Goal: Information Seeking & Learning: Learn about a topic

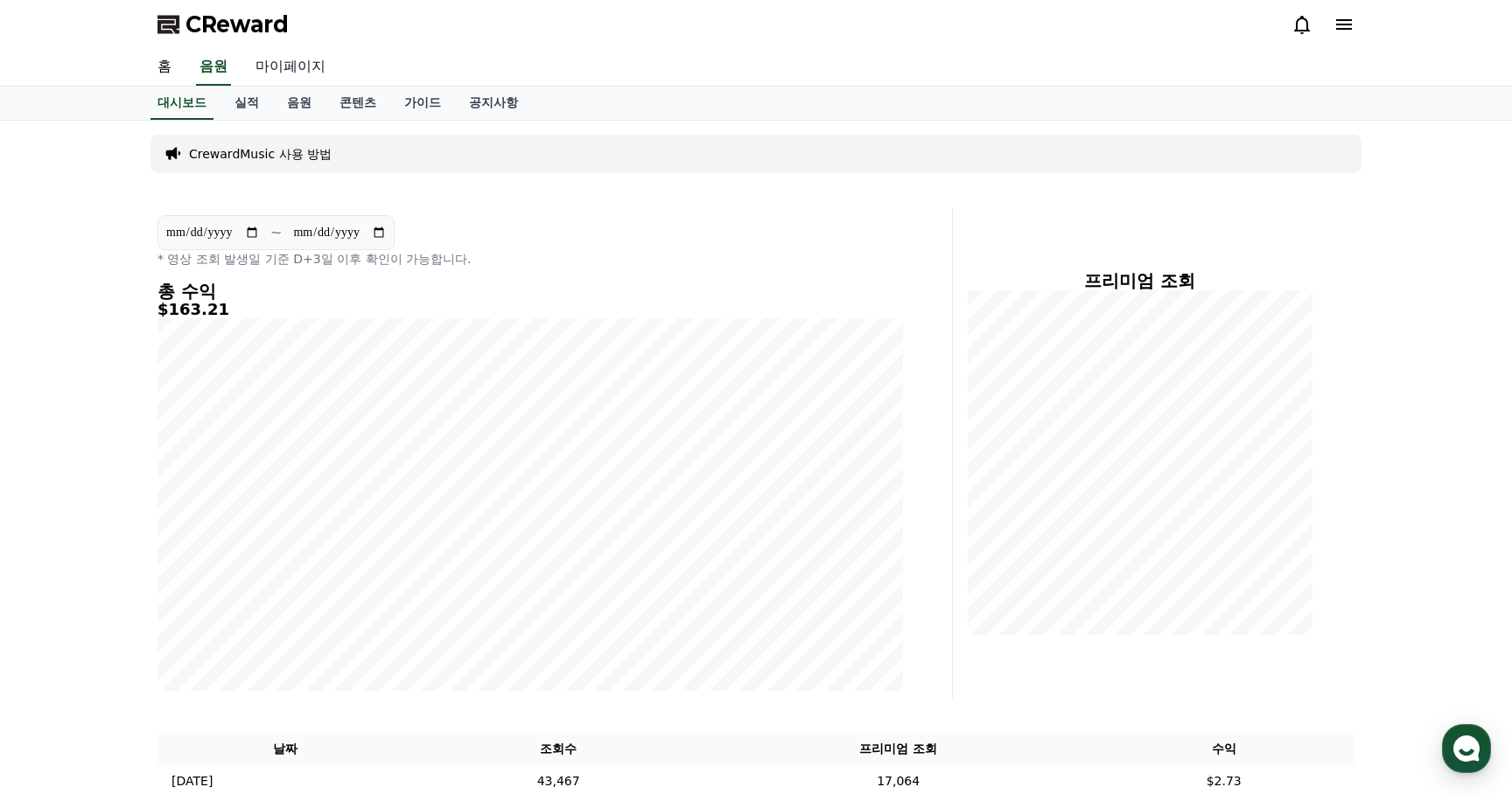
click at [271, 64] on link "마이페이지" at bounding box center [290, 67] width 98 height 37
select select "**********"
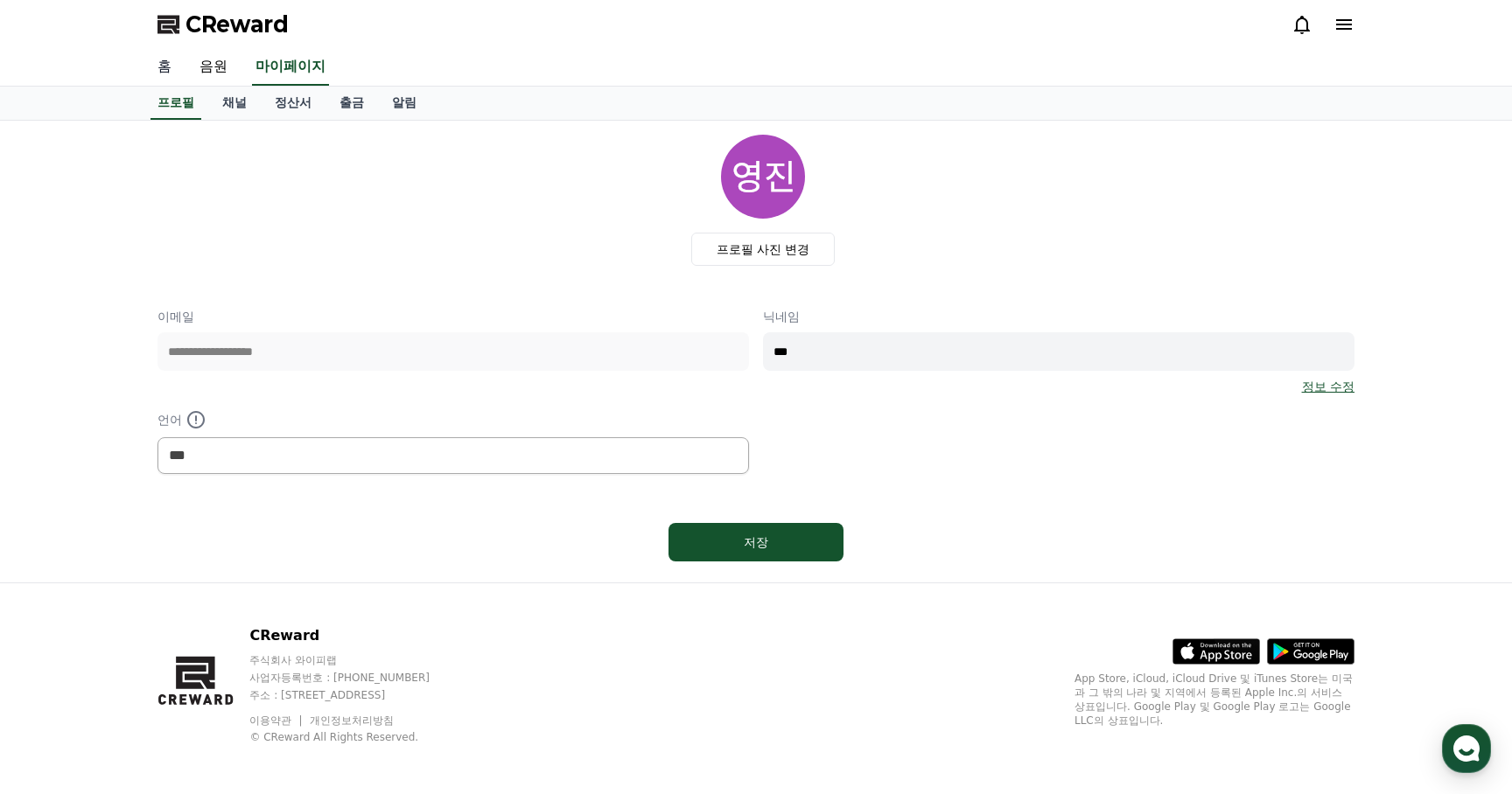
click at [173, 67] on link "홈" at bounding box center [165, 67] width 42 height 37
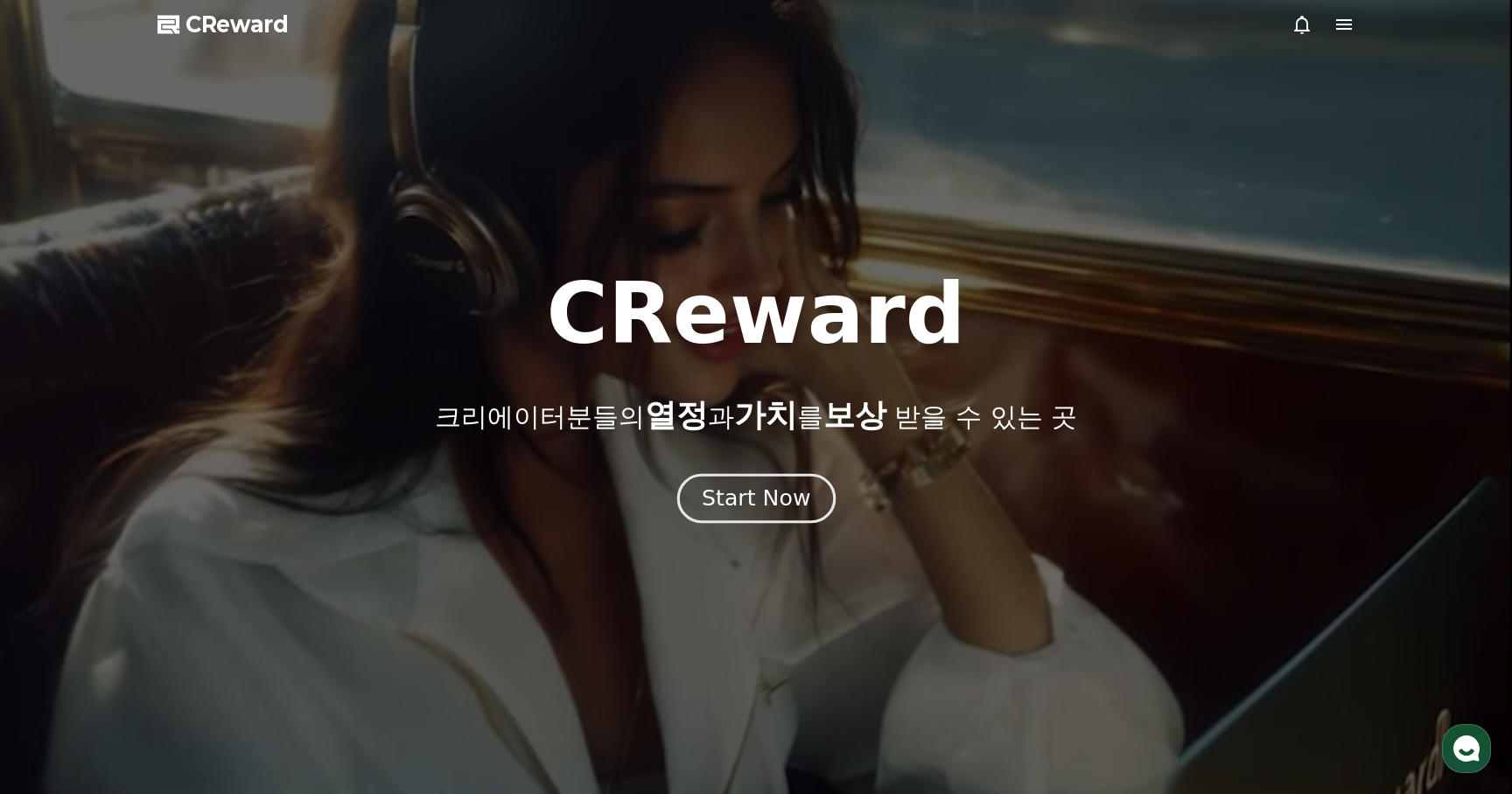
click at [753, 505] on div "Start Now" at bounding box center [755, 499] width 109 height 30
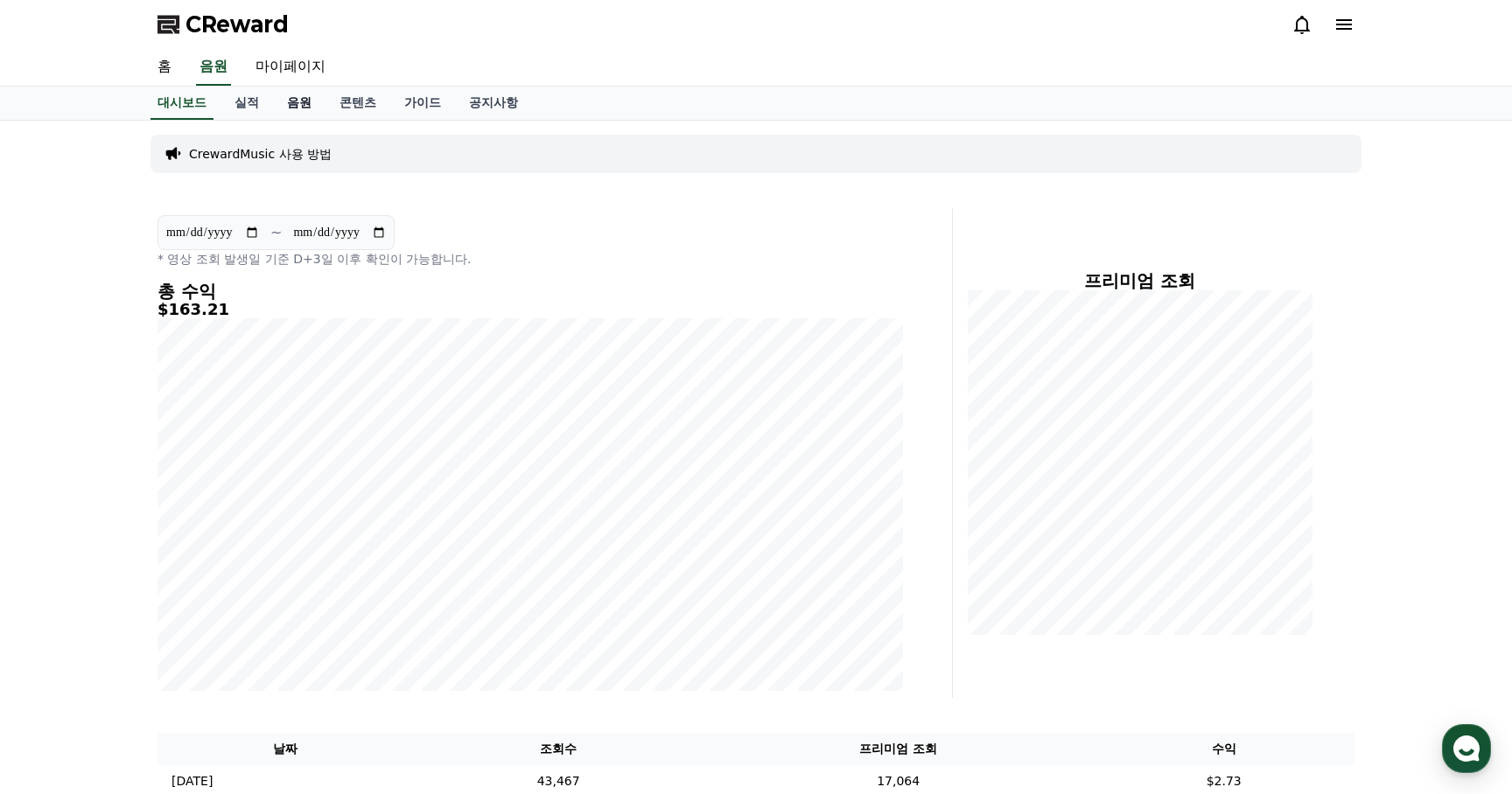
click at [289, 99] on link "음원" at bounding box center [299, 103] width 53 height 33
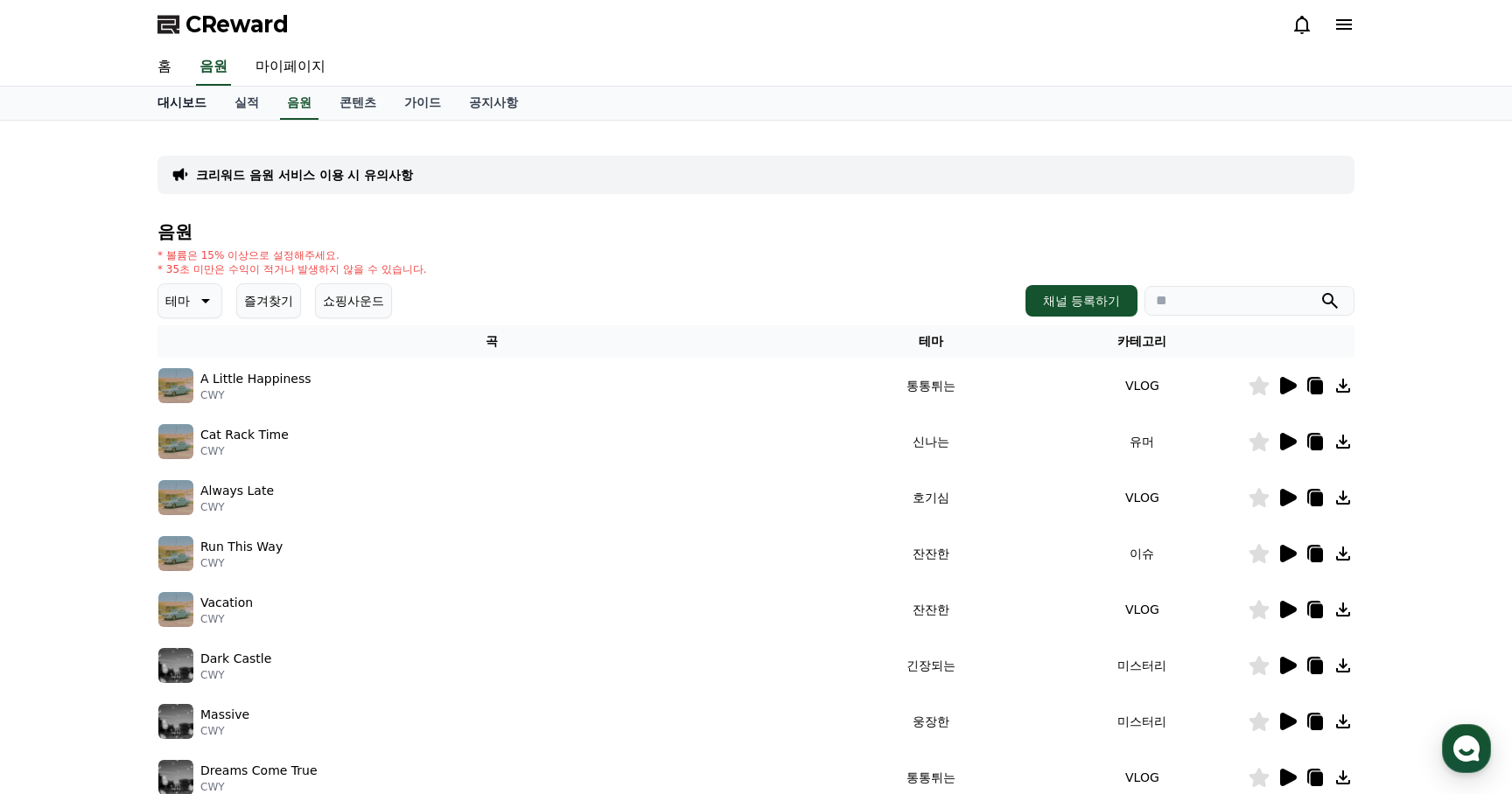
click at [182, 96] on link "대시보드" at bounding box center [182, 103] width 77 height 33
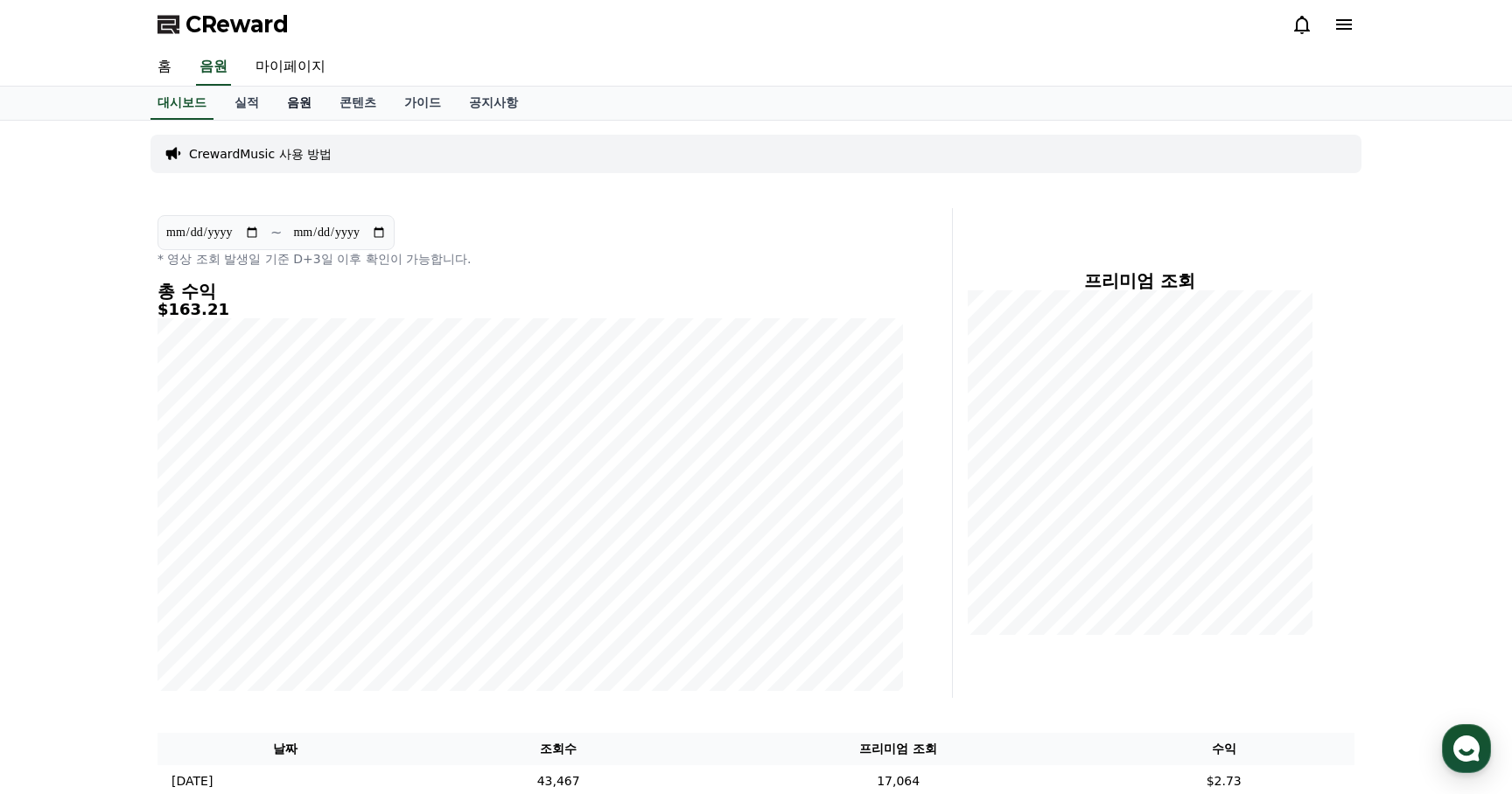
click at [293, 99] on link "음원" at bounding box center [299, 103] width 53 height 33
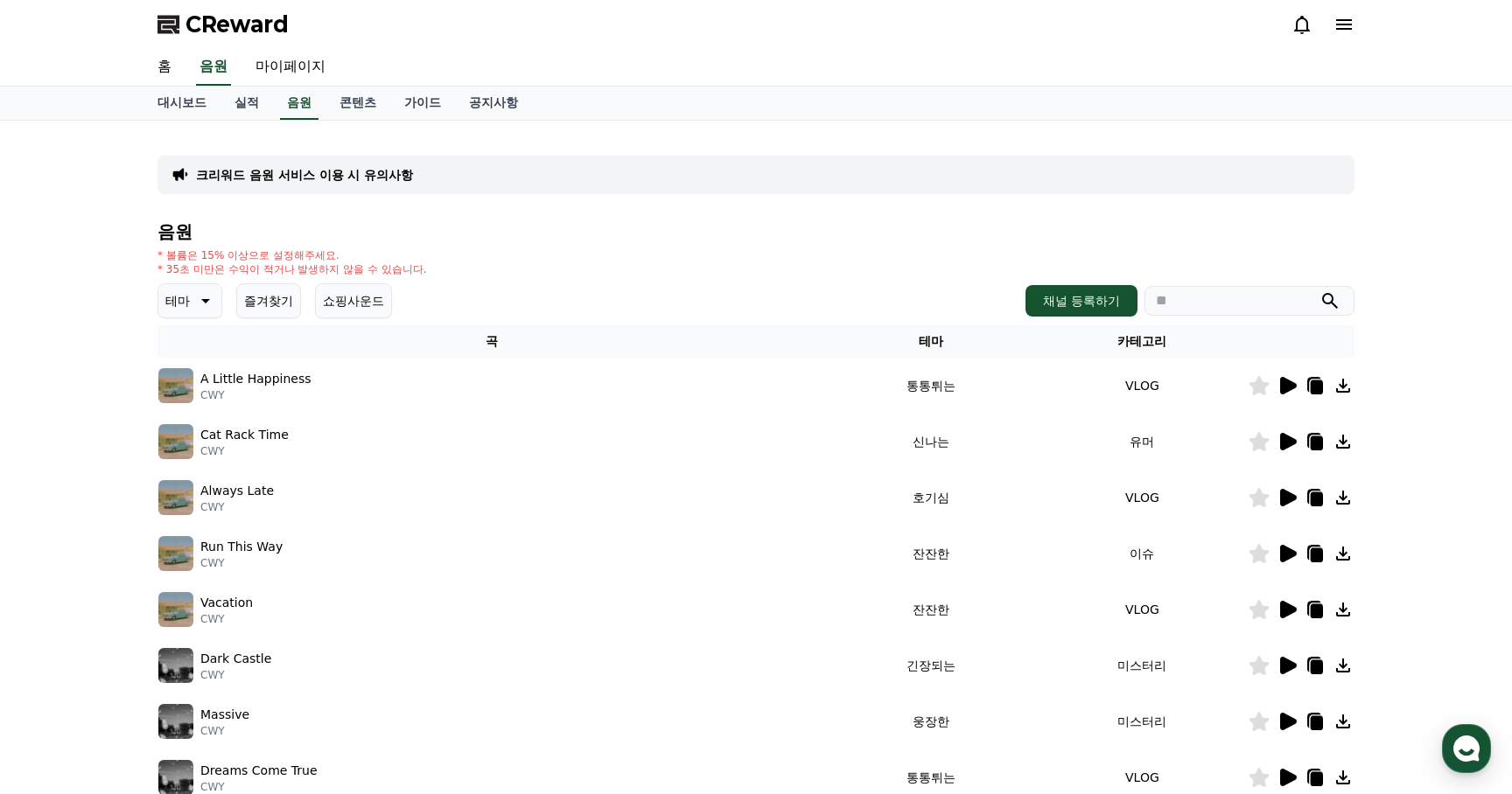
click at [204, 298] on icon at bounding box center [203, 300] width 21 height 21
click at [191, 355] on button "어두운" at bounding box center [186, 357] width 51 height 39
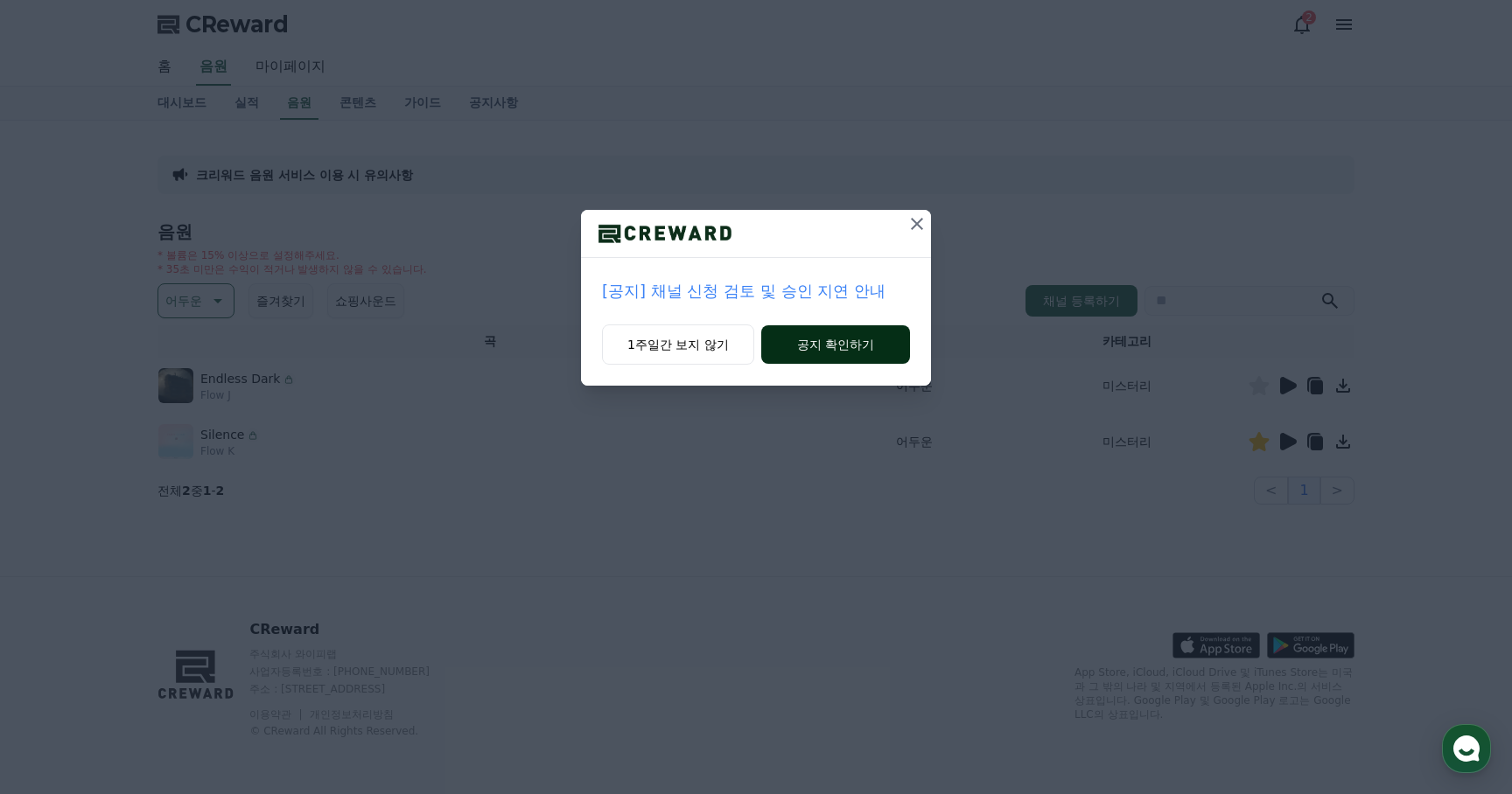
click at [787, 354] on button "공지 확인하기" at bounding box center [835, 344] width 149 height 39
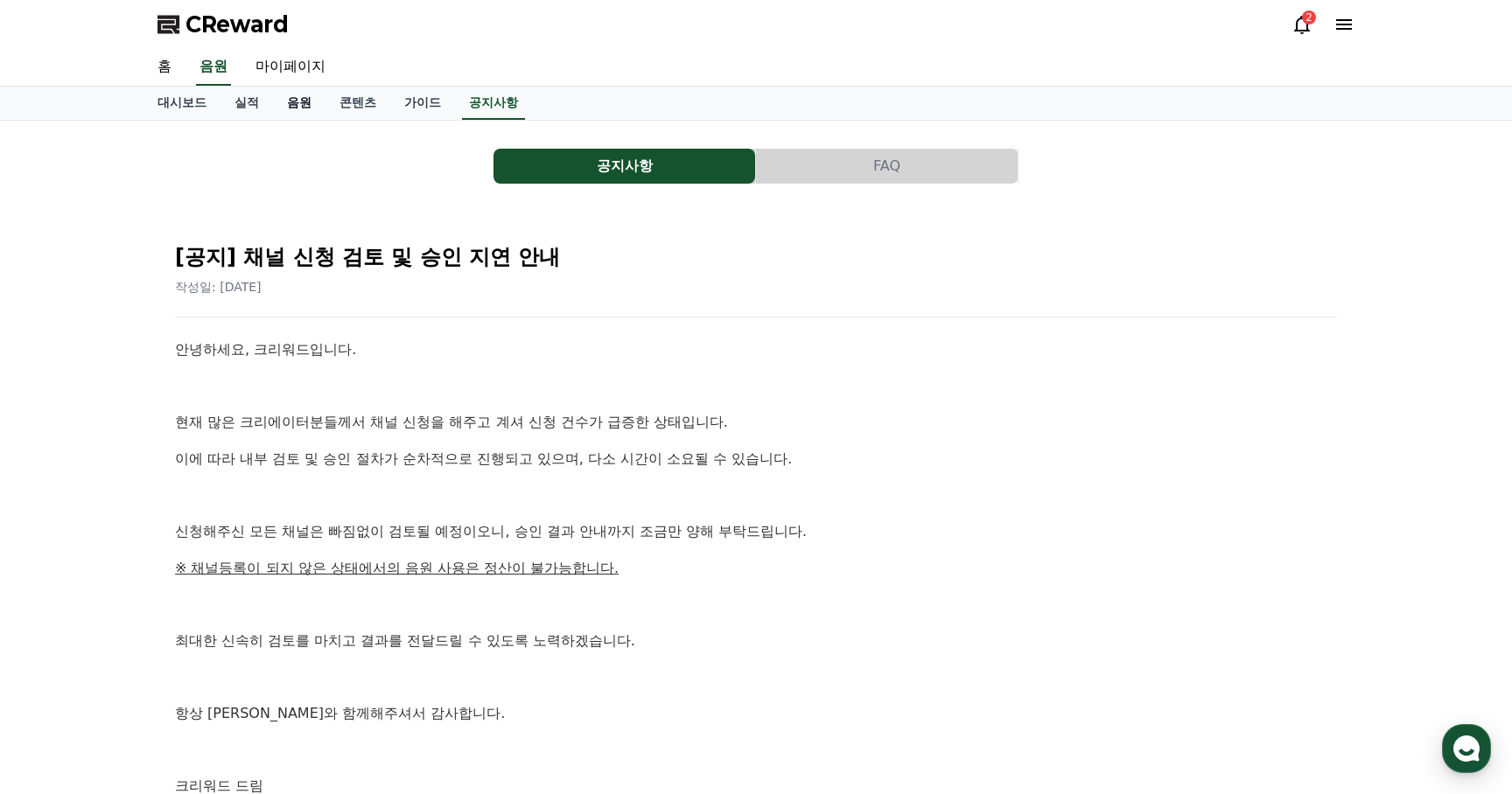
click at [287, 105] on link "음원" at bounding box center [299, 103] width 53 height 33
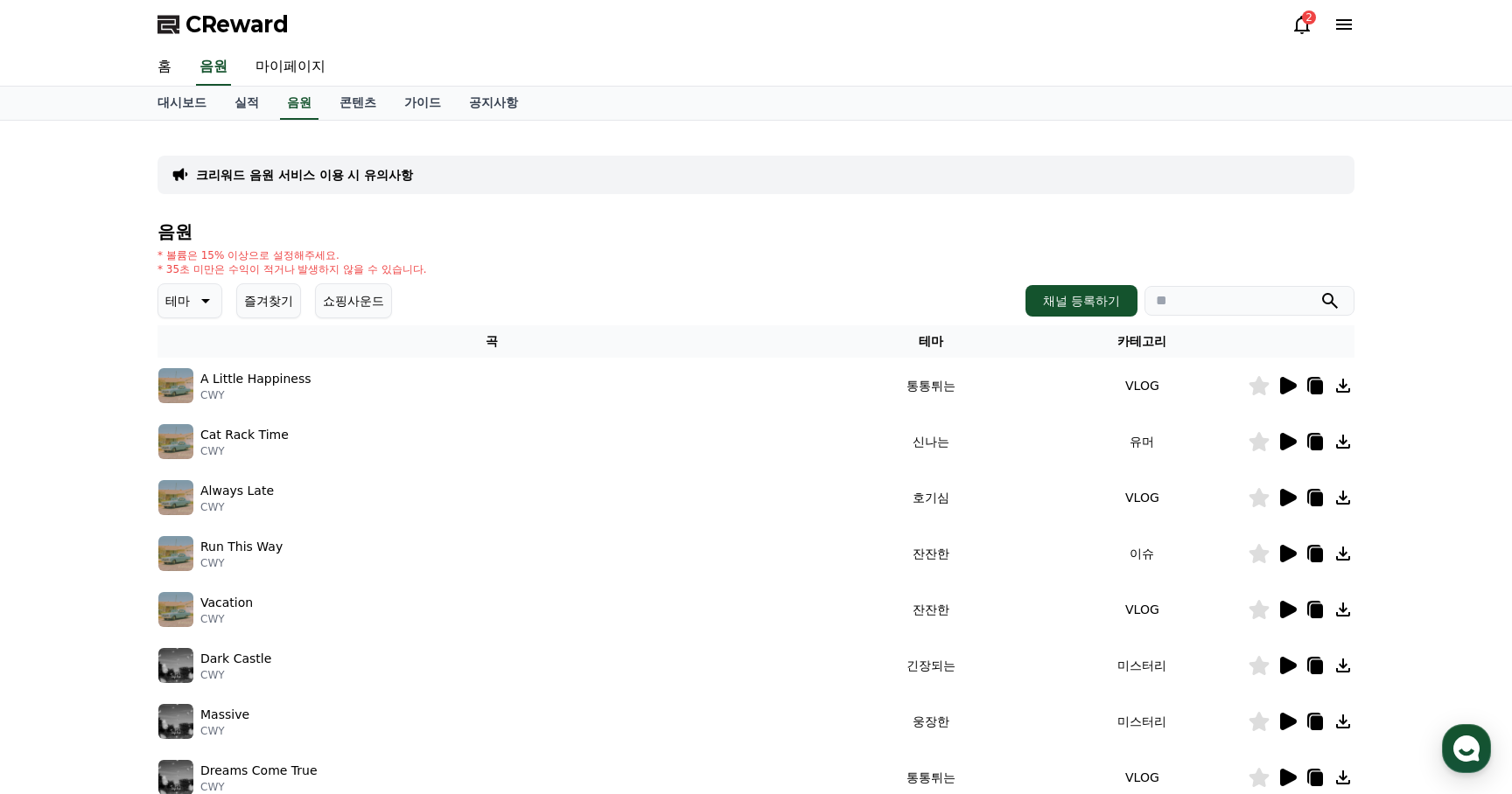
scroll to position [365, 0]
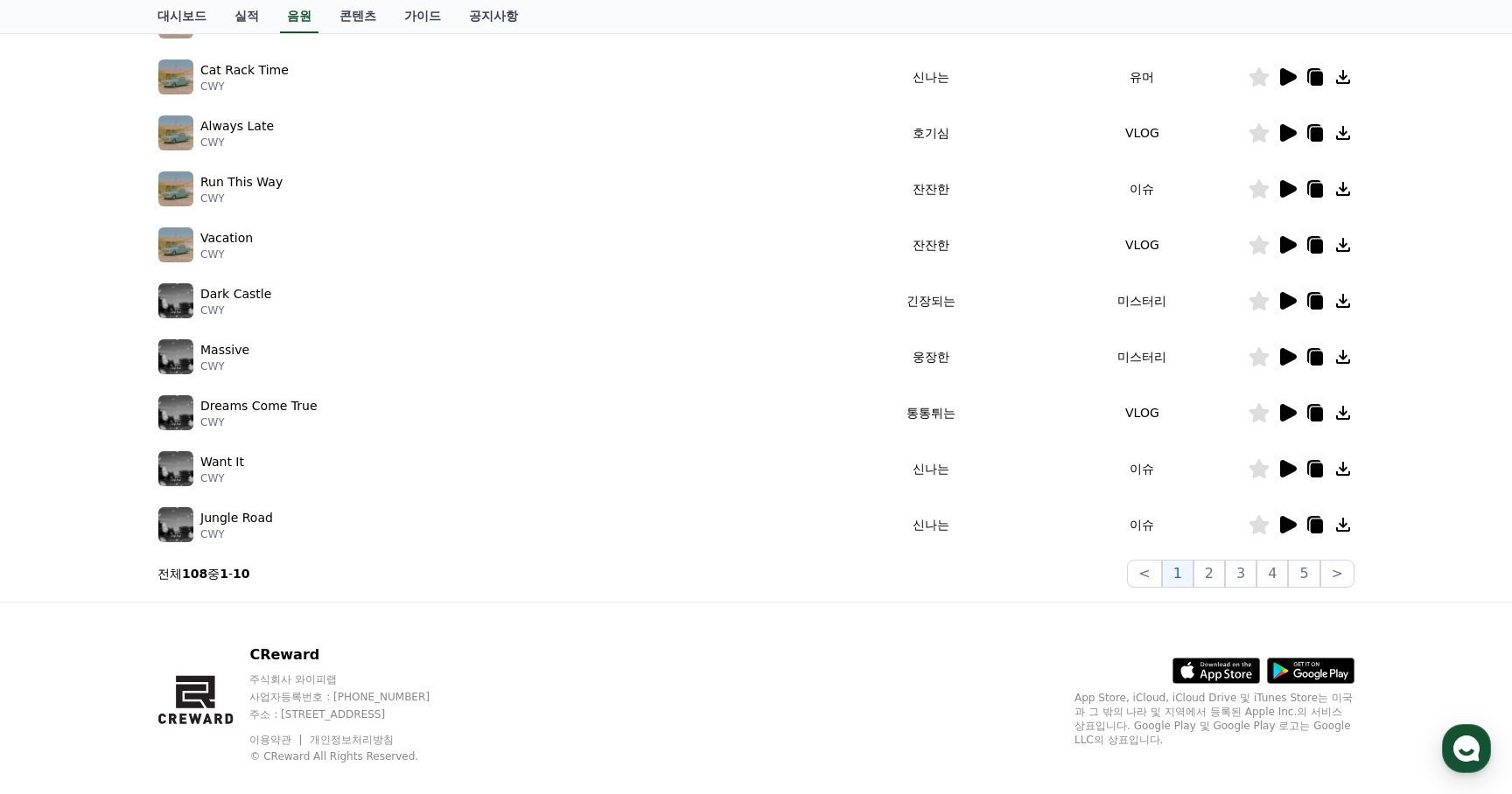
click at [1291, 304] on icon at bounding box center [1288, 301] width 17 height 18
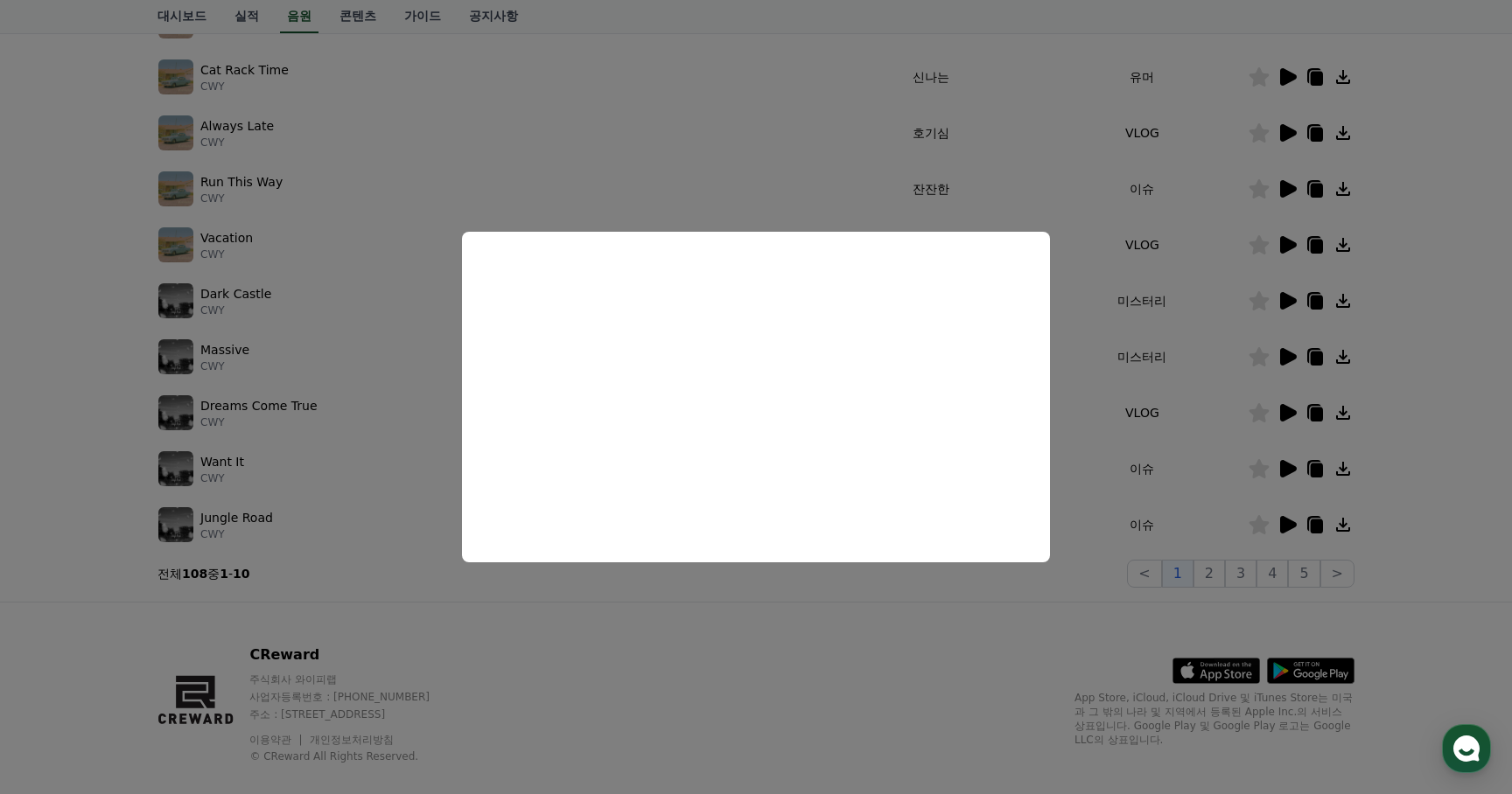
click at [824, 626] on button "close modal" at bounding box center [756, 397] width 1512 height 794
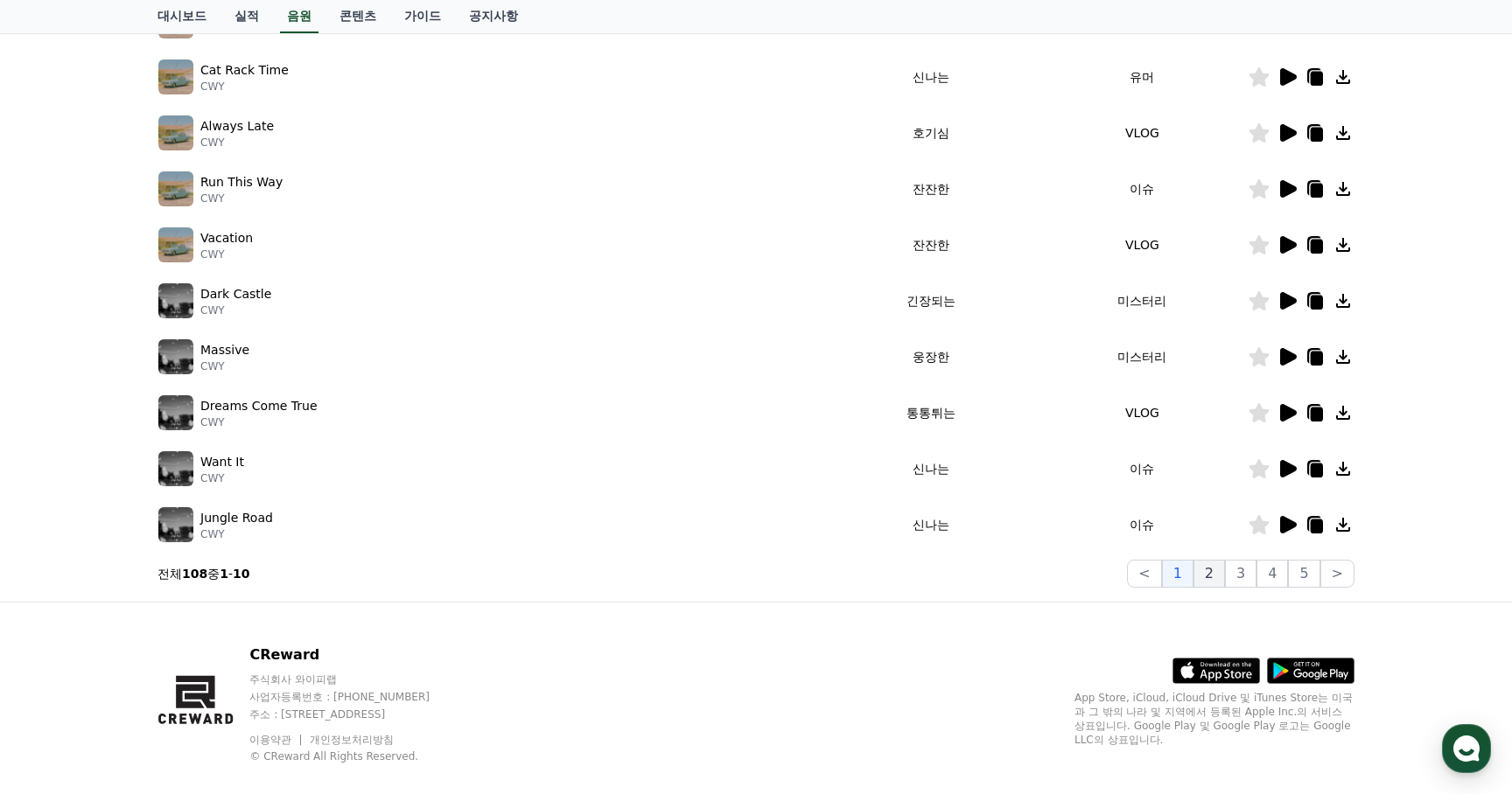
click at [1213, 575] on button "2" at bounding box center [1209, 574] width 32 height 28
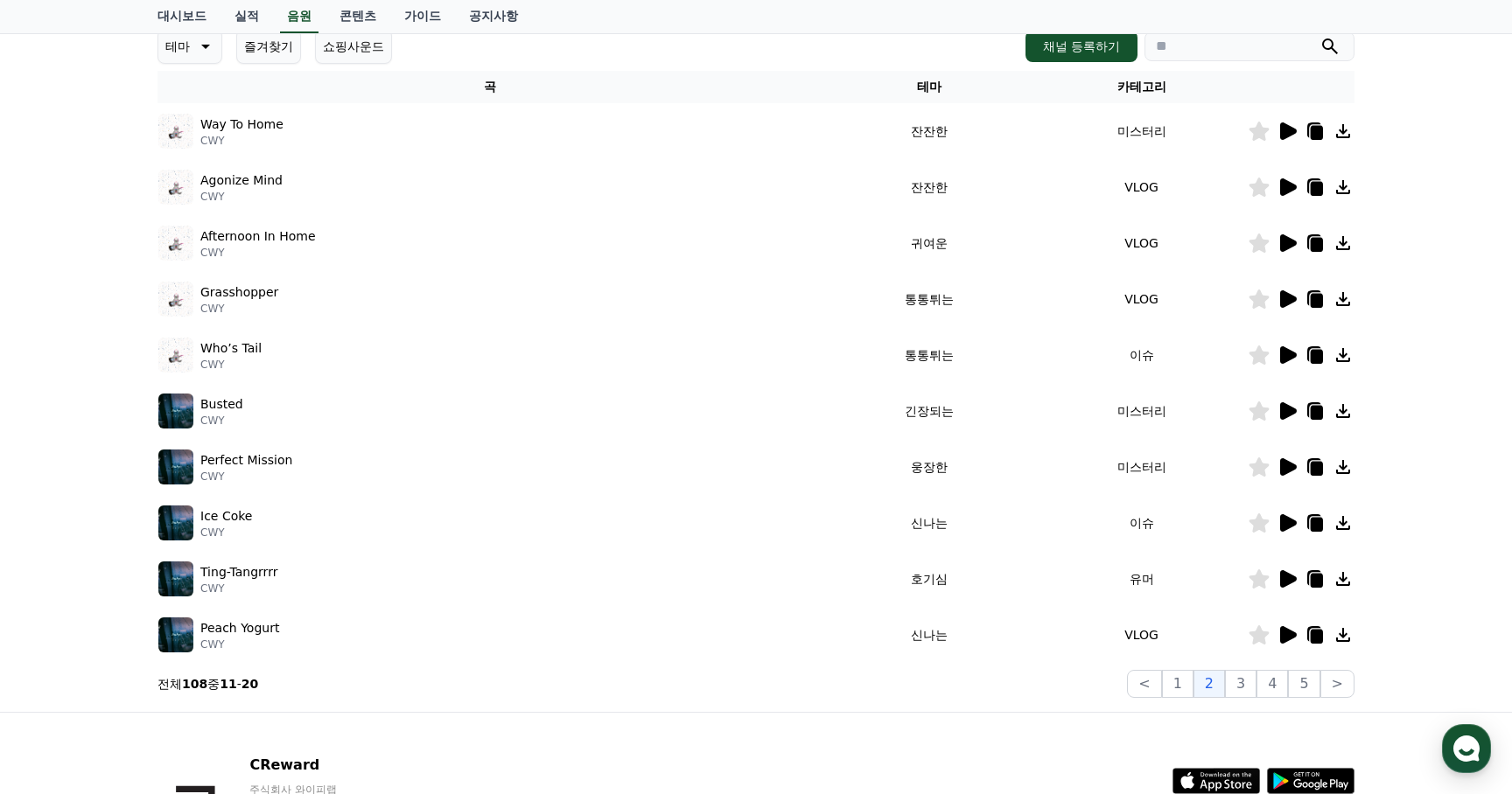
scroll to position [258, 0]
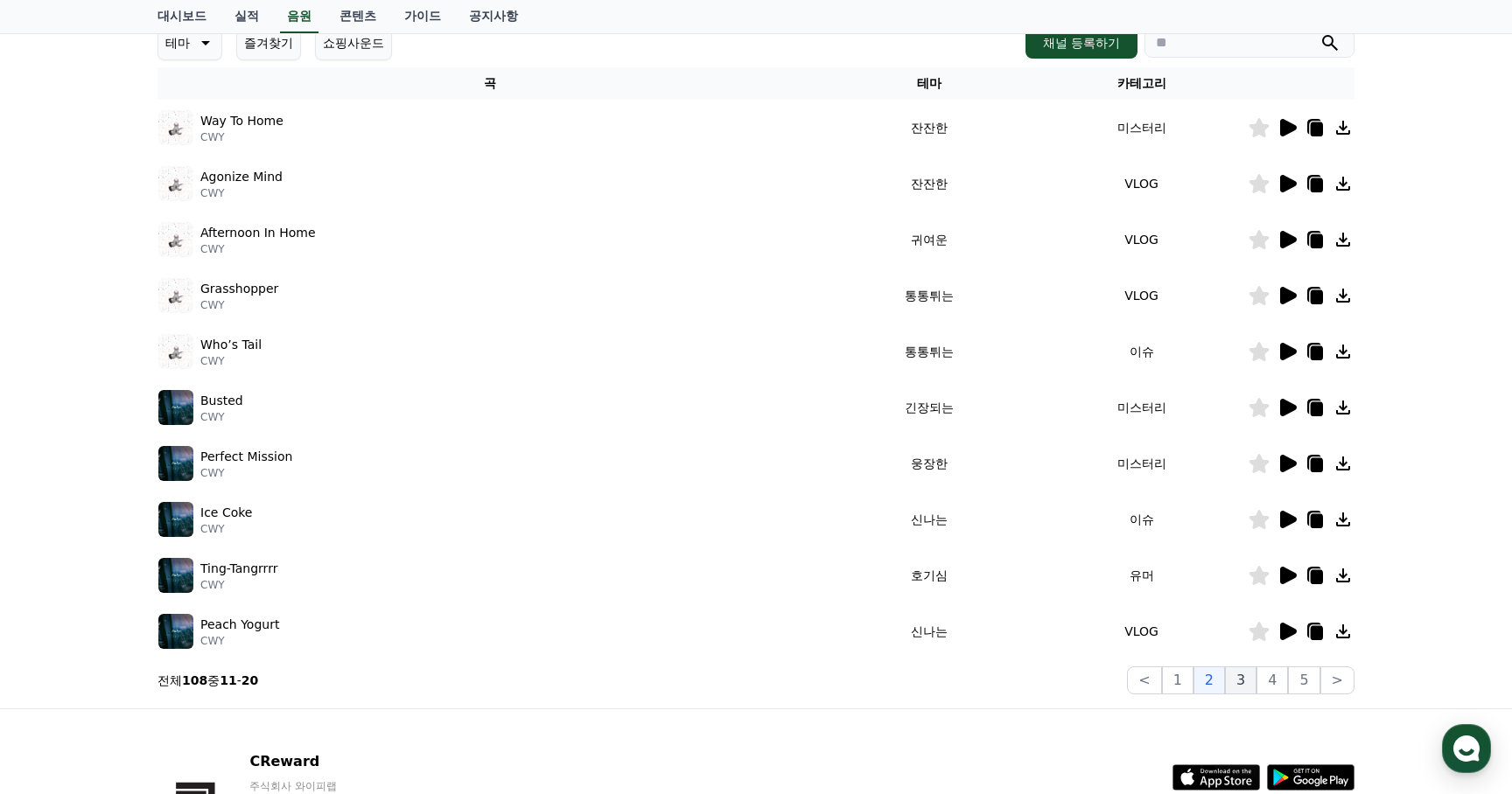
click at [1242, 678] on button "3" at bounding box center [1241, 680] width 32 height 28
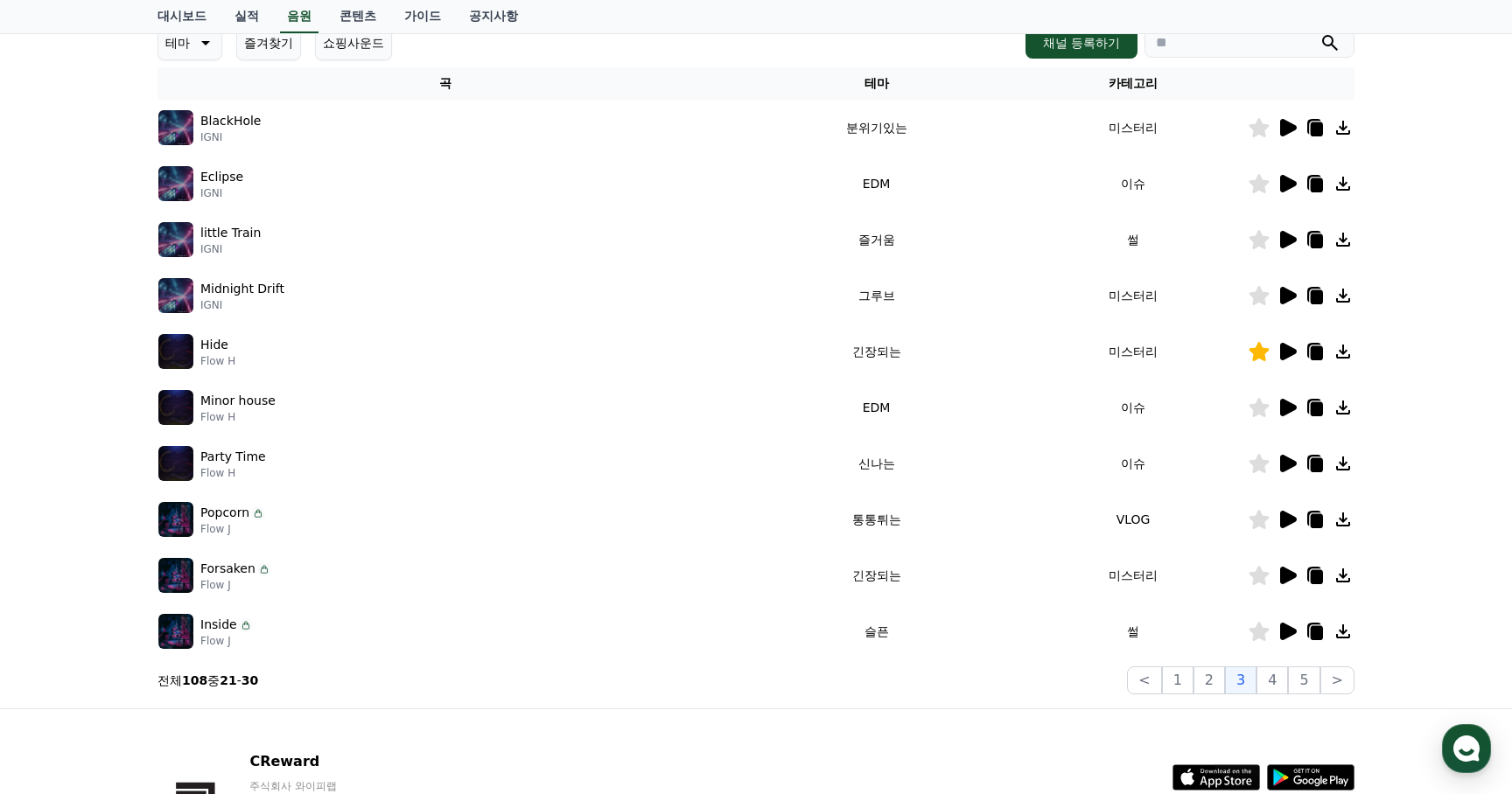
click at [1285, 629] on icon at bounding box center [1288, 631] width 17 height 18
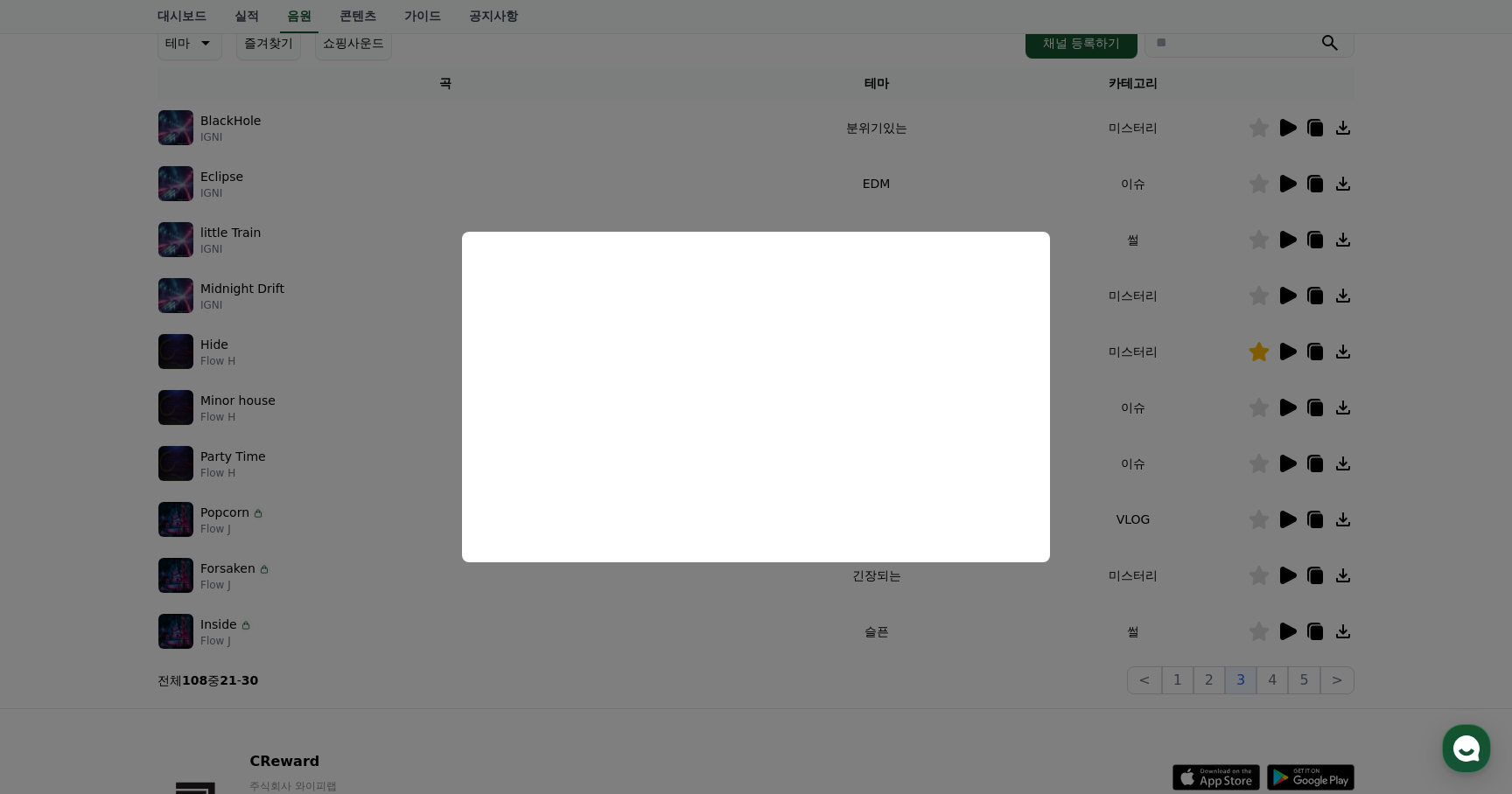
click at [1026, 670] on button "close modal" at bounding box center [756, 397] width 1512 height 794
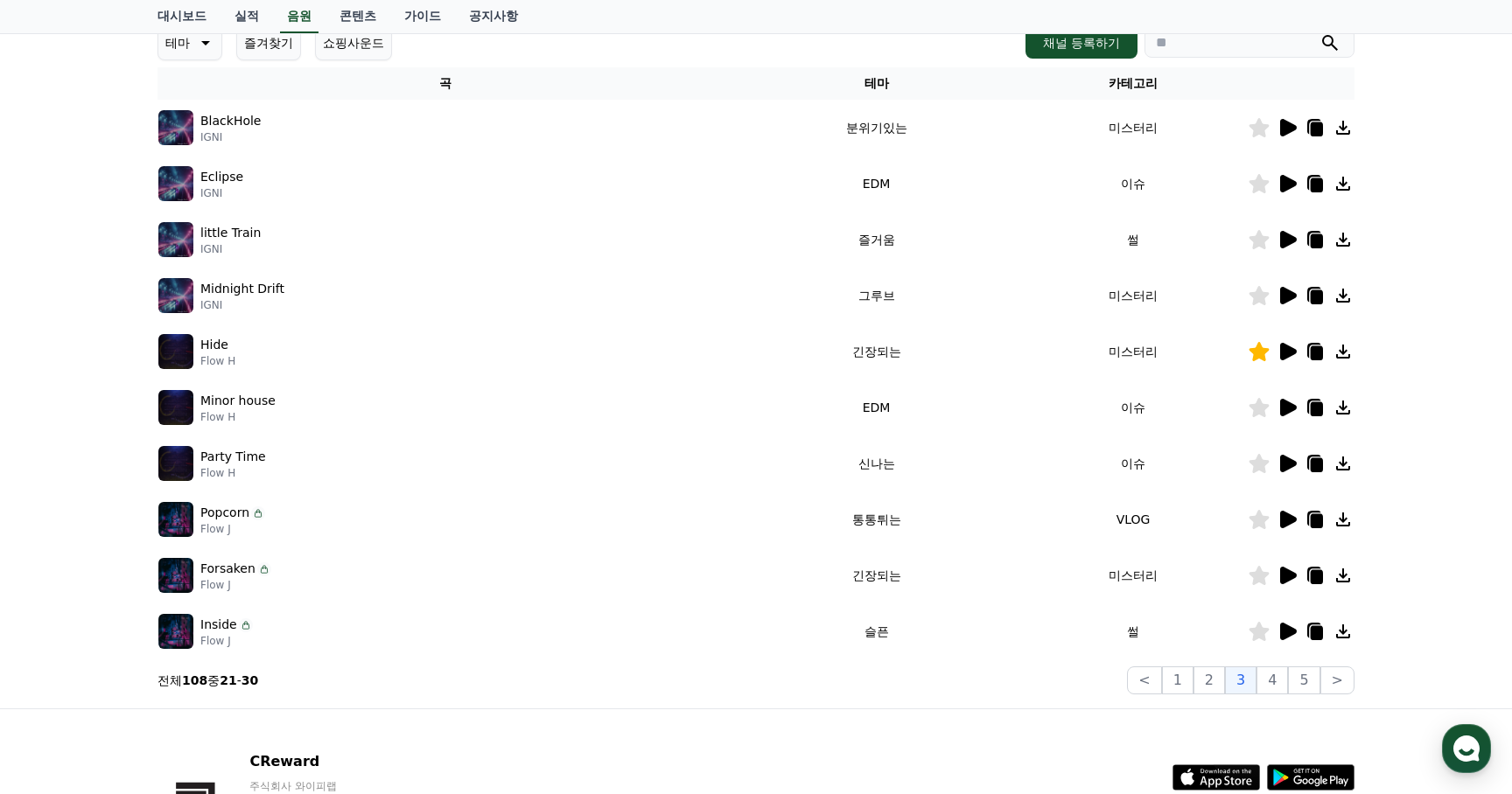
click at [1284, 576] on icon at bounding box center [1288, 576] width 17 height 18
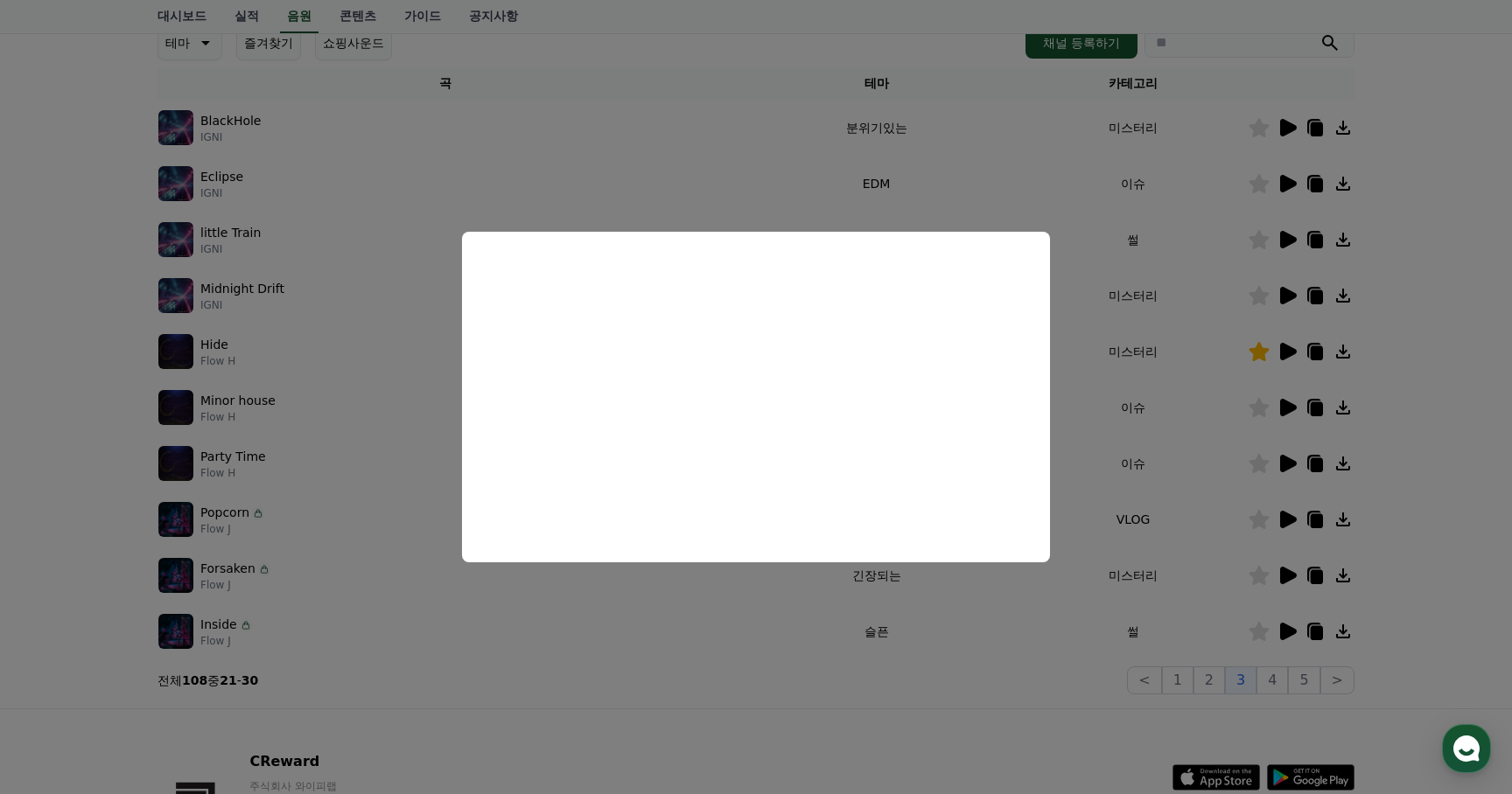
click at [1284, 576] on button "close modal" at bounding box center [756, 397] width 1512 height 794
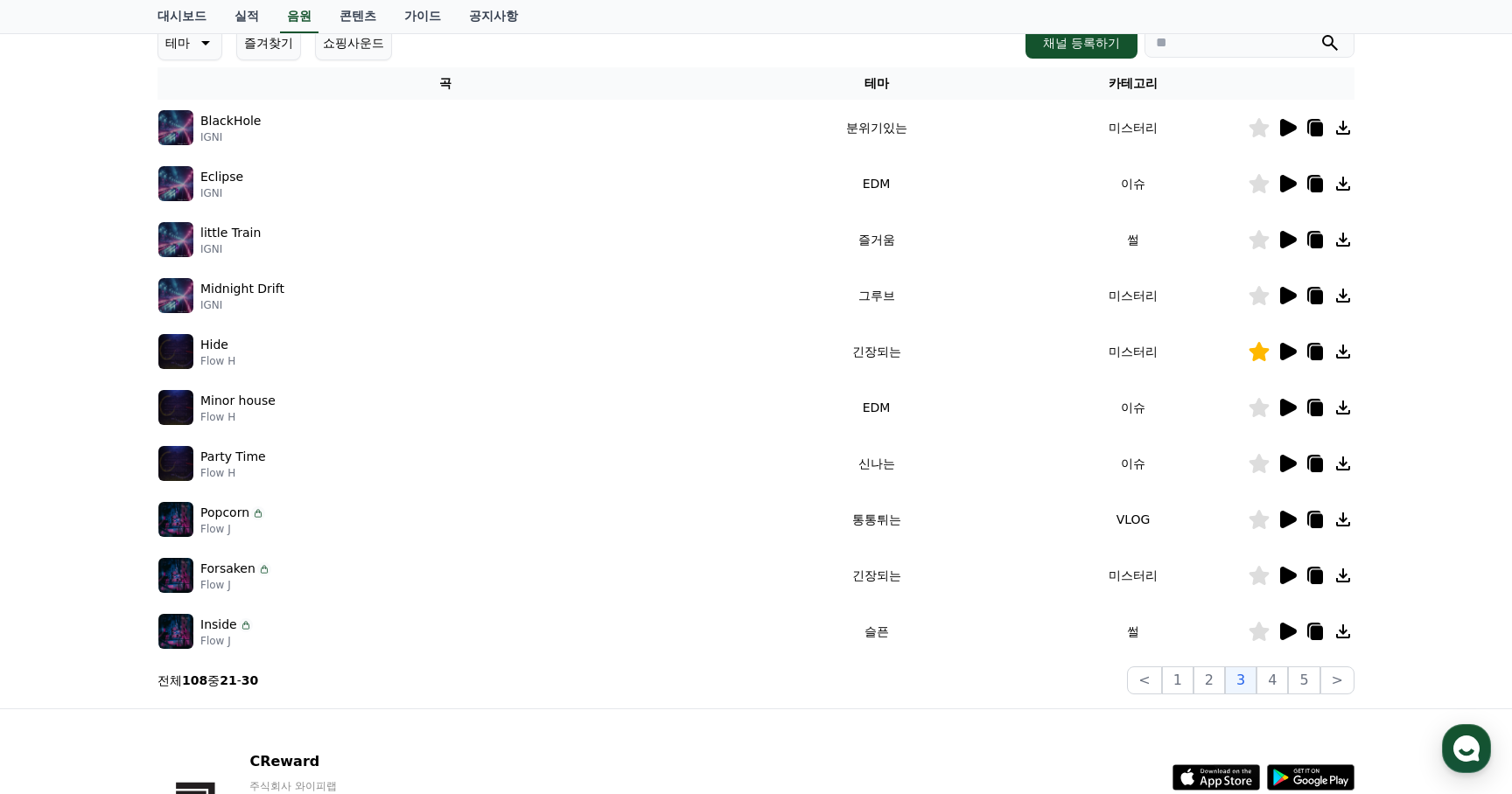
click at [731, 381] on td "Minor house Flow H" at bounding box center [446, 408] width 576 height 56
click at [1278, 575] on icon at bounding box center [1287, 576] width 21 height 21
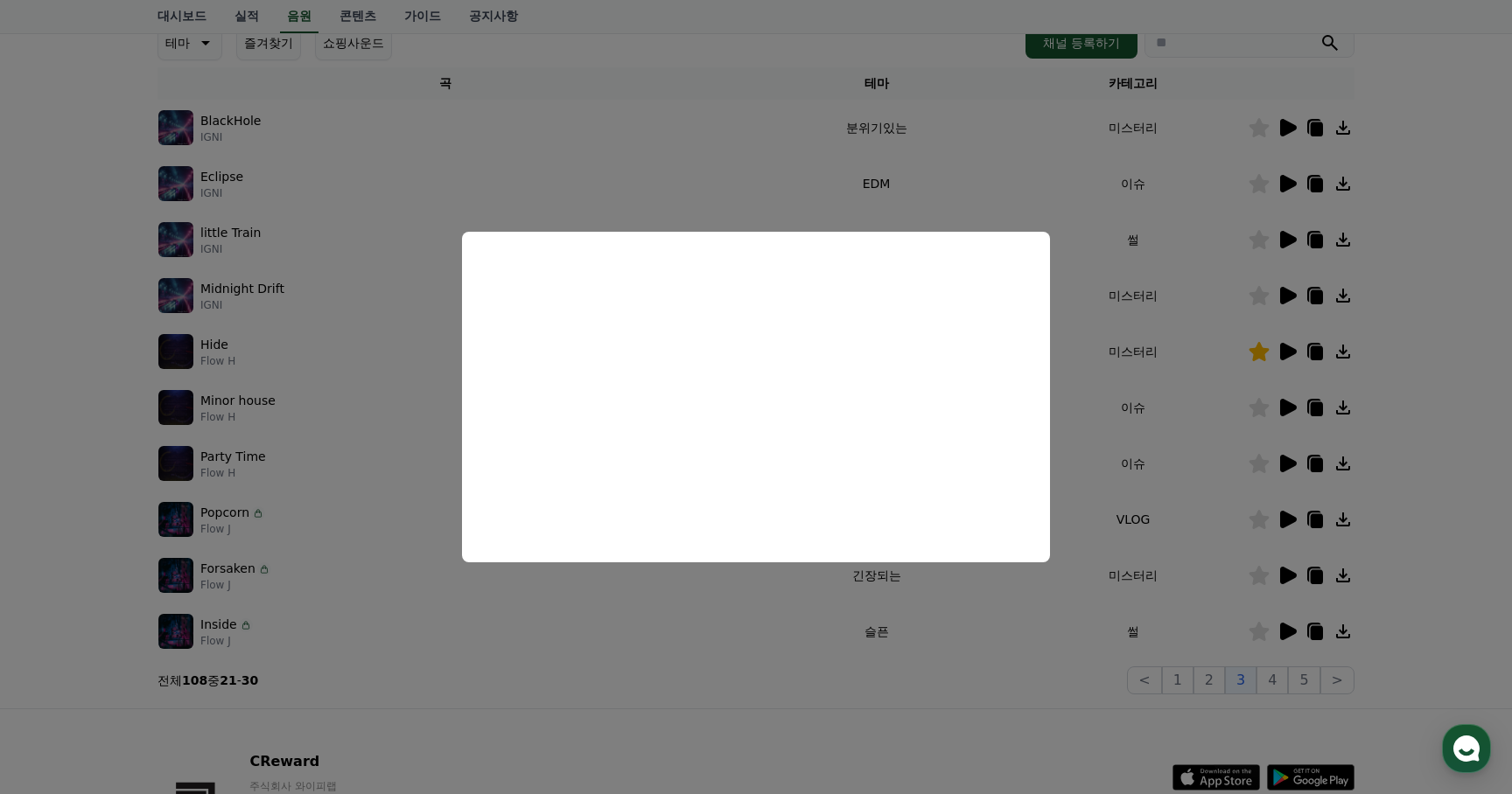
click at [1264, 708] on button "close modal" at bounding box center [756, 397] width 1512 height 794
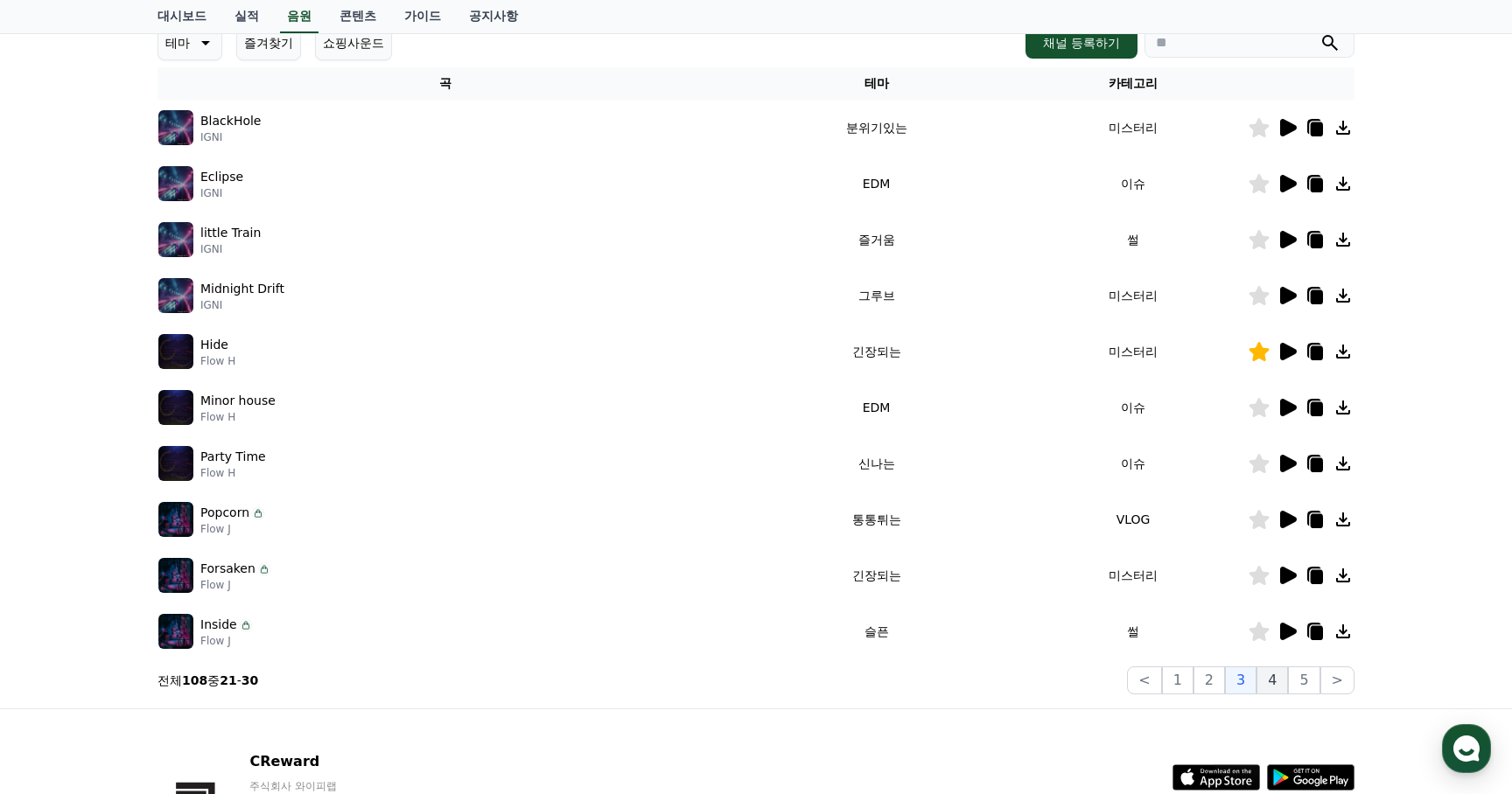
click at [1272, 685] on button "4" at bounding box center [1272, 680] width 32 height 28
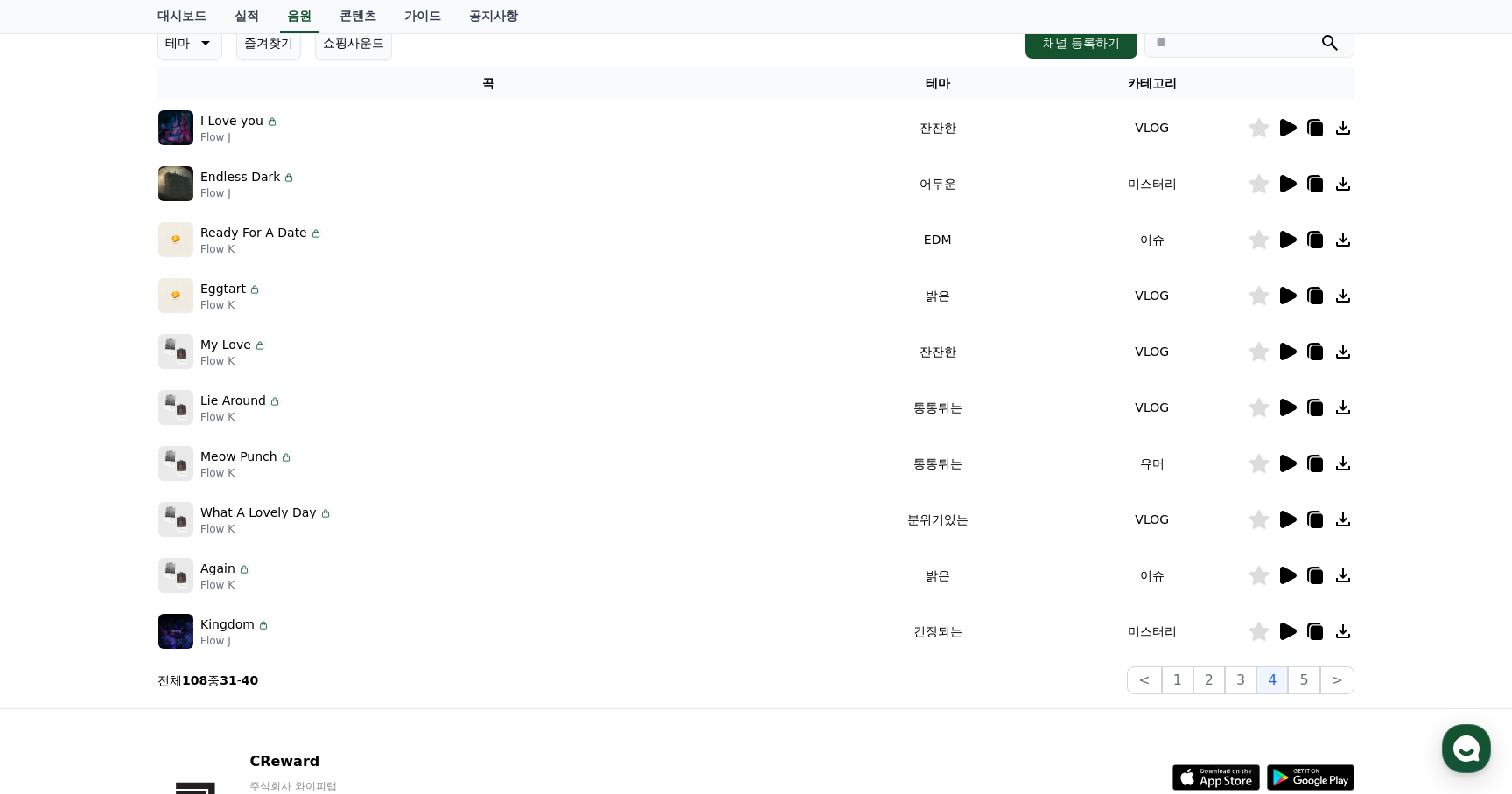
click at [1288, 184] on icon at bounding box center [1288, 184] width 17 height 18
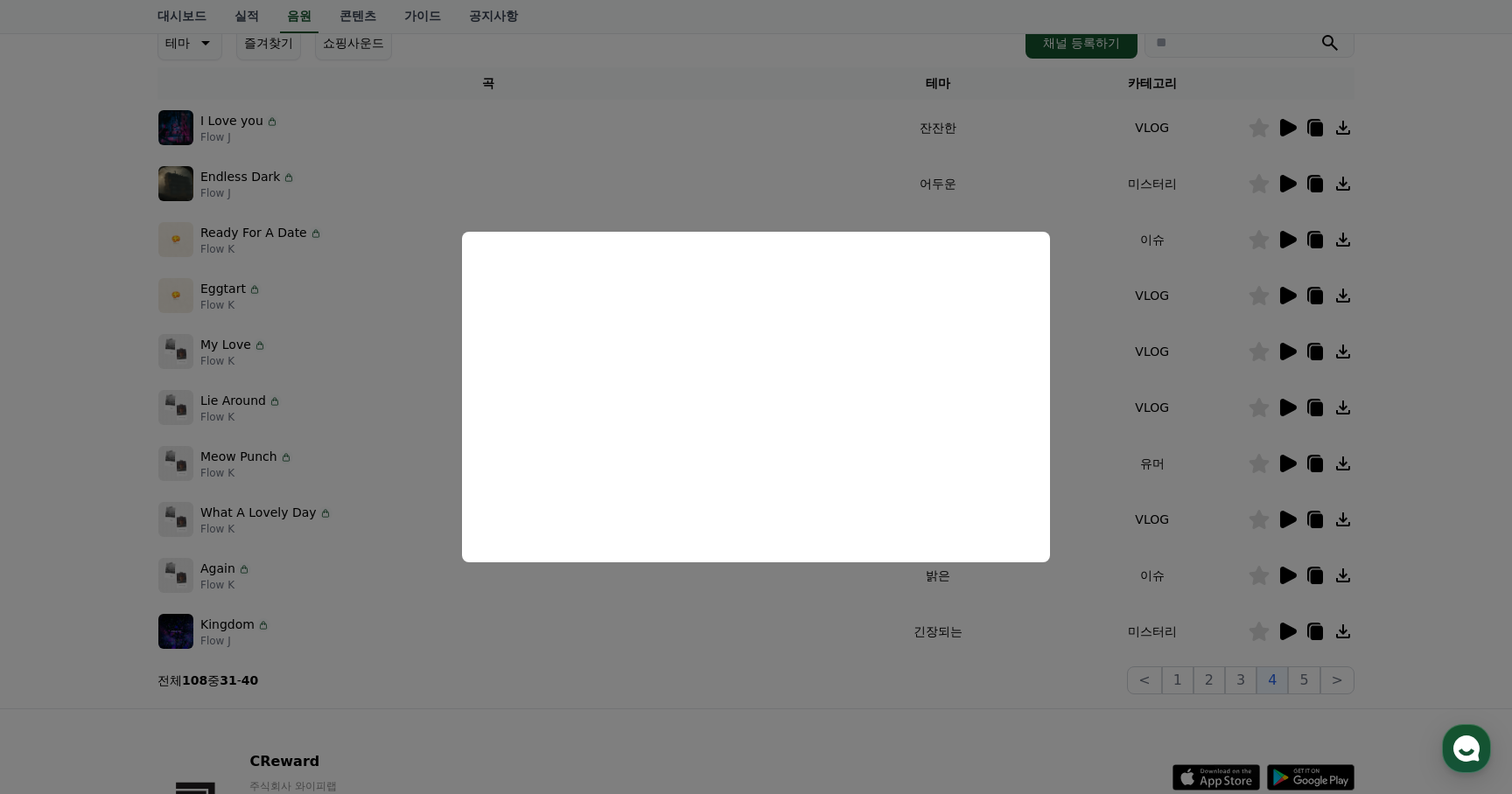
click at [1121, 343] on button "close modal" at bounding box center [756, 397] width 1512 height 794
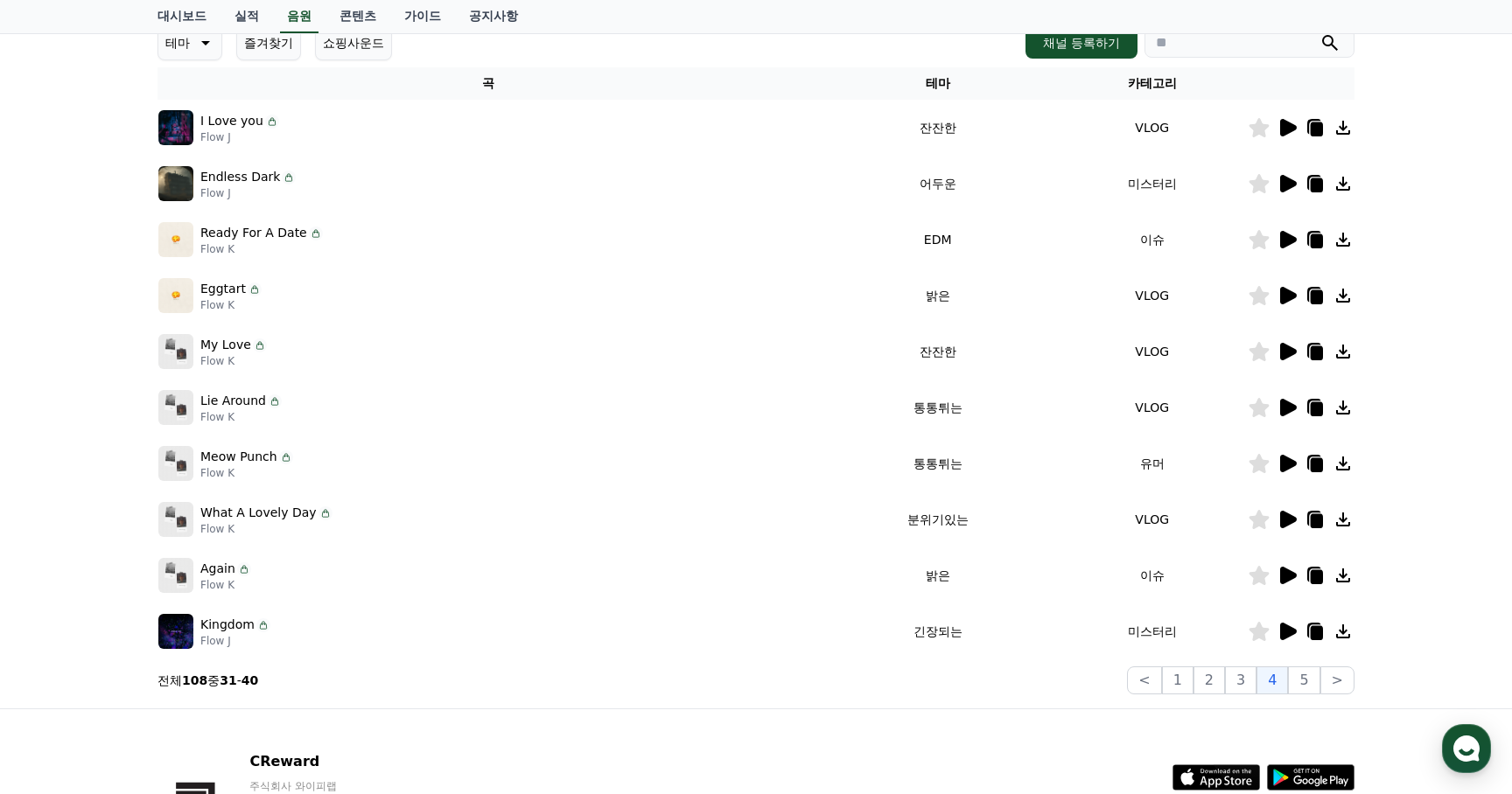
click at [1287, 630] on icon at bounding box center [1288, 631] width 17 height 18
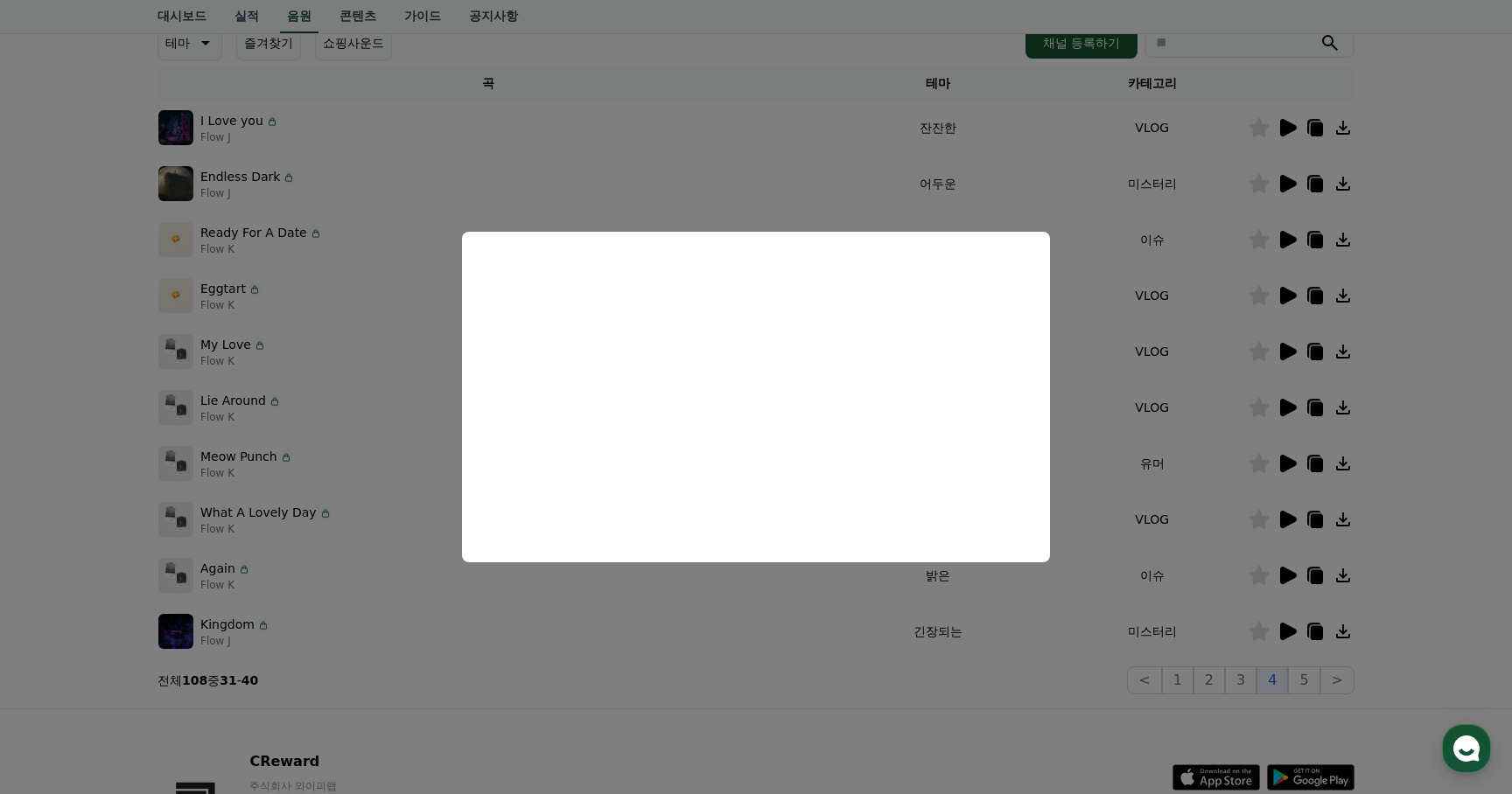
click at [1099, 696] on button "close modal" at bounding box center [756, 397] width 1512 height 794
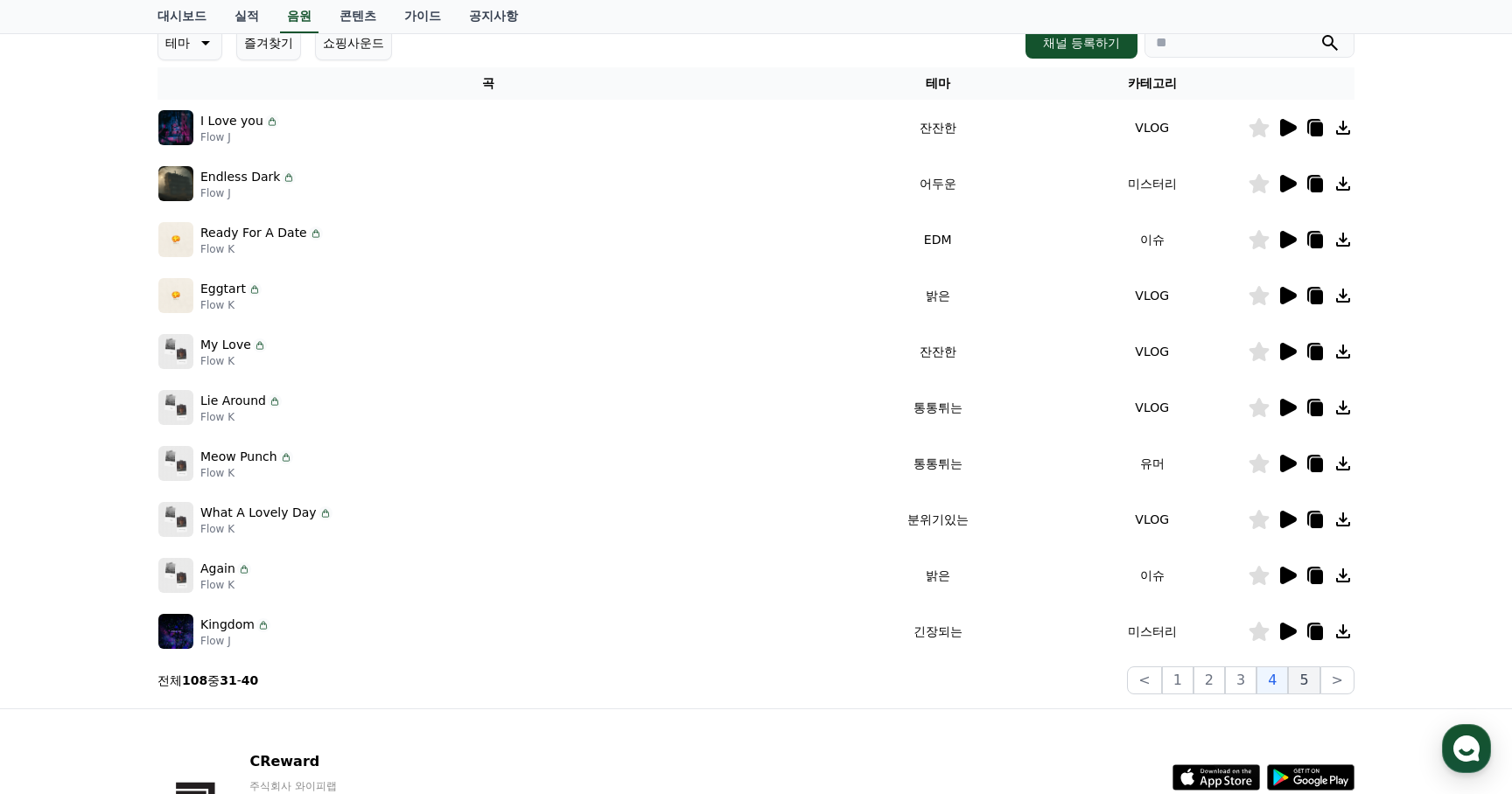
click at [1305, 679] on button "5" at bounding box center [1304, 680] width 32 height 28
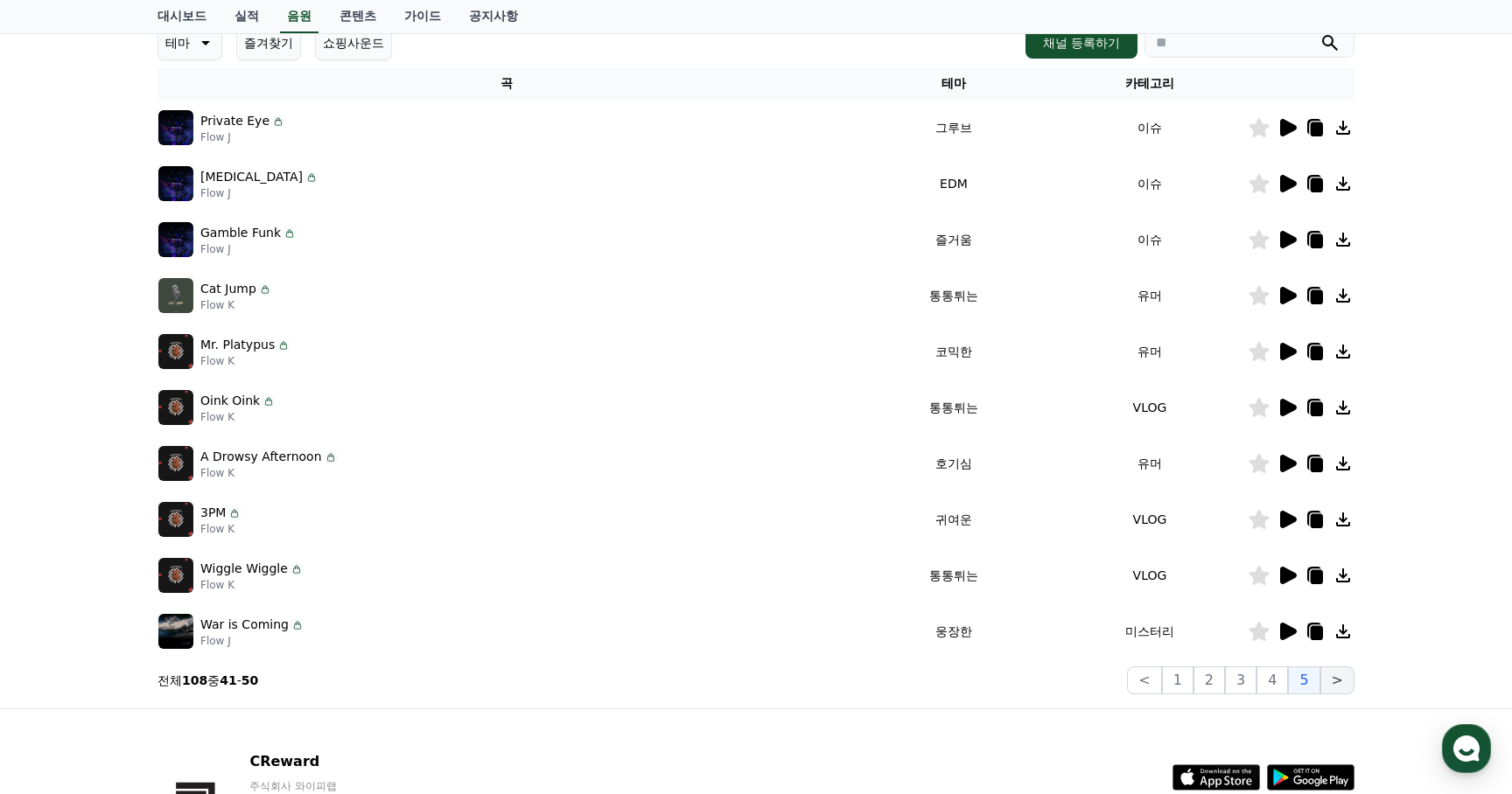
click at [1335, 683] on button ">" at bounding box center [1336, 680] width 34 height 28
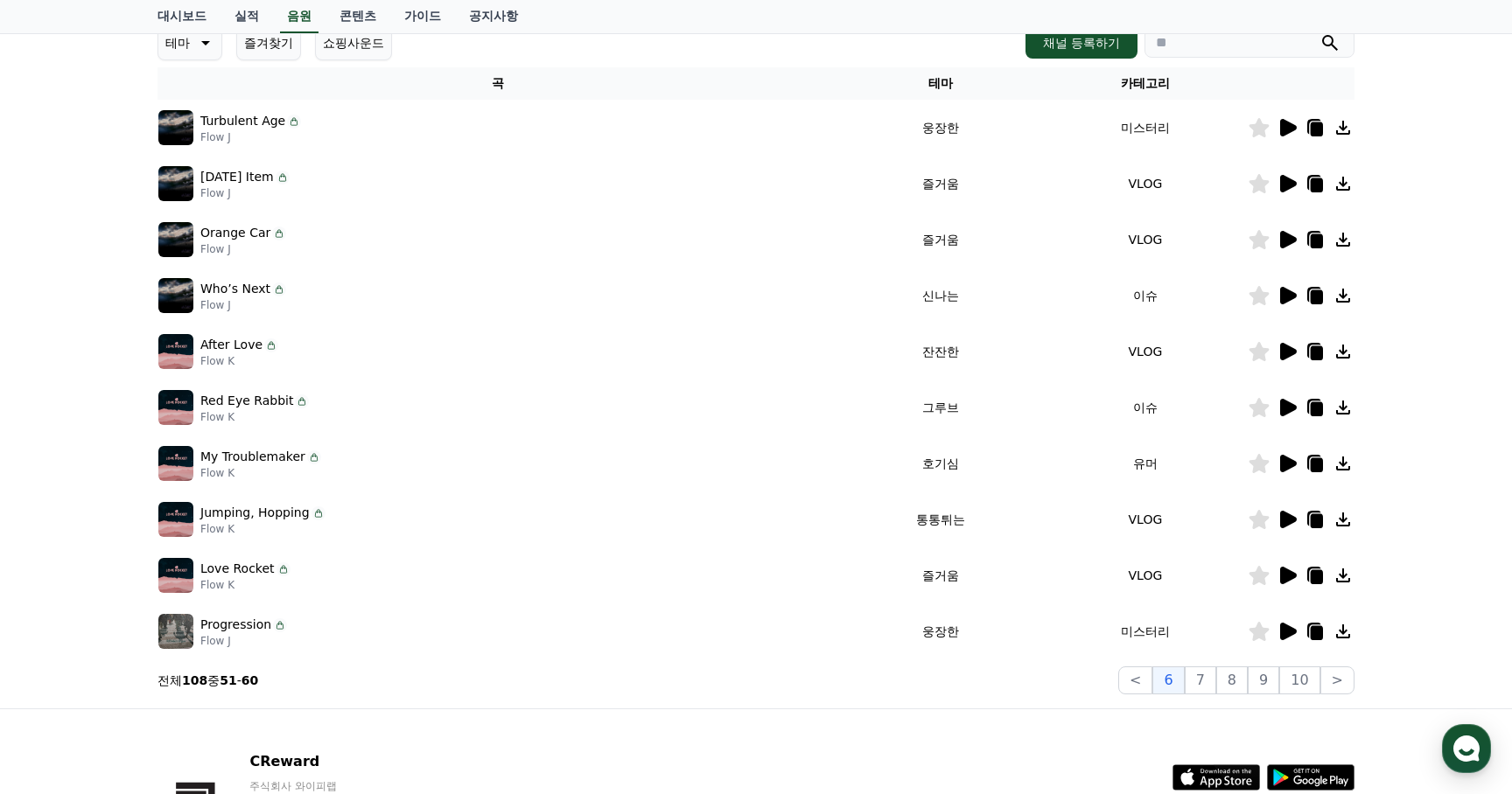
click at [1283, 128] on icon at bounding box center [1288, 128] width 17 height 18
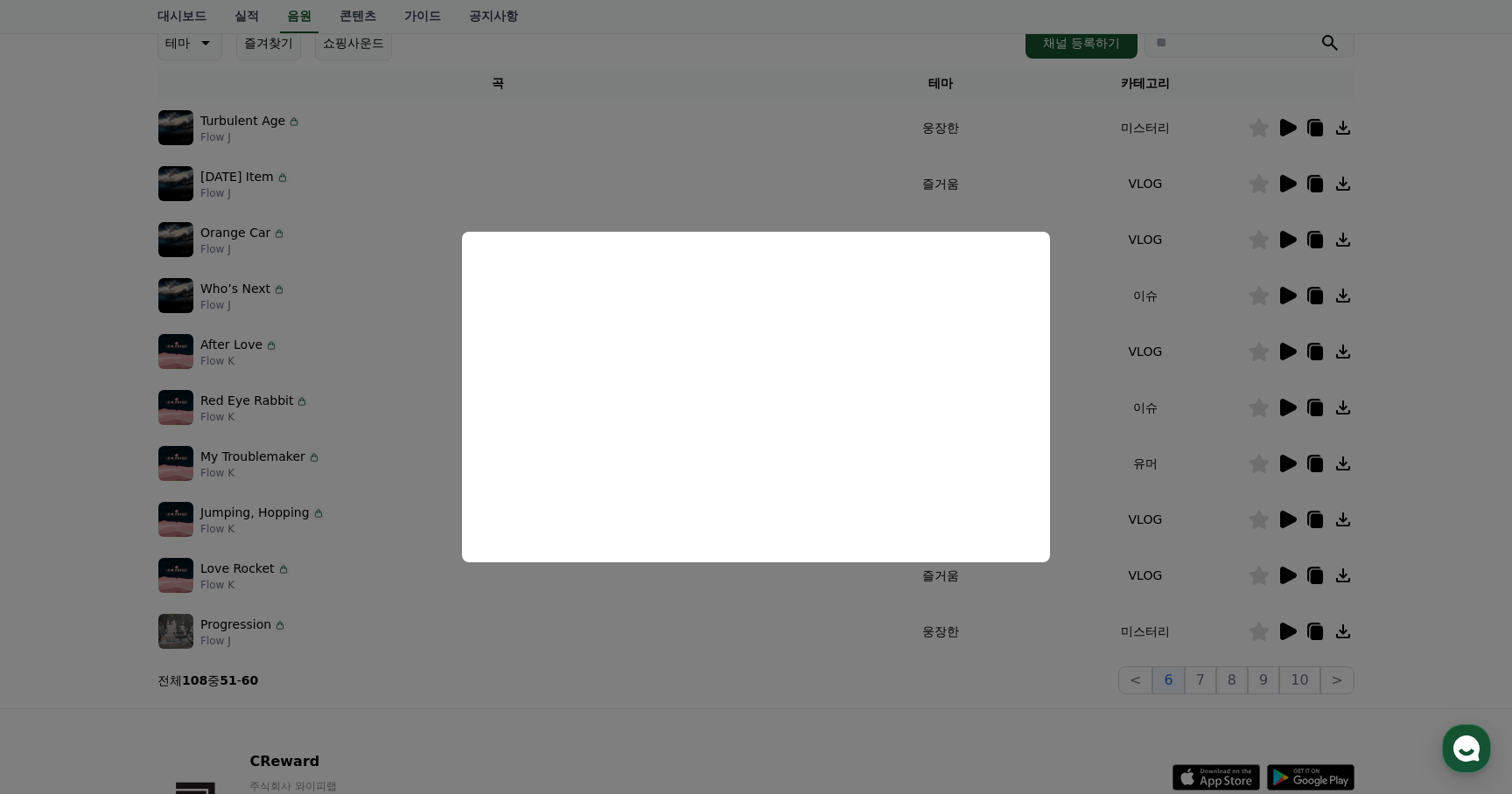
click at [1098, 282] on button "close modal" at bounding box center [756, 397] width 1512 height 794
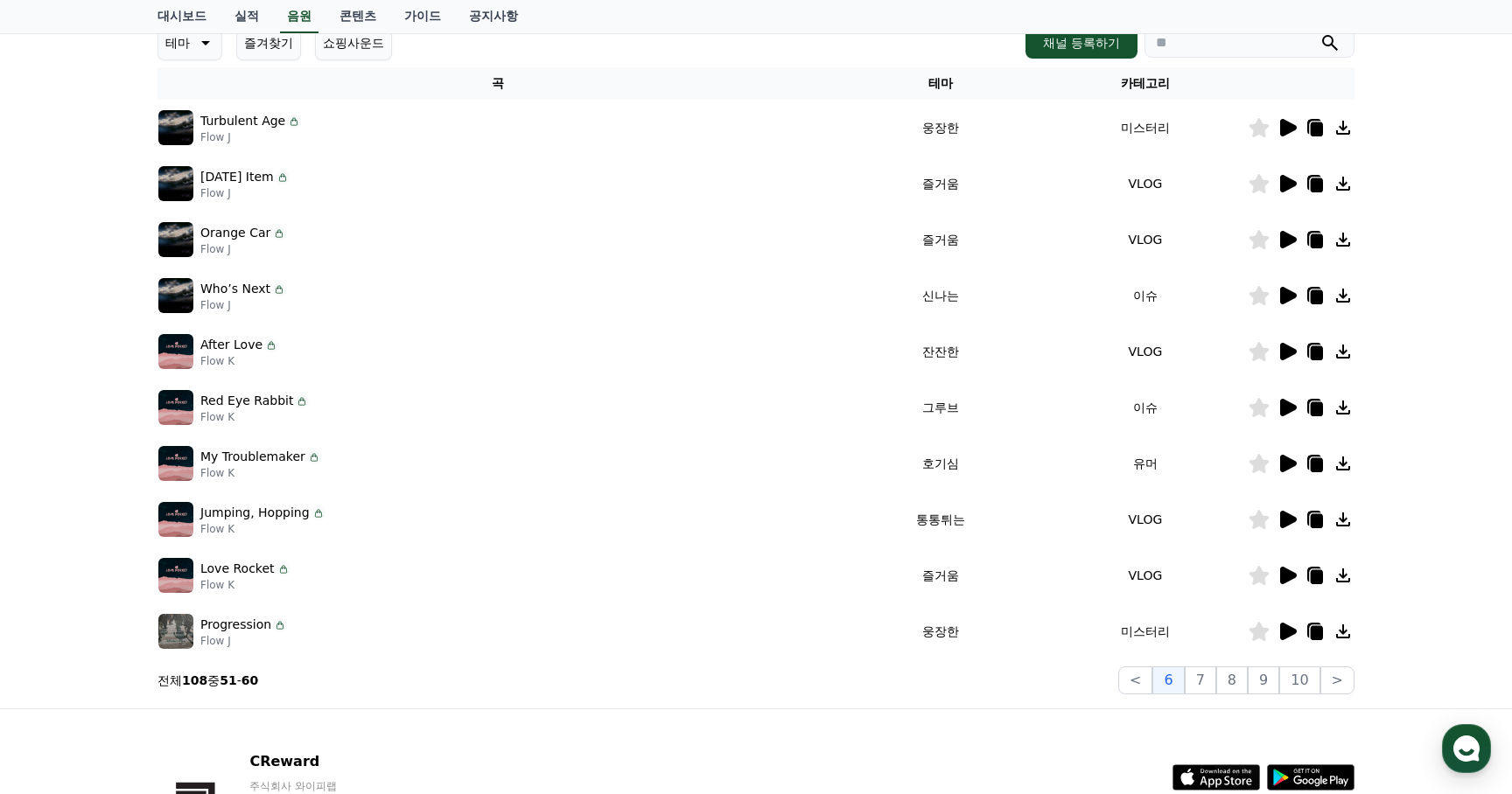
click at [1316, 127] on icon at bounding box center [1317, 130] width 12 height 14
click at [1292, 631] on icon at bounding box center [1288, 631] width 17 height 18
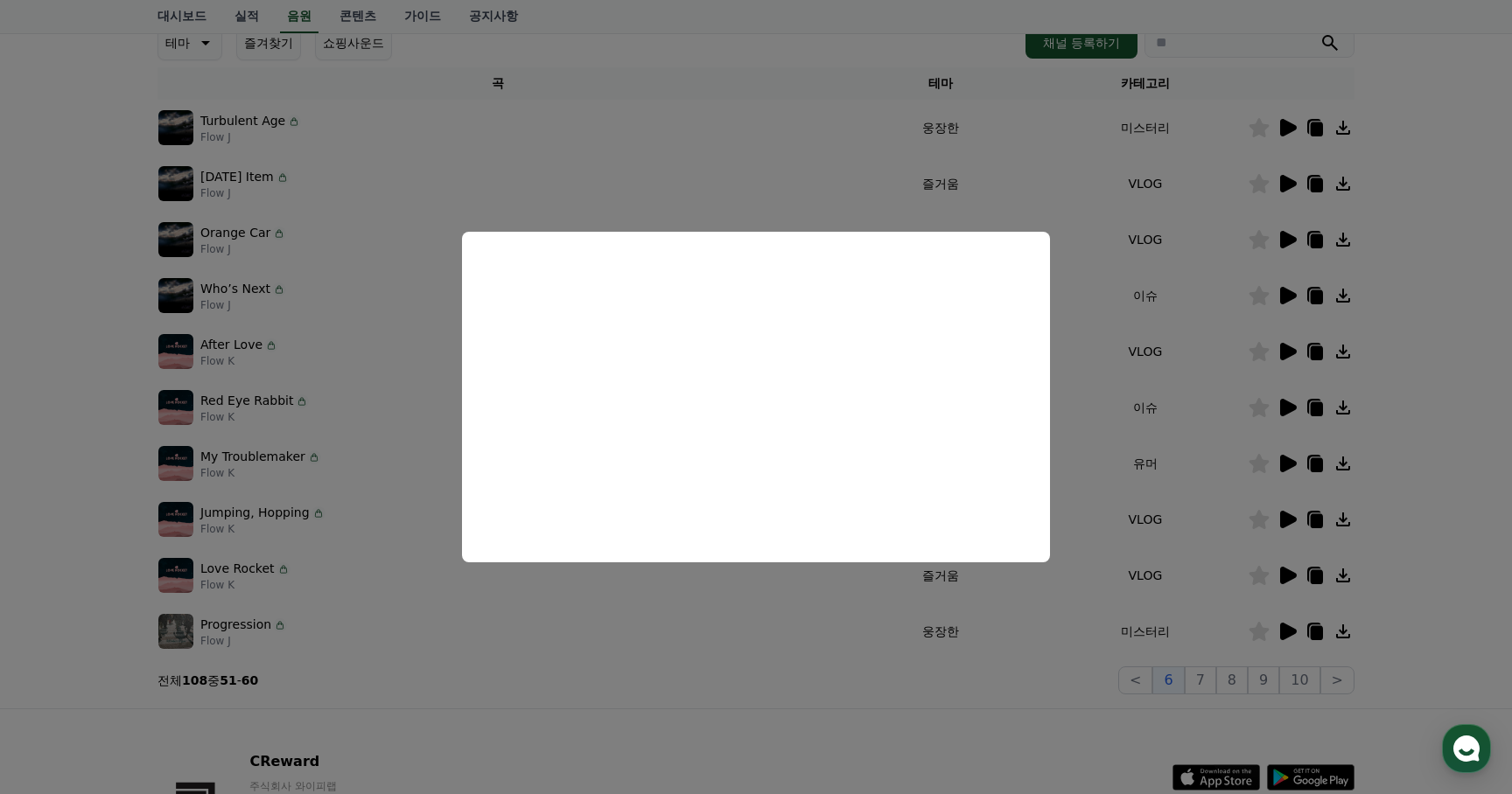
click at [971, 699] on button "close modal" at bounding box center [756, 397] width 1512 height 794
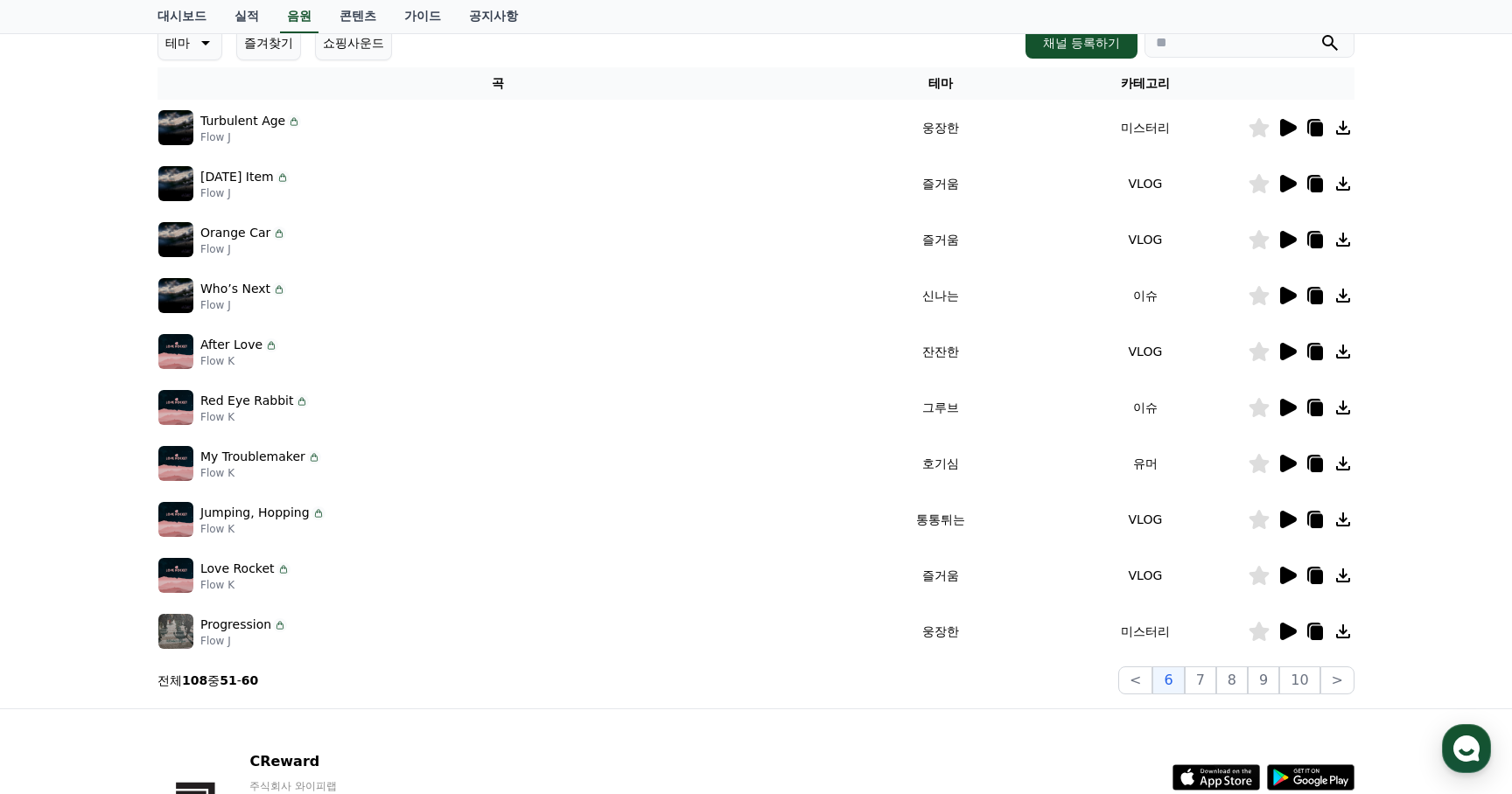
click at [1315, 632] on icon at bounding box center [1317, 633] width 12 height 14
click at [1211, 682] on button "7" at bounding box center [1201, 680] width 32 height 28
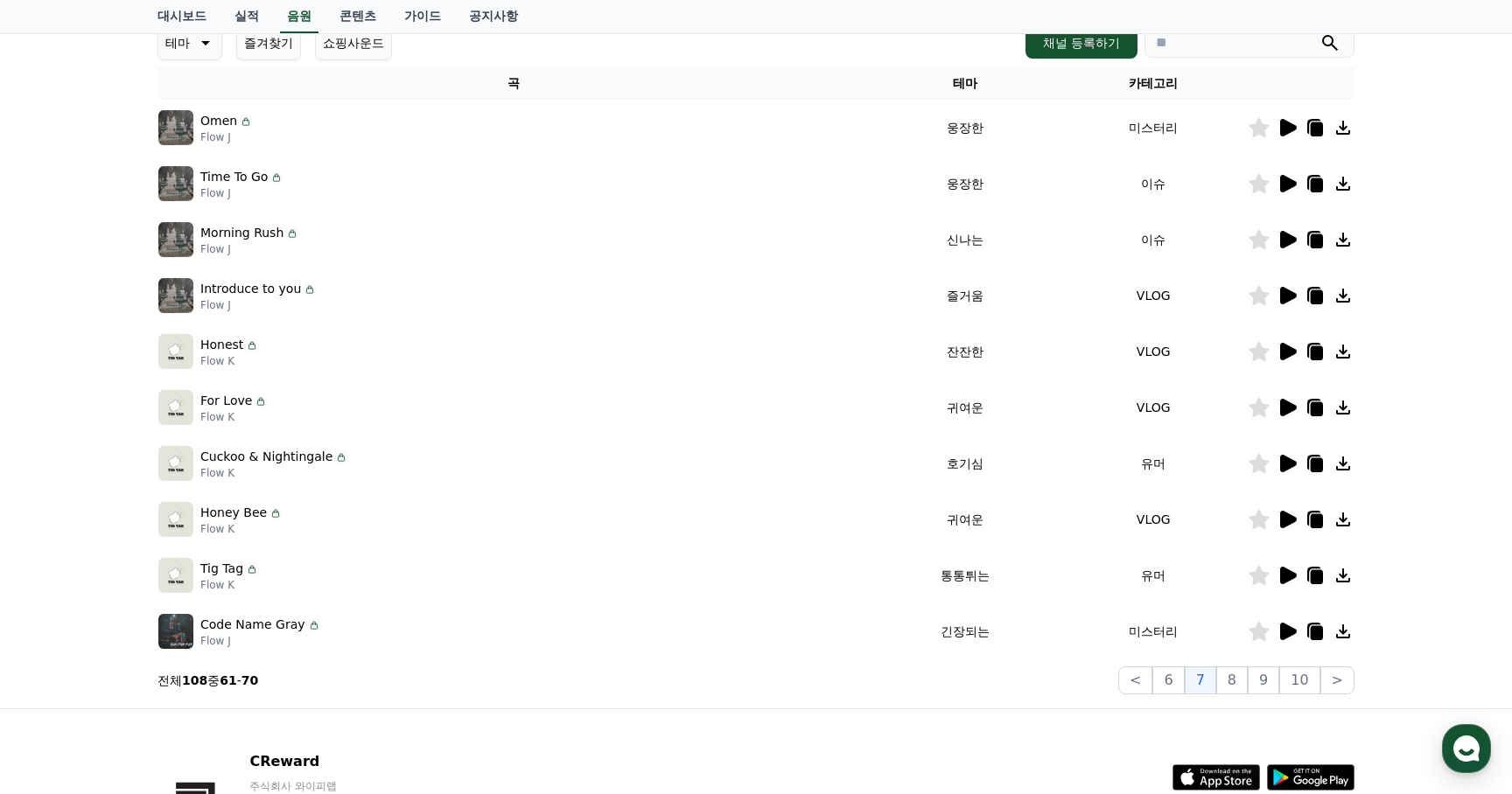
click at [1289, 131] on icon at bounding box center [1288, 128] width 17 height 18
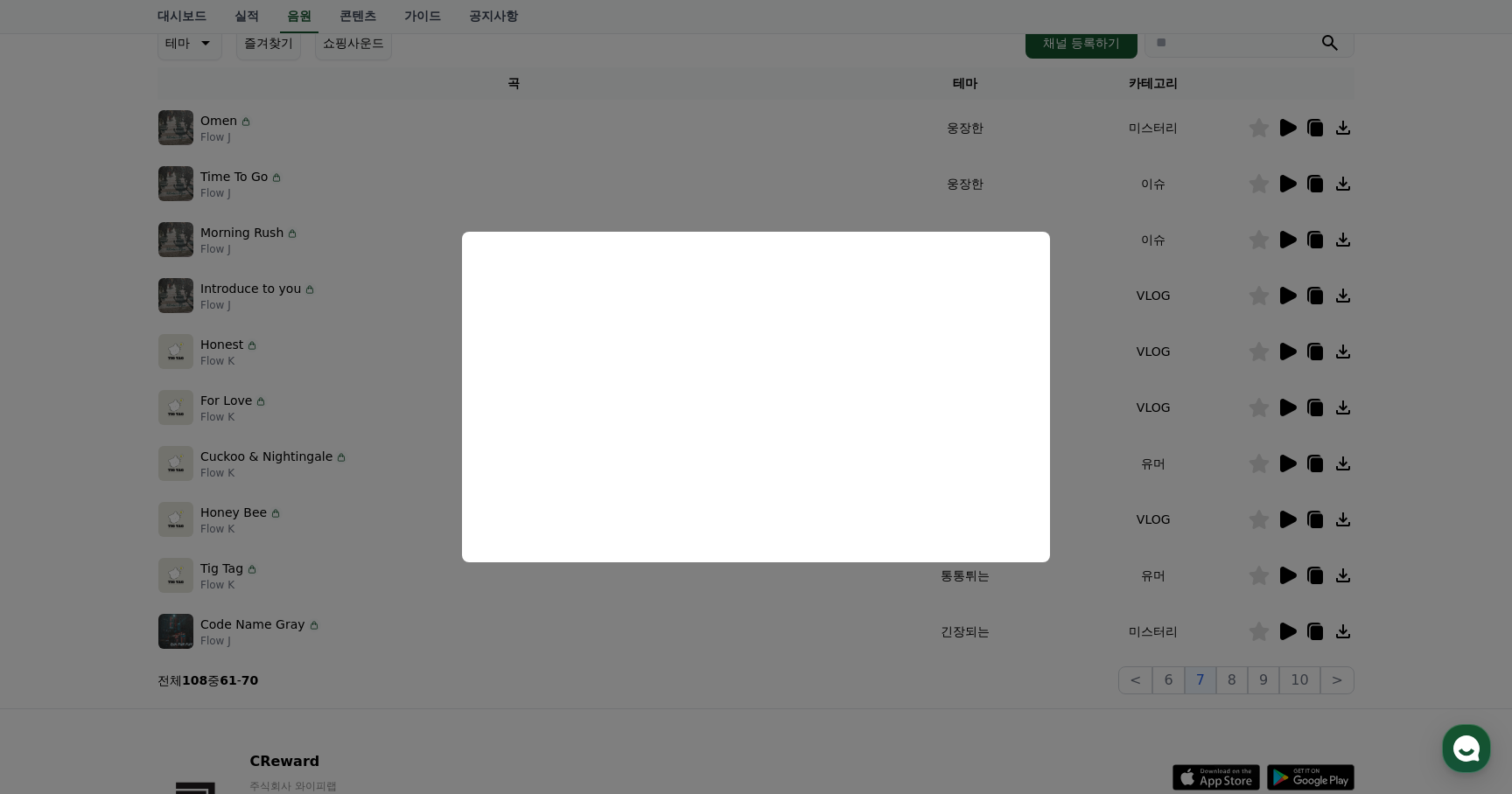
click at [678, 679] on button "close modal" at bounding box center [756, 397] width 1512 height 794
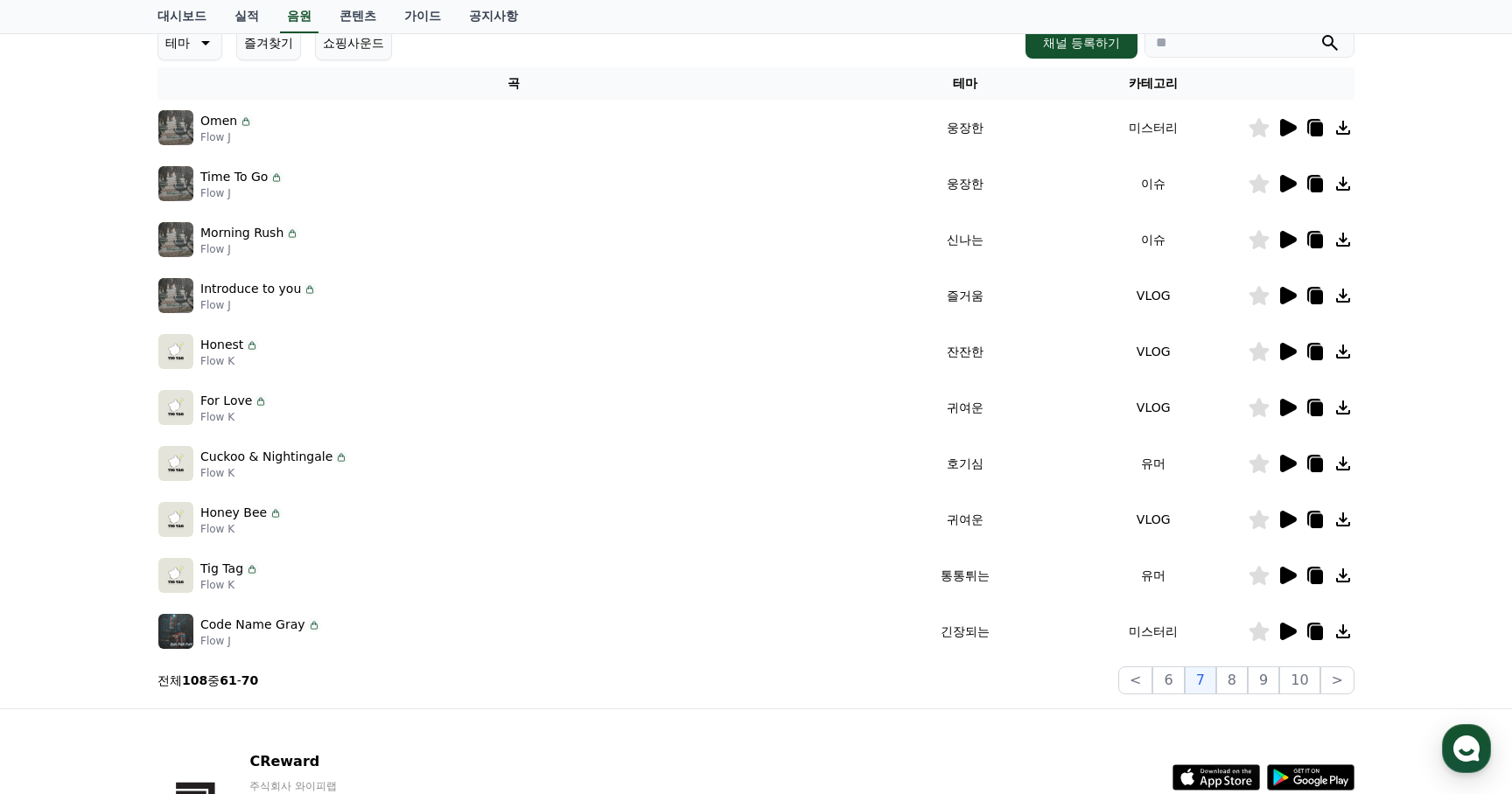
click at [1287, 181] on icon at bounding box center [1288, 184] width 17 height 18
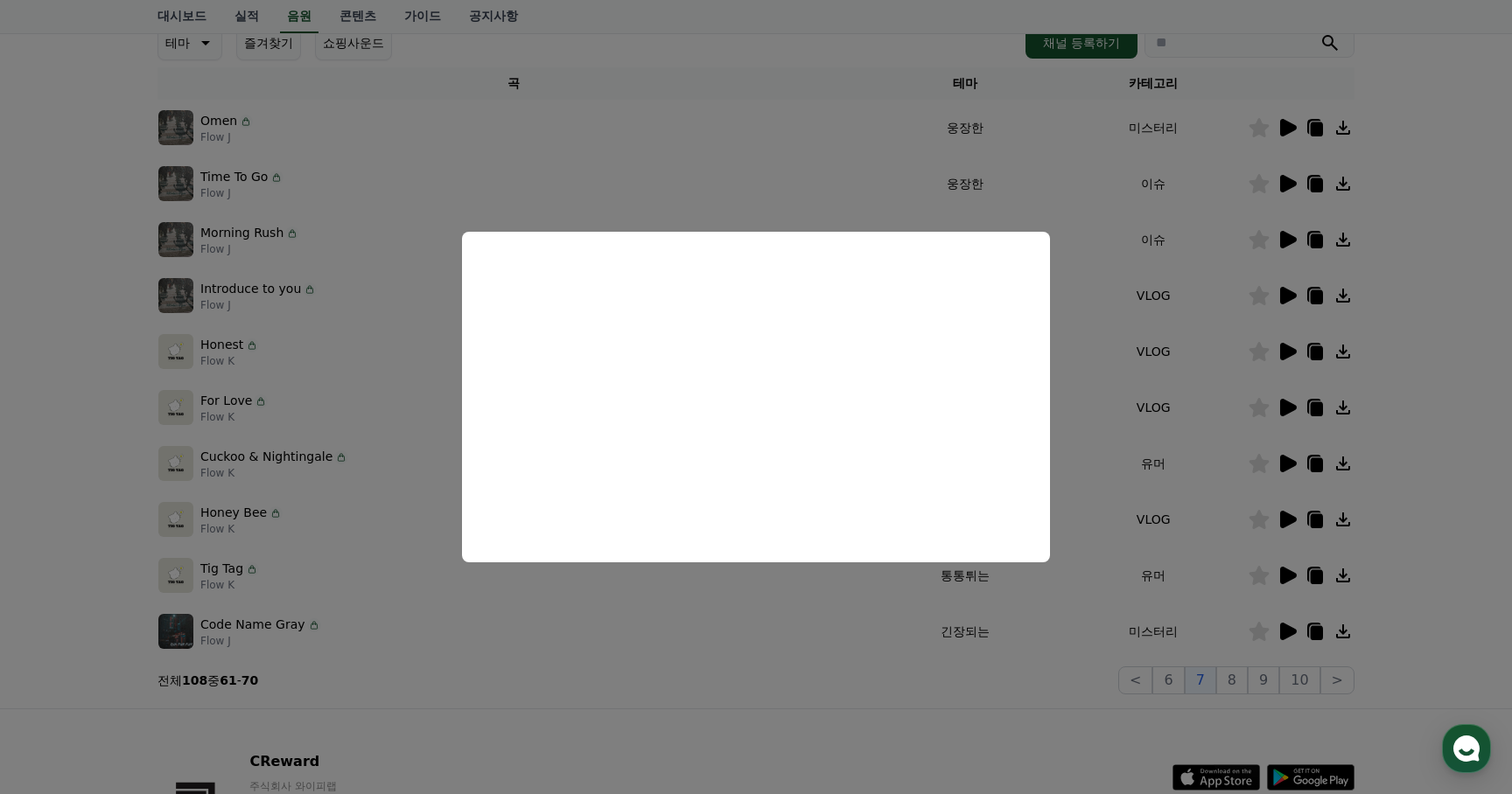
click at [611, 676] on button "close modal" at bounding box center [756, 397] width 1512 height 794
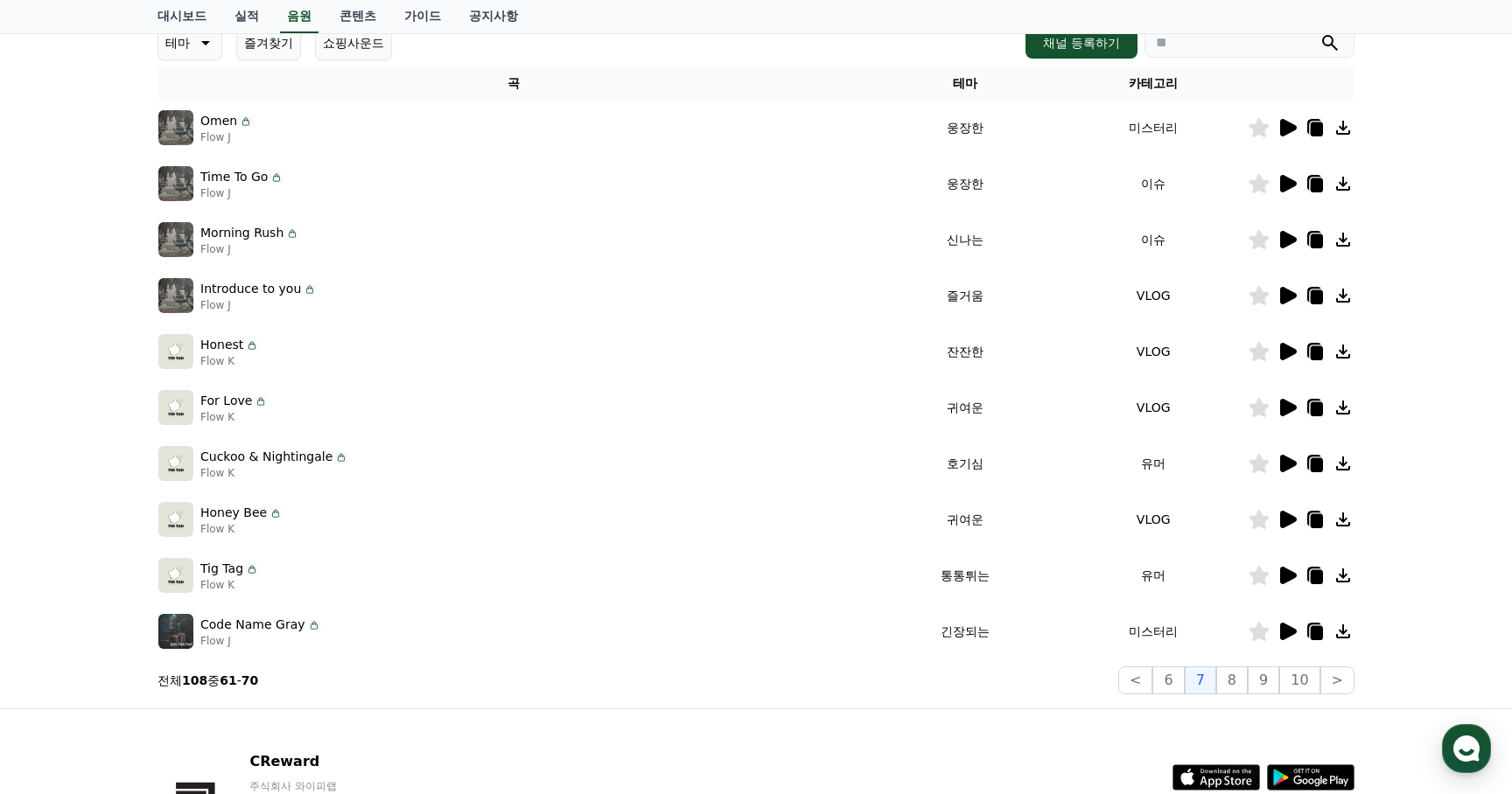
click at [1289, 236] on icon at bounding box center [1288, 240] width 17 height 18
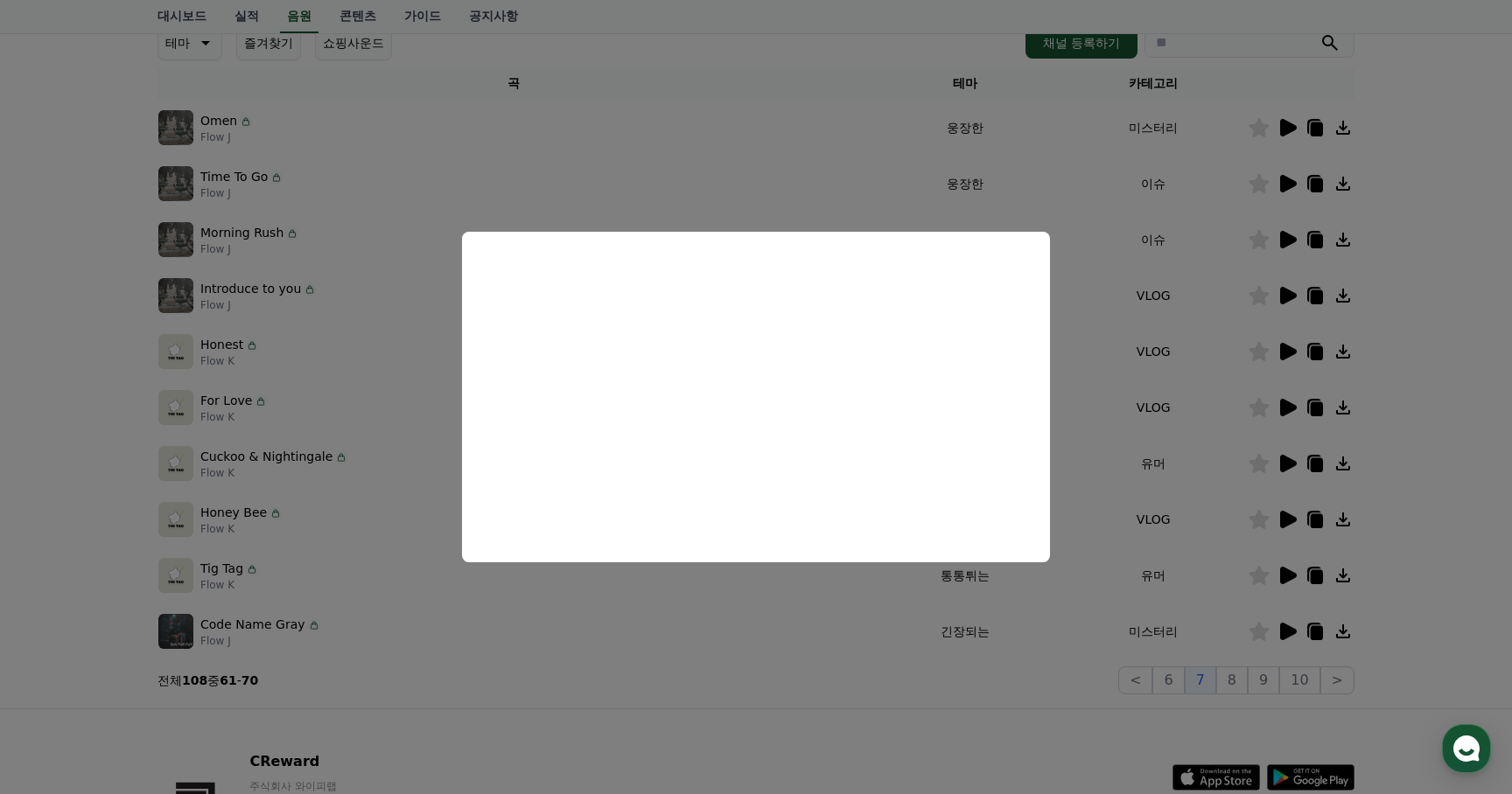
click at [672, 683] on button "close modal" at bounding box center [756, 397] width 1512 height 794
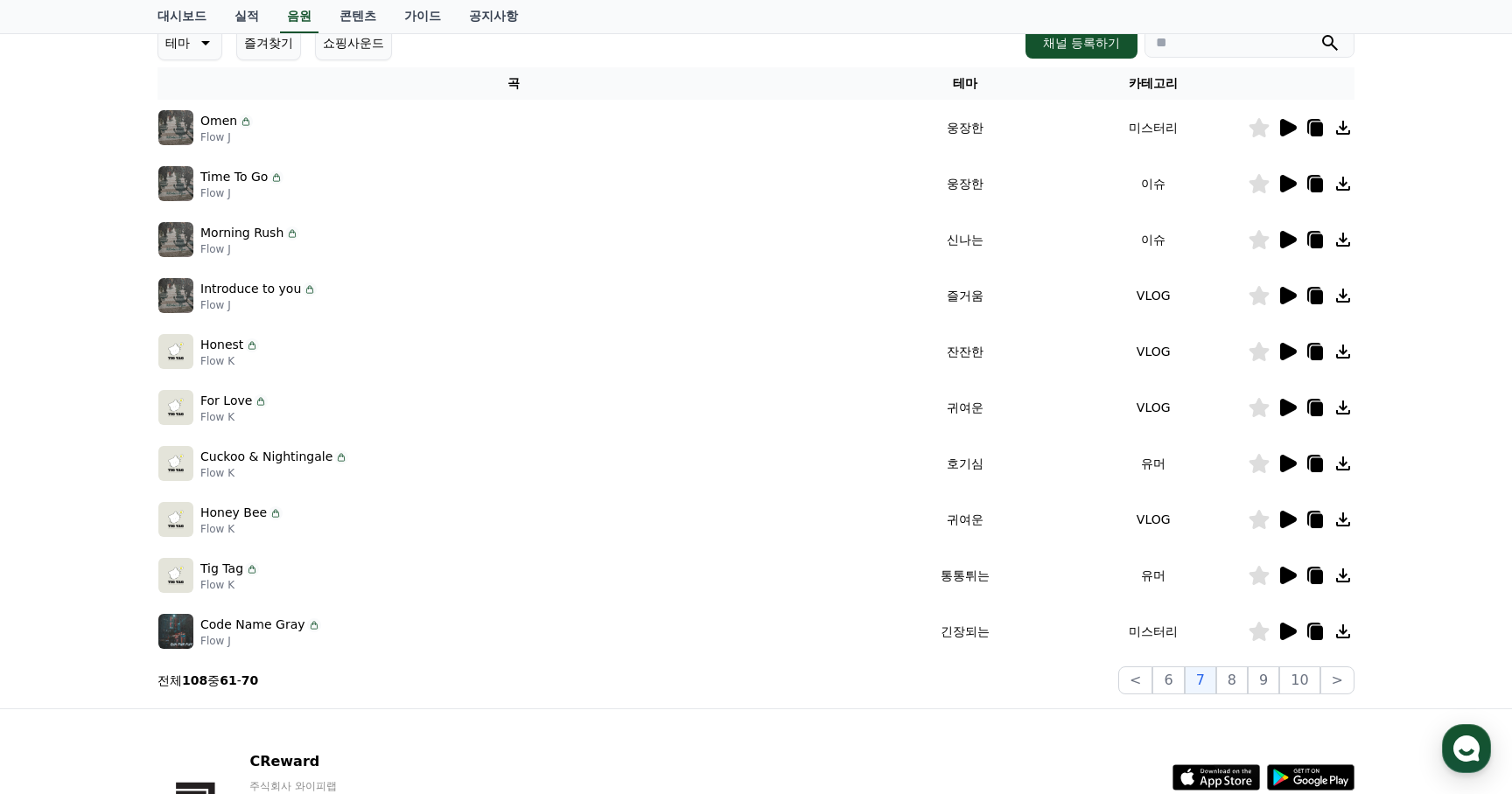
click at [1294, 627] on icon at bounding box center [1287, 631] width 21 height 21
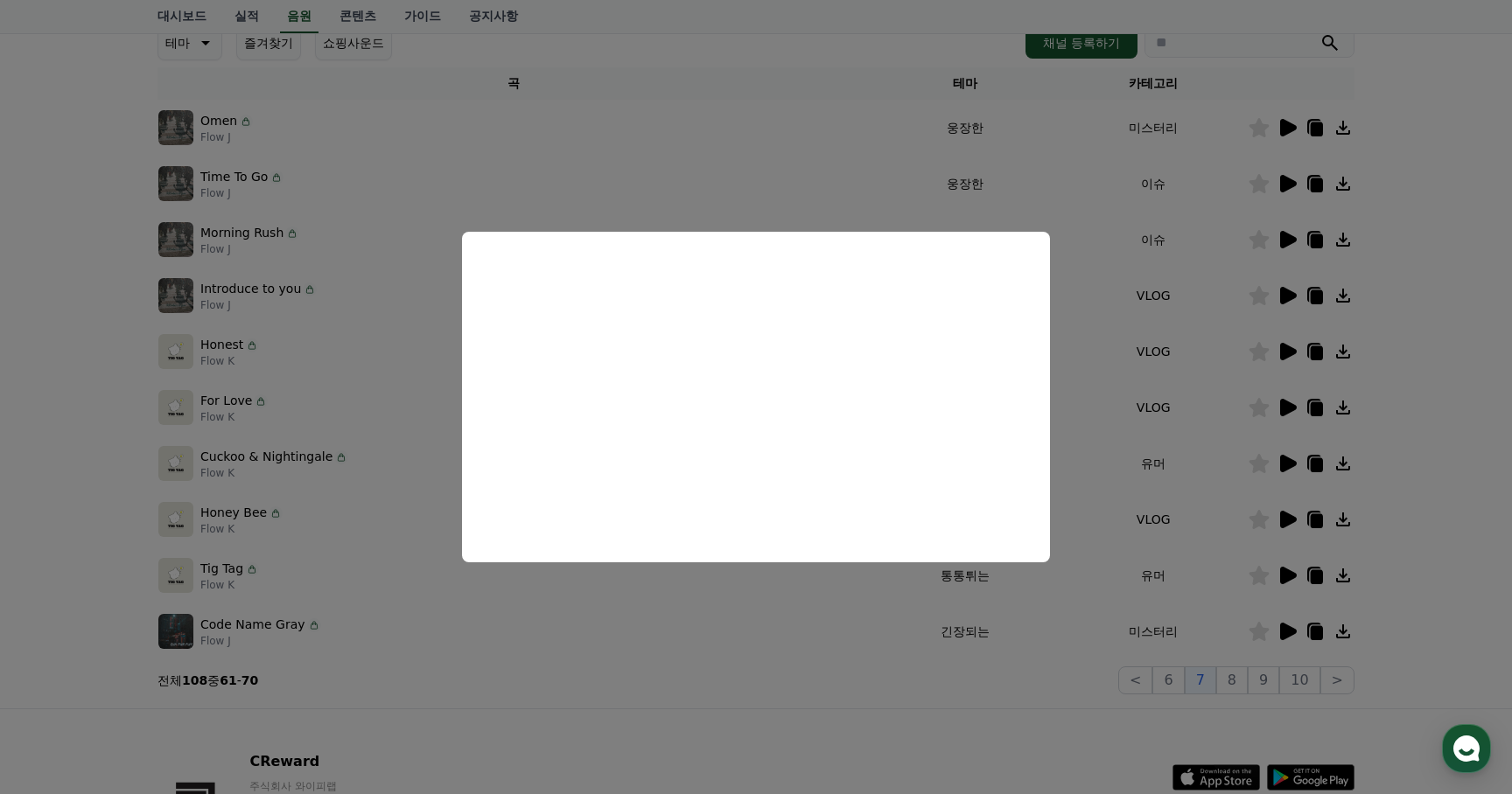
click at [815, 699] on button "close modal" at bounding box center [756, 397] width 1512 height 794
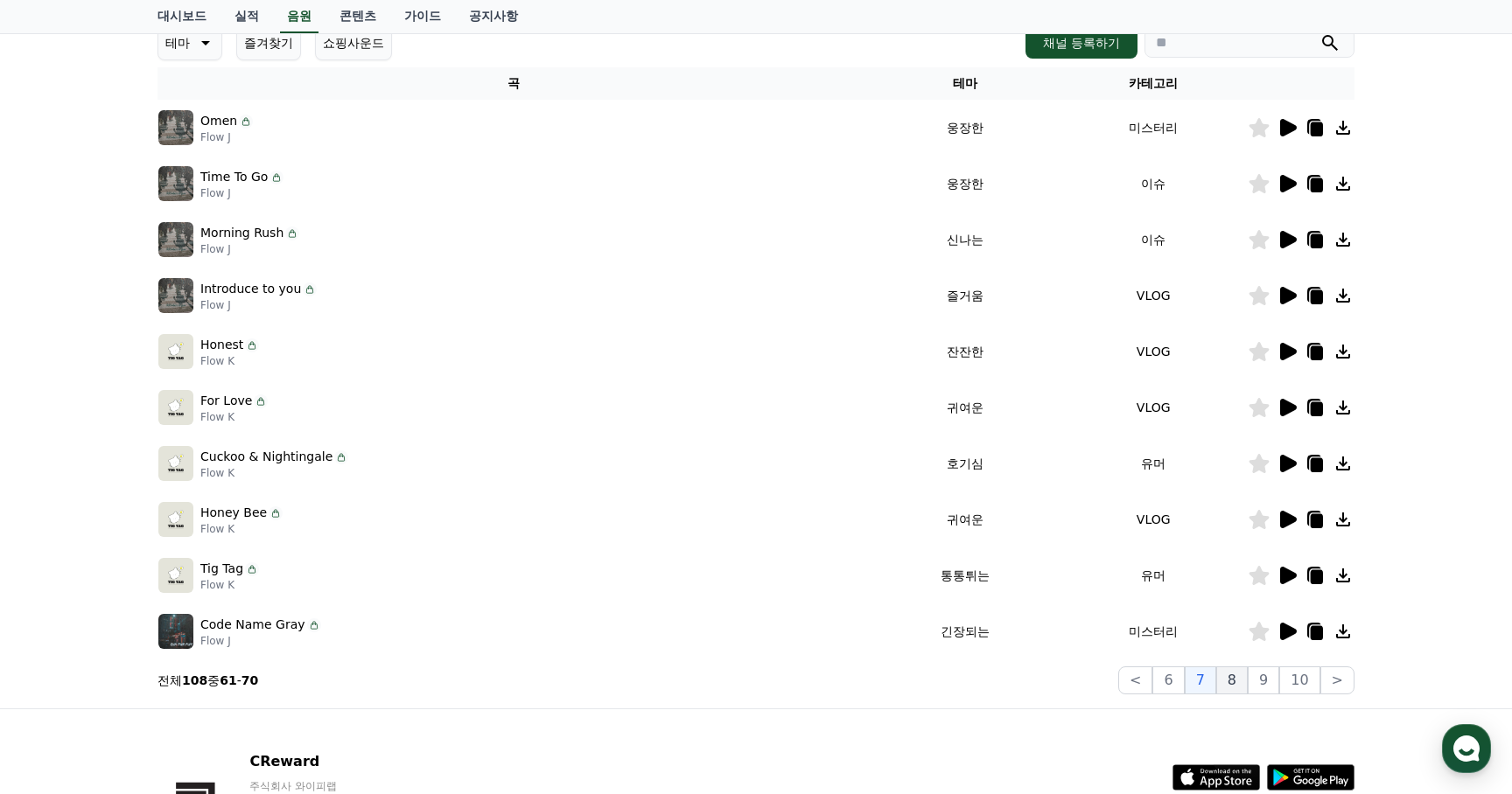
click at [1229, 674] on button "8" at bounding box center [1232, 680] width 32 height 28
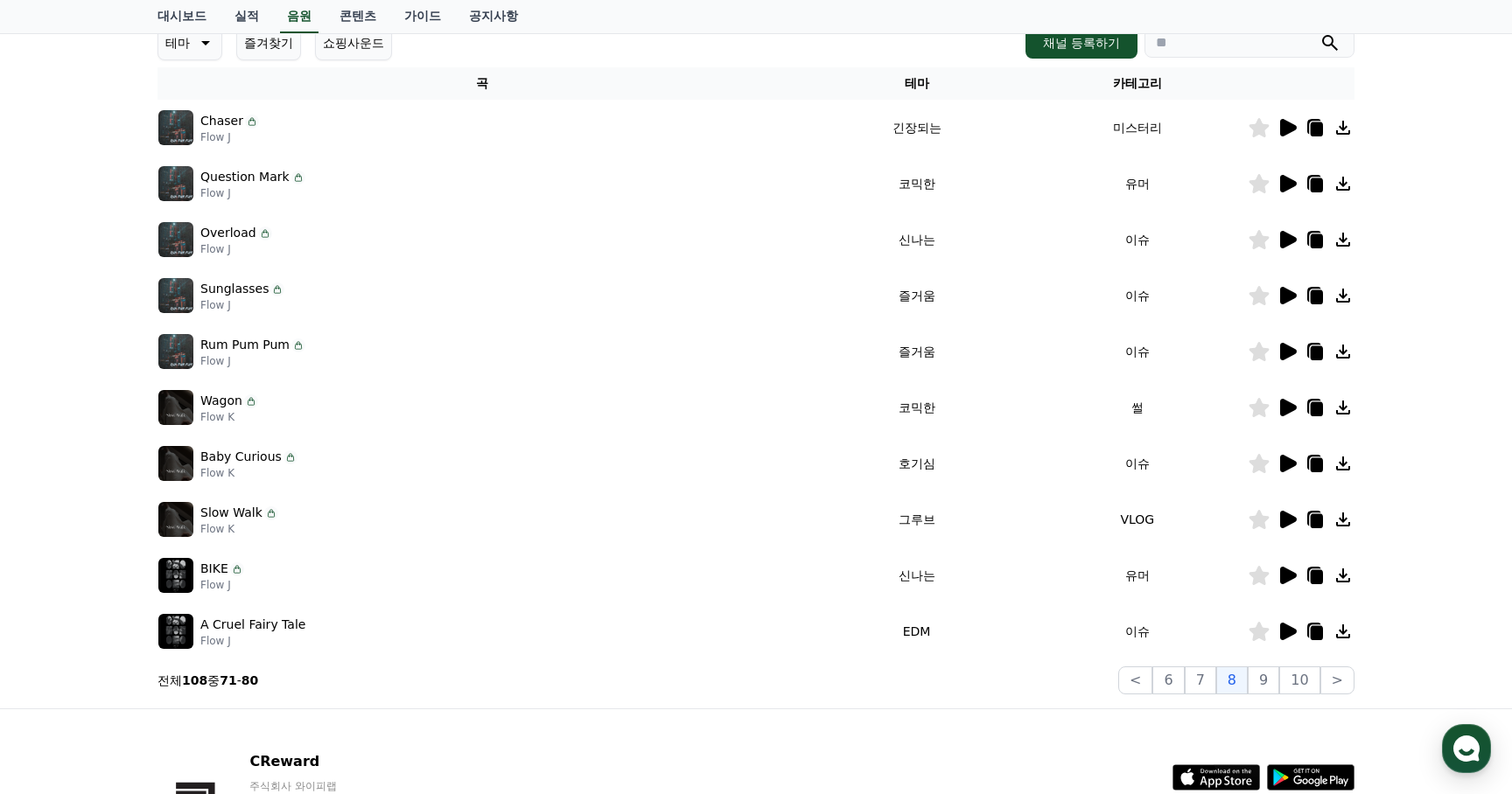
click at [1285, 125] on icon at bounding box center [1288, 128] width 17 height 18
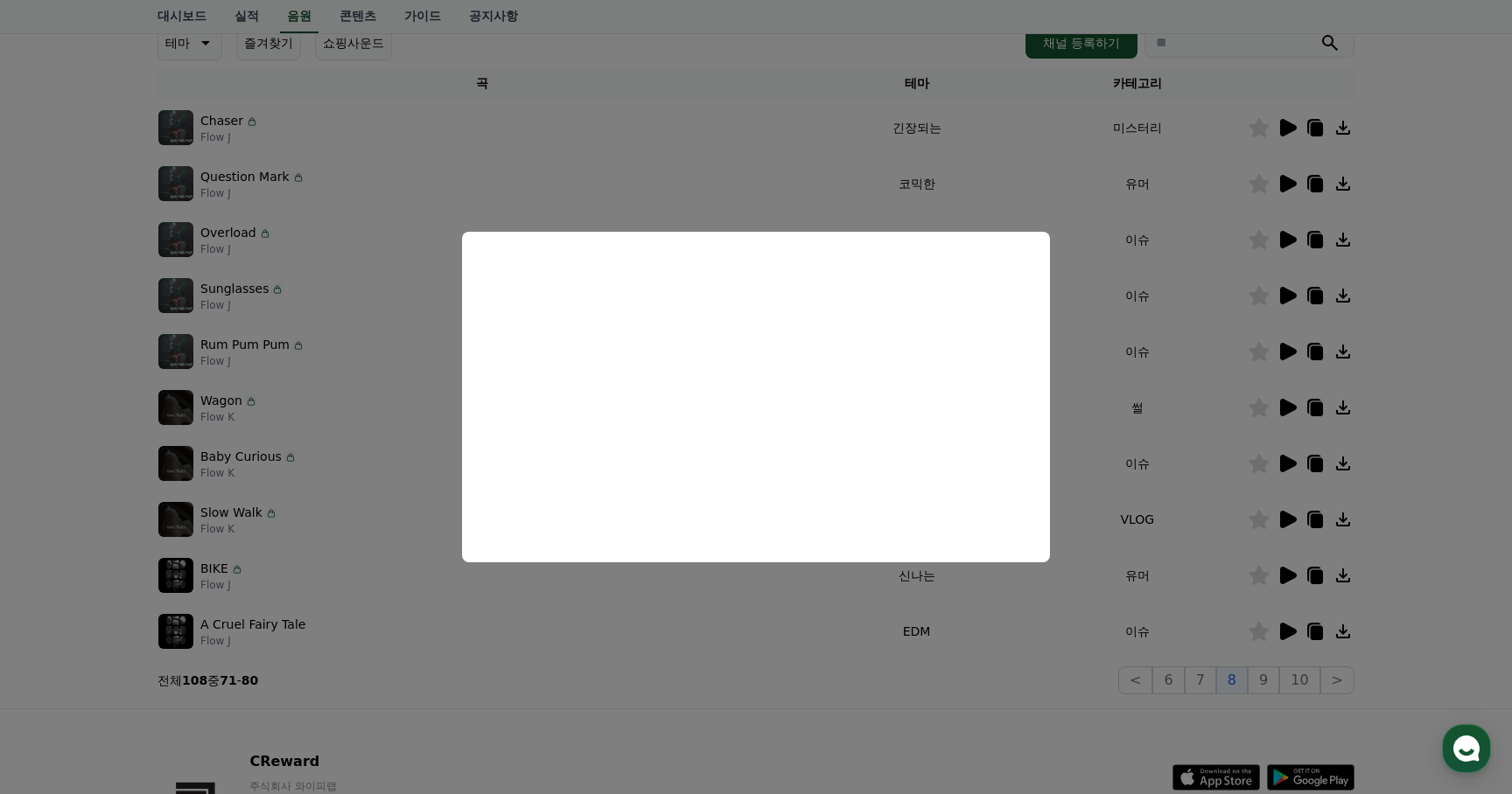
click at [665, 694] on button "close modal" at bounding box center [756, 397] width 1512 height 794
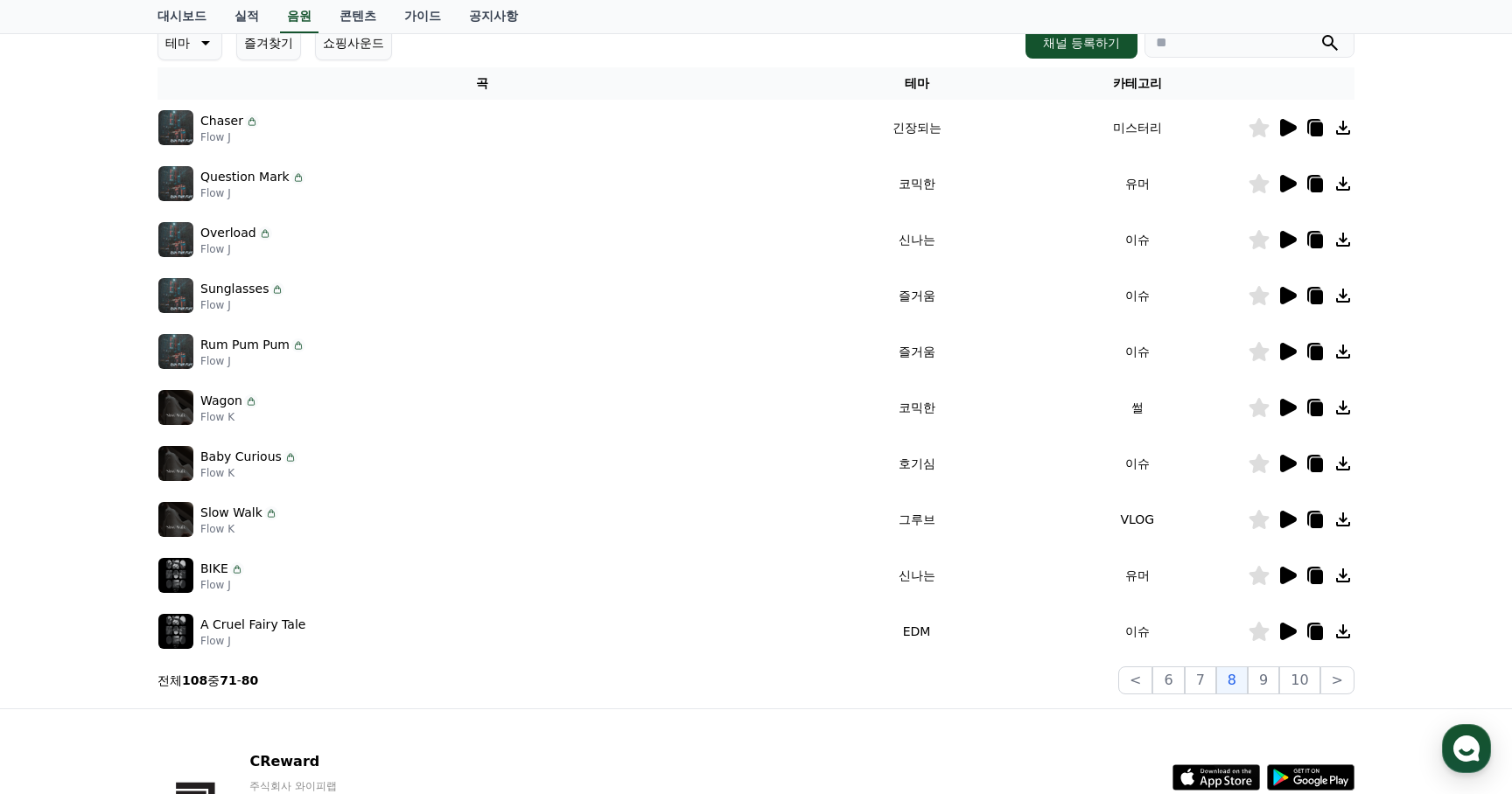
click at [1291, 294] on icon at bounding box center [1288, 296] width 17 height 18
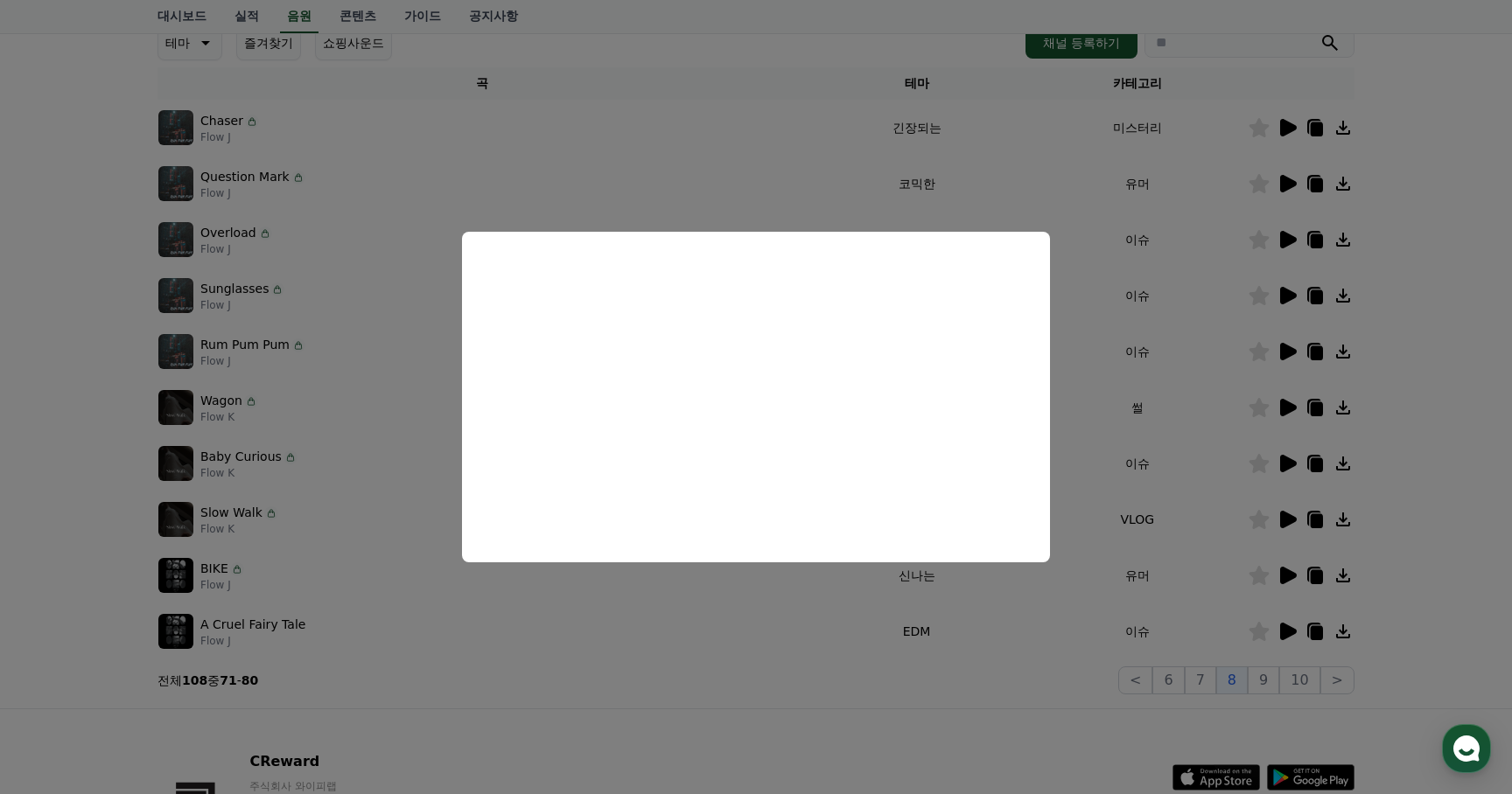
click at [1185, 415] on button "close modal" at bounding box center [756, 397] width 1512 height 794
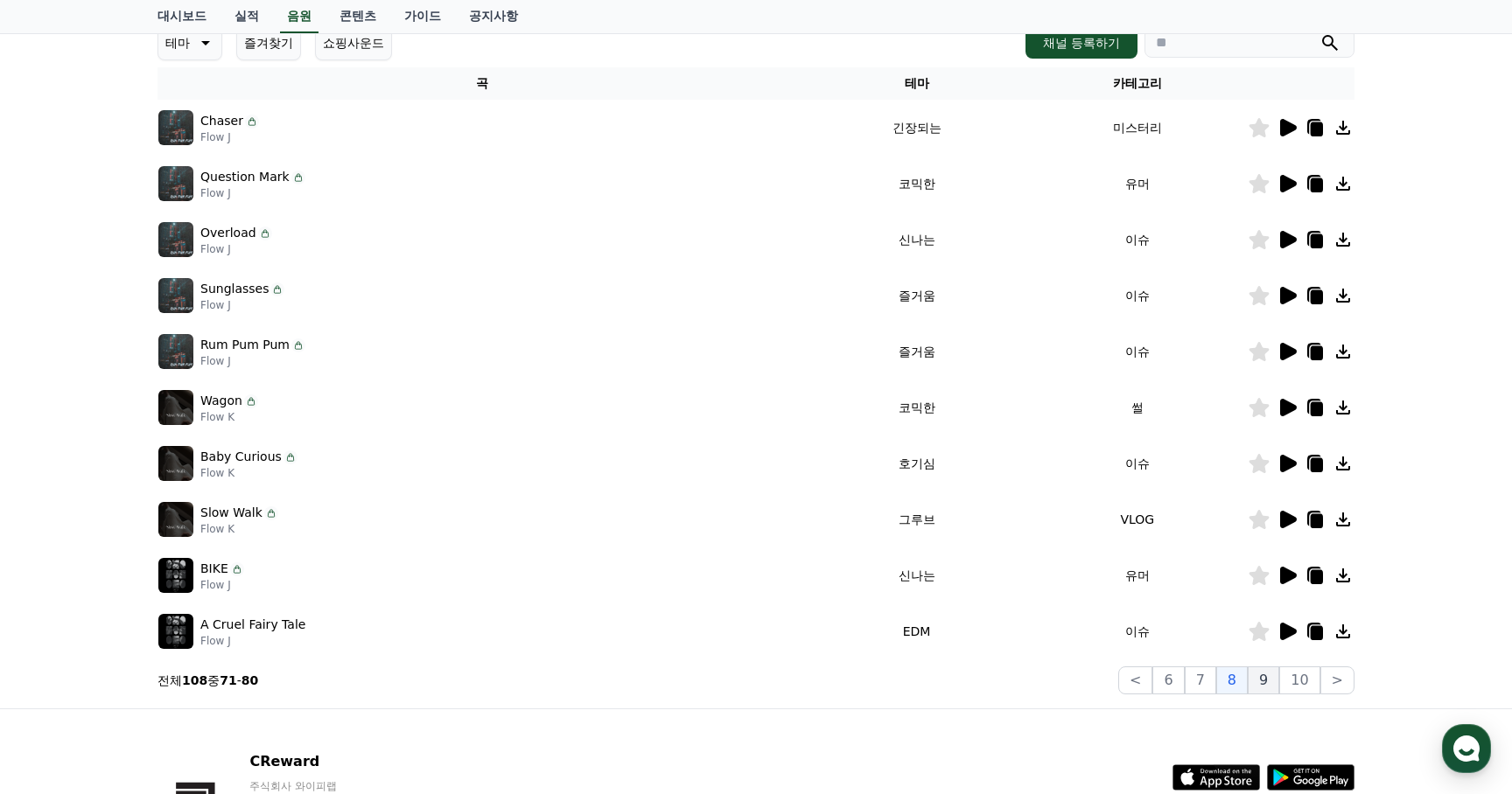
click at [1266, 678] on button "9" at bounding box center [1264, 680] width 32 height 28
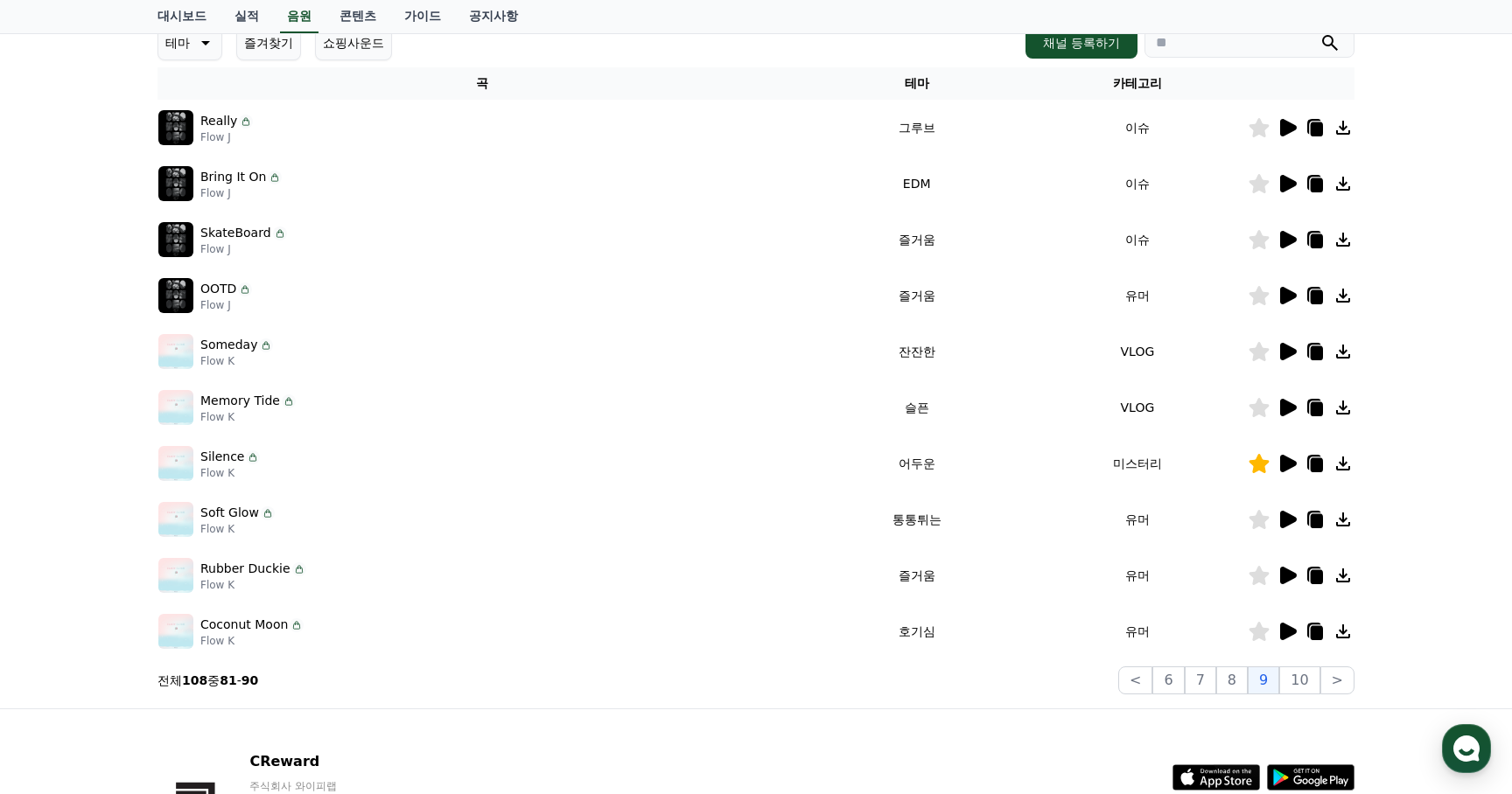
click at [1286, 404] on icon at bounding box center [1288, 408] width 17 height 18
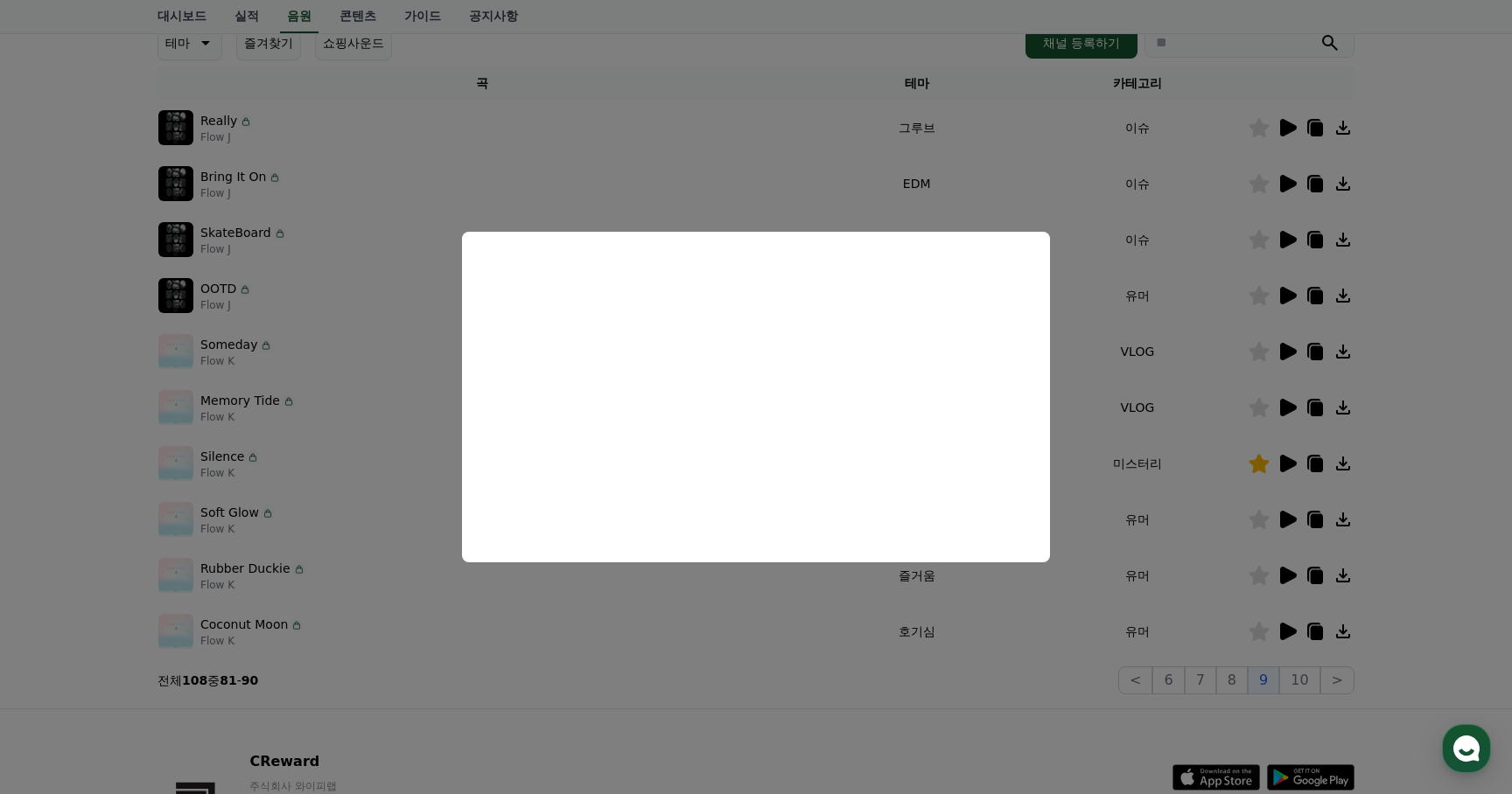
click at [1062, 710] on button "close modal" at bounding box center [756, 397] width 1512 height 794
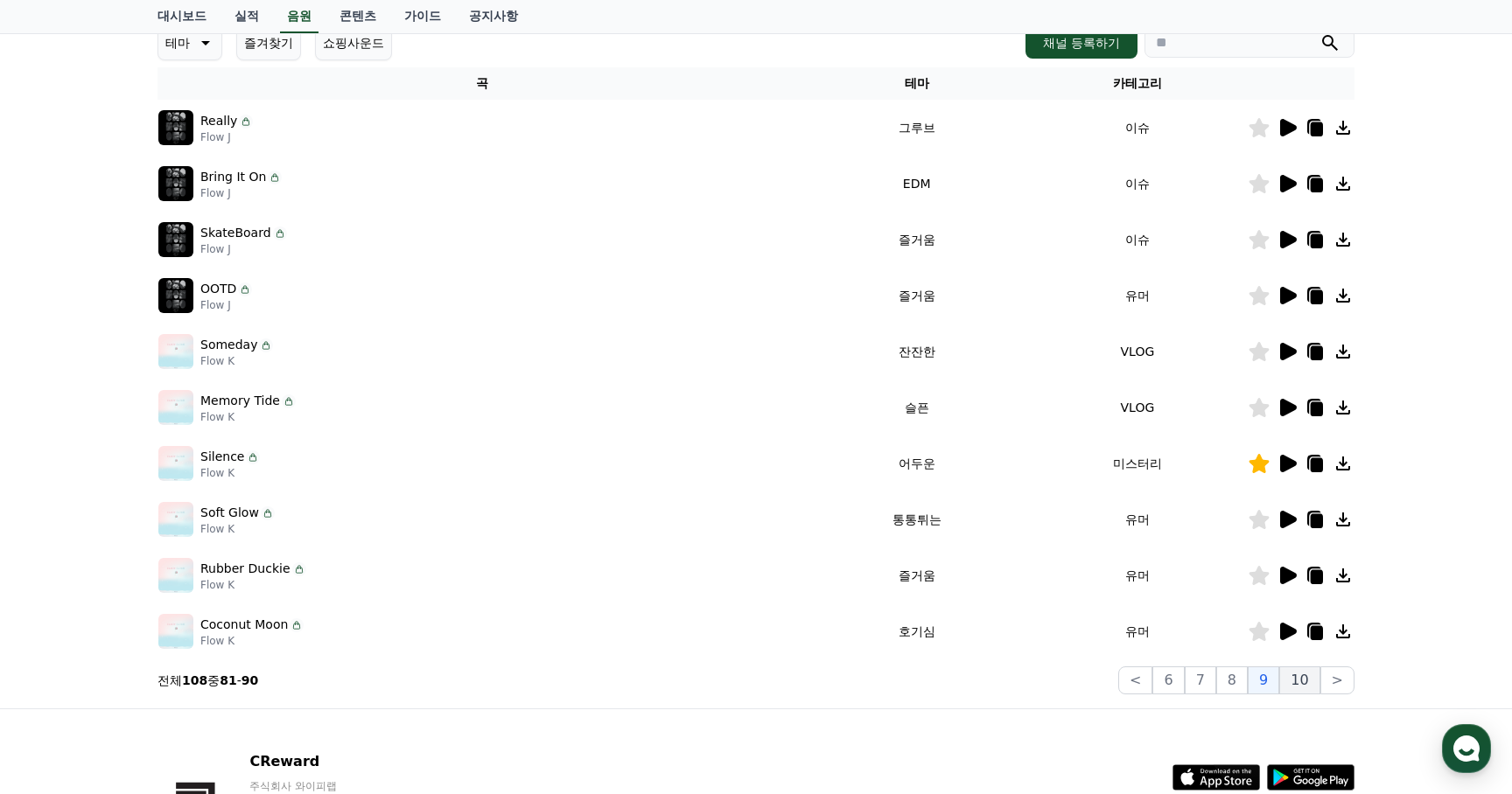
click at [1304, 682] on button "10" at bounding box center [1299, 680] width 40 height 28
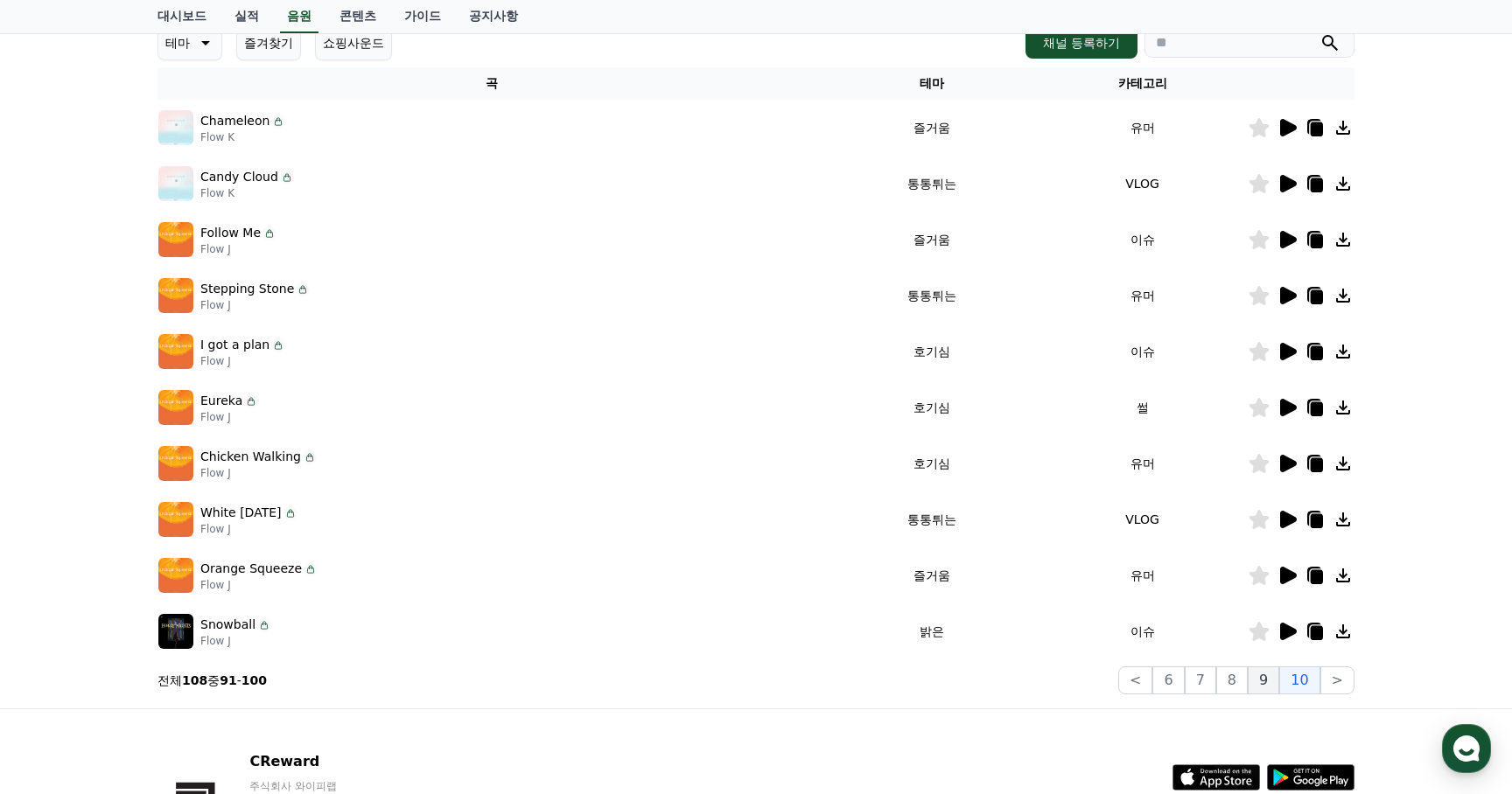
click at [1278, 685] on button "9" at bounding box center [1264, 680] width 32 height 28
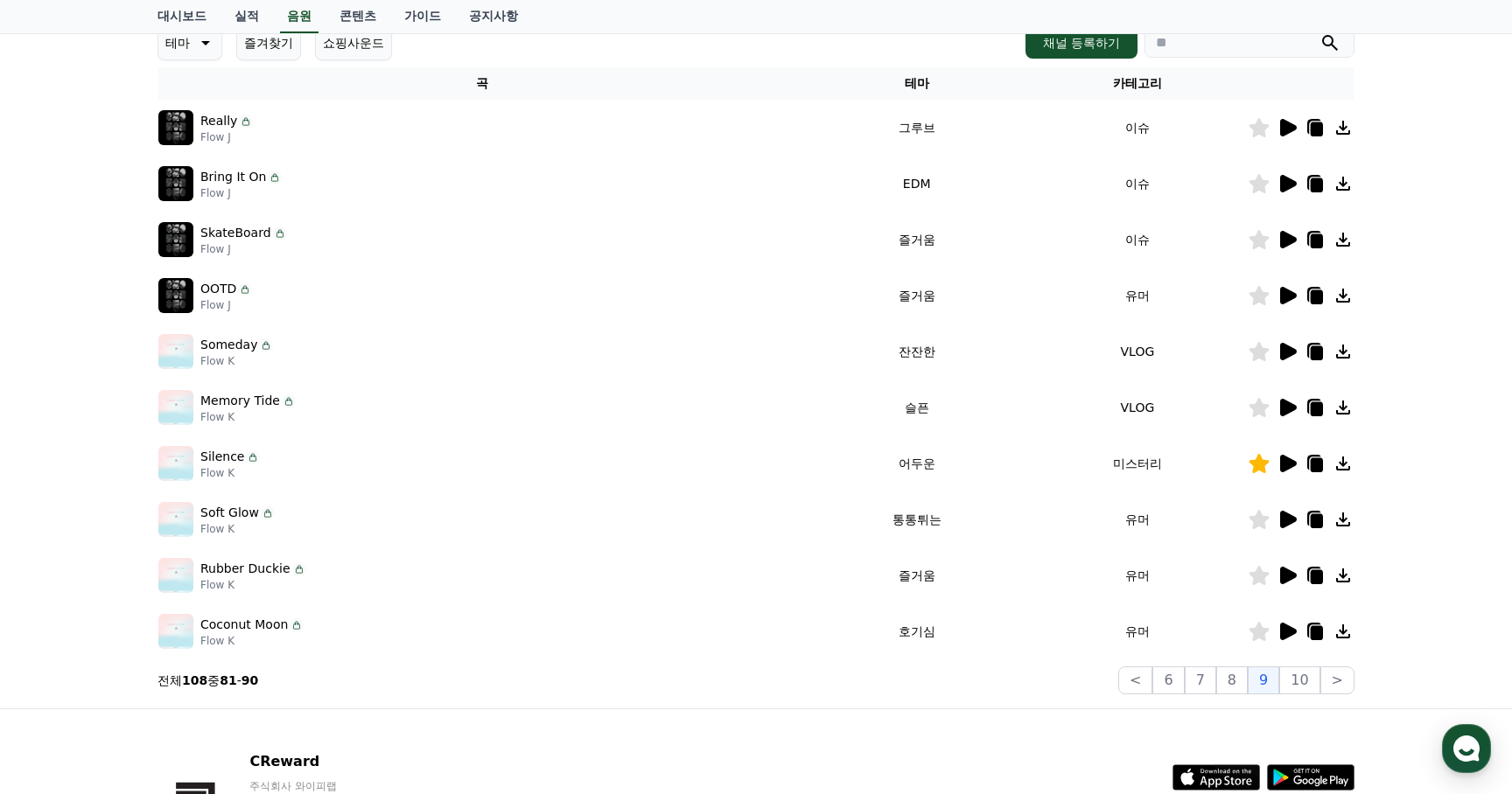
click at [1283, 124] on icon at bounding box center [1288, 128] width 17 height 18
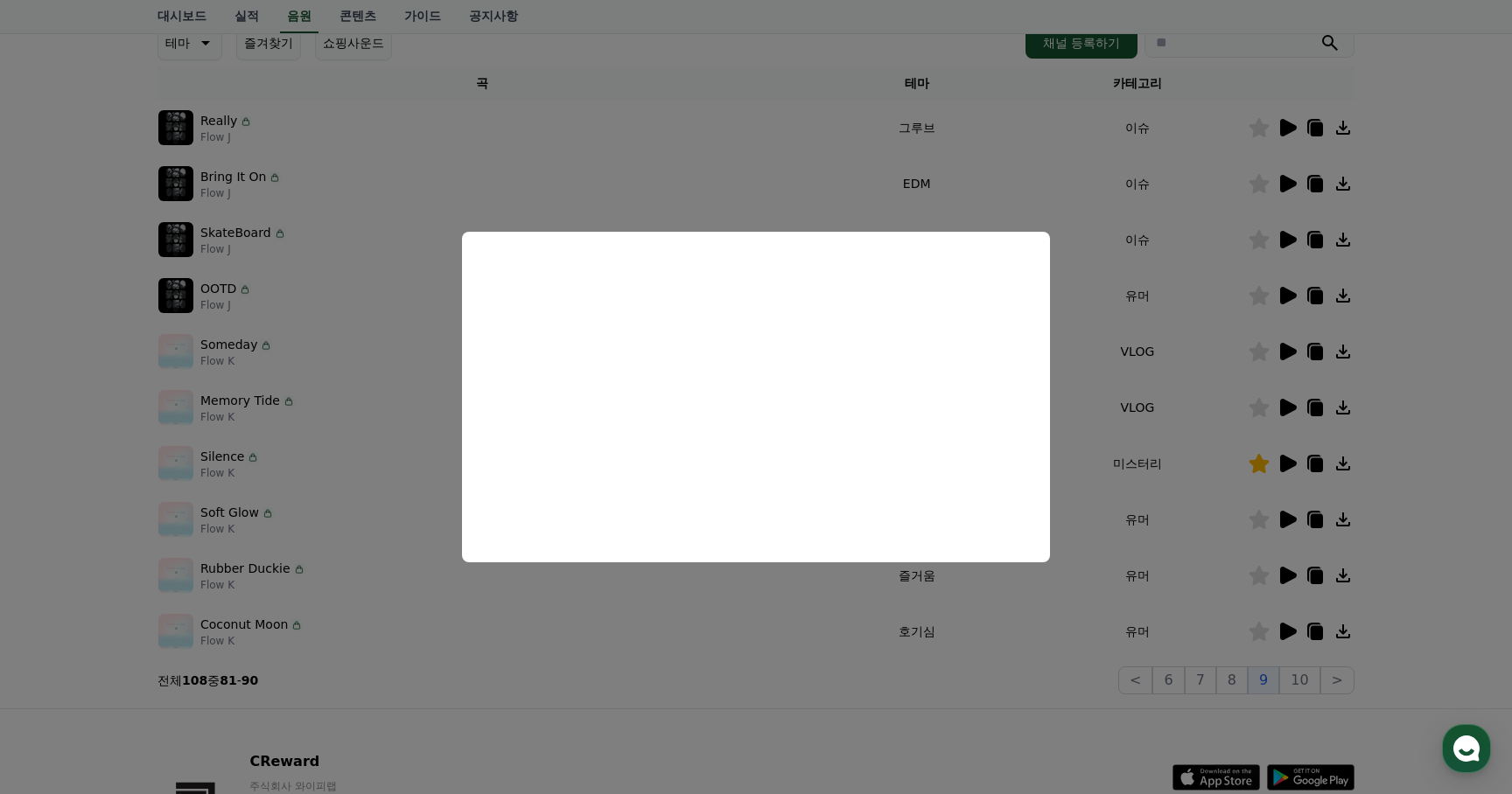
click at [1046, 686] on button "close modal" at bounding box center [756, 397] width 1512 height 794
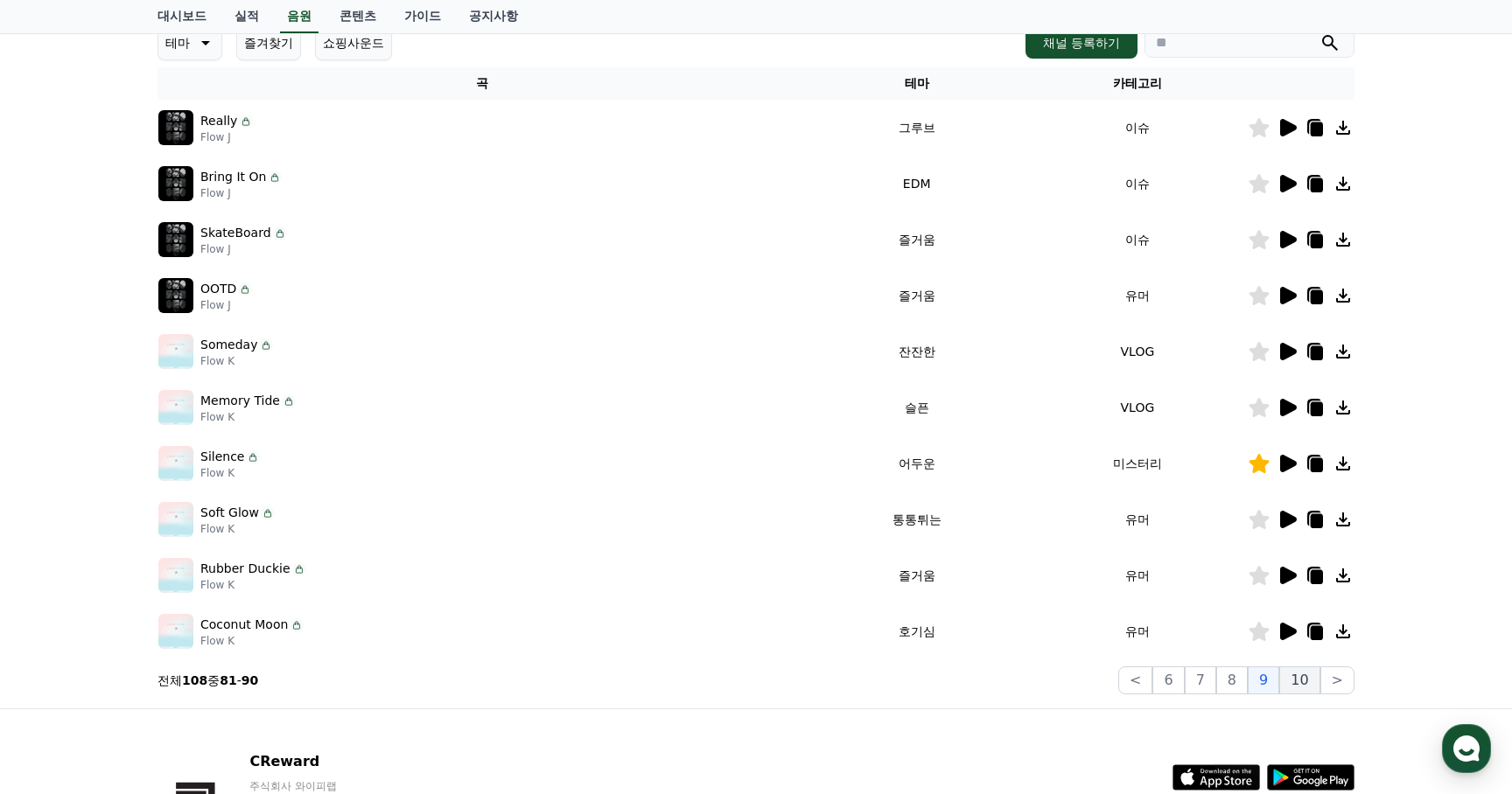
click at [1299, 682] on button "10" at bounding box center [1299, 680] width 40 height 28
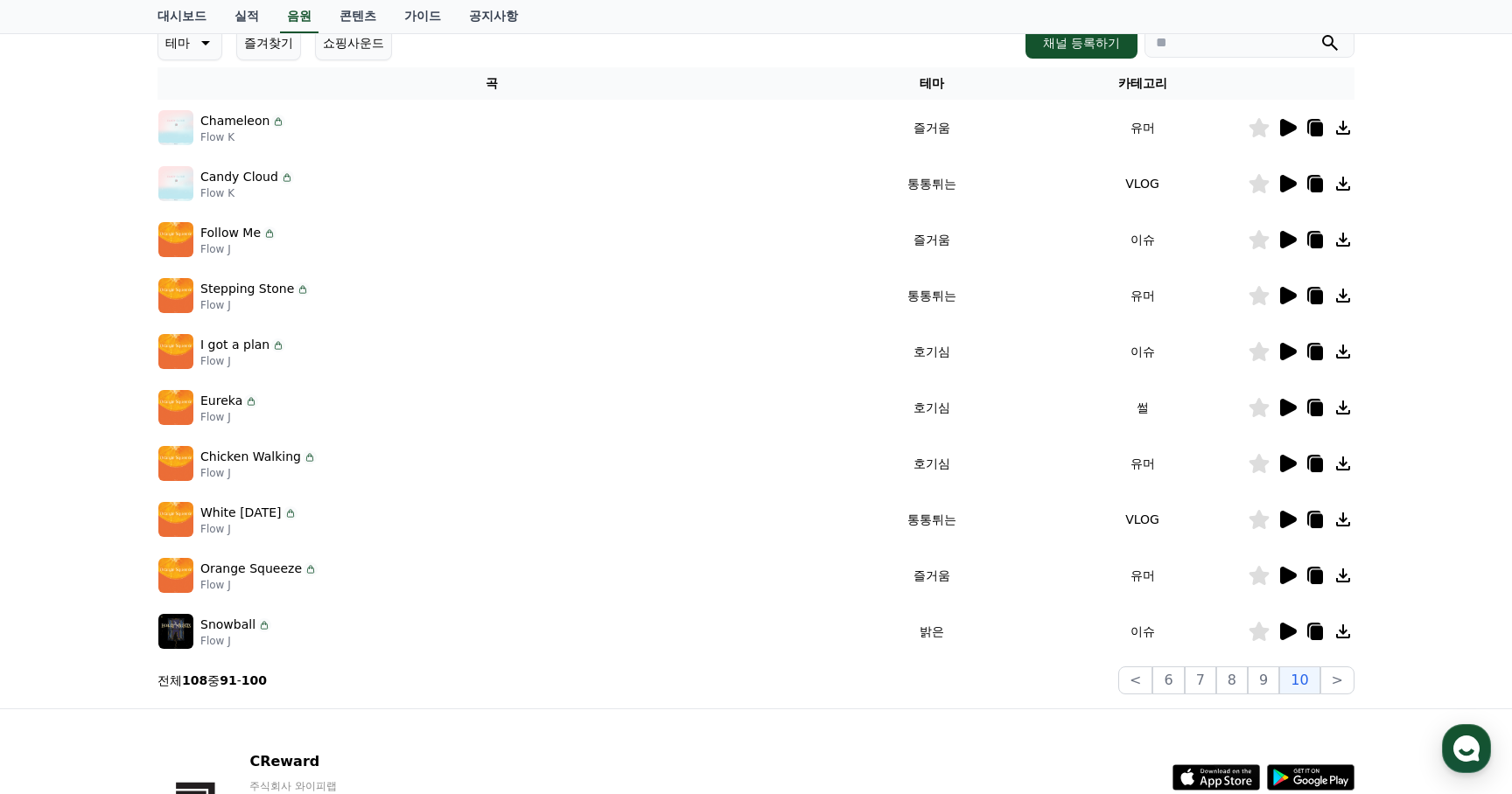
click at [1288, 406] on icon at bounding box center [1288, 408] width 17 height 18
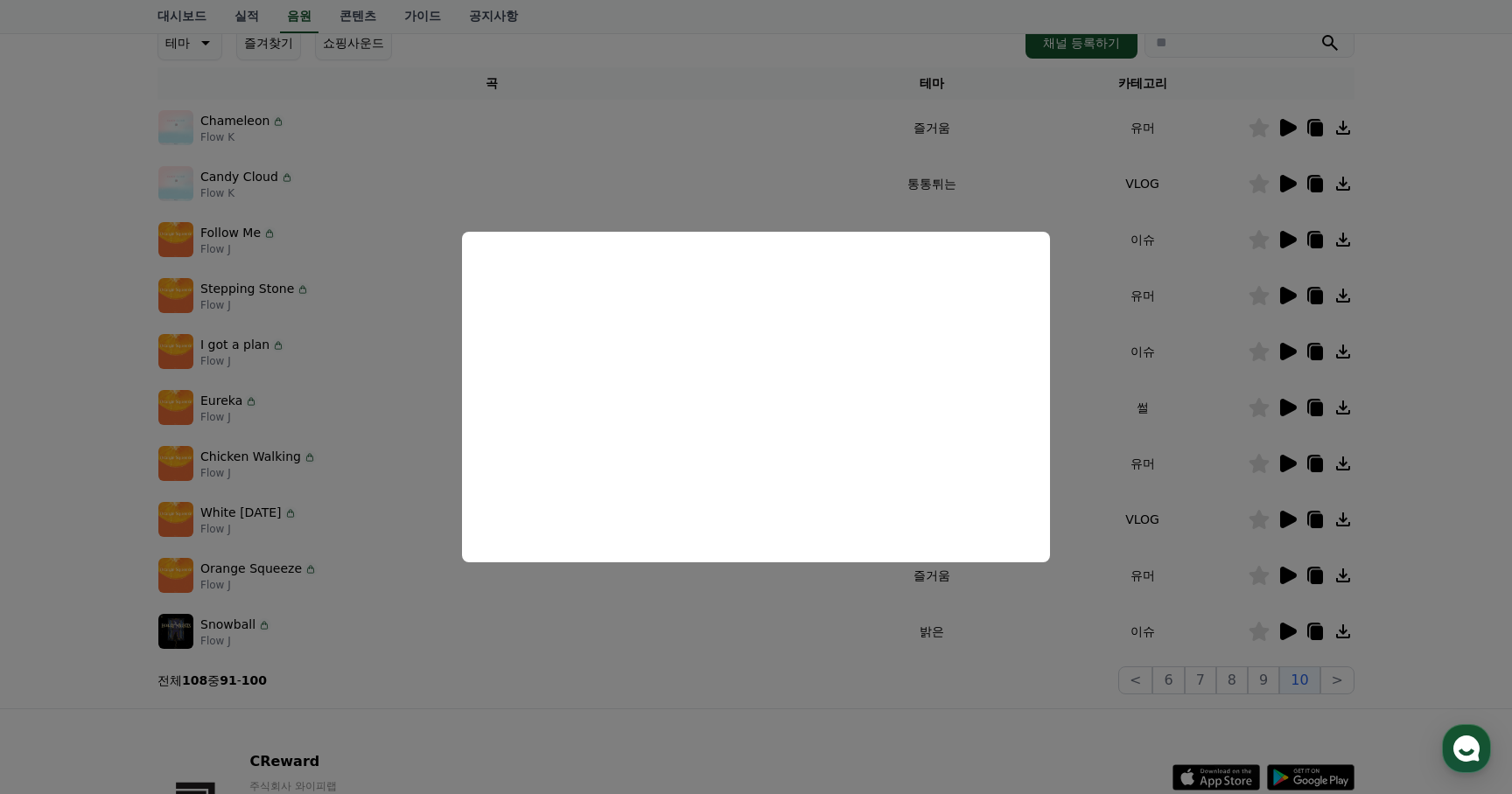
click at [1097, 604] on button "close modal" at bounding box center [756, 397] width 1512 height 794
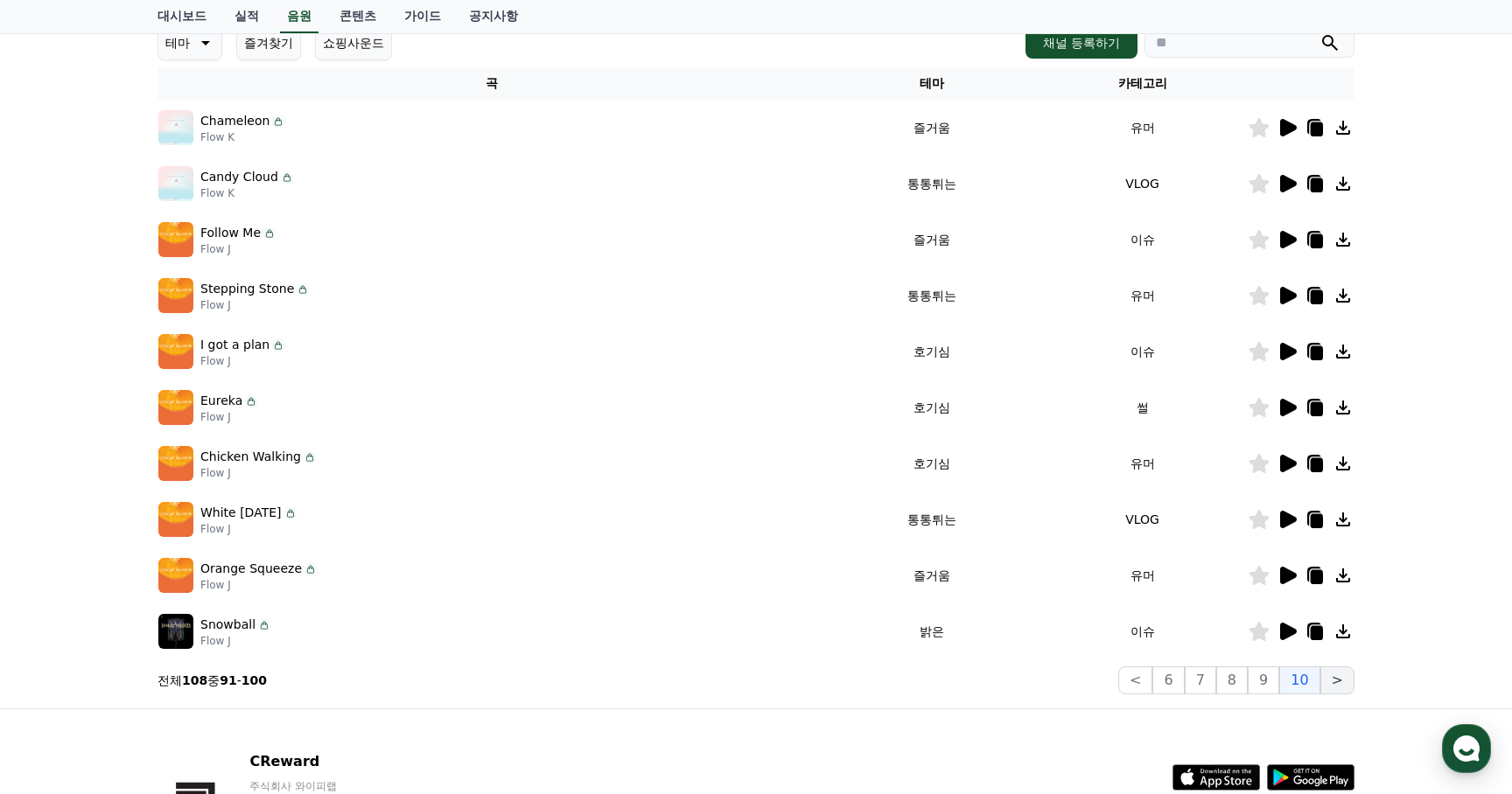
click at [1331, 681] on button ">" at bounding box center [1336, 680] width 34 height 28
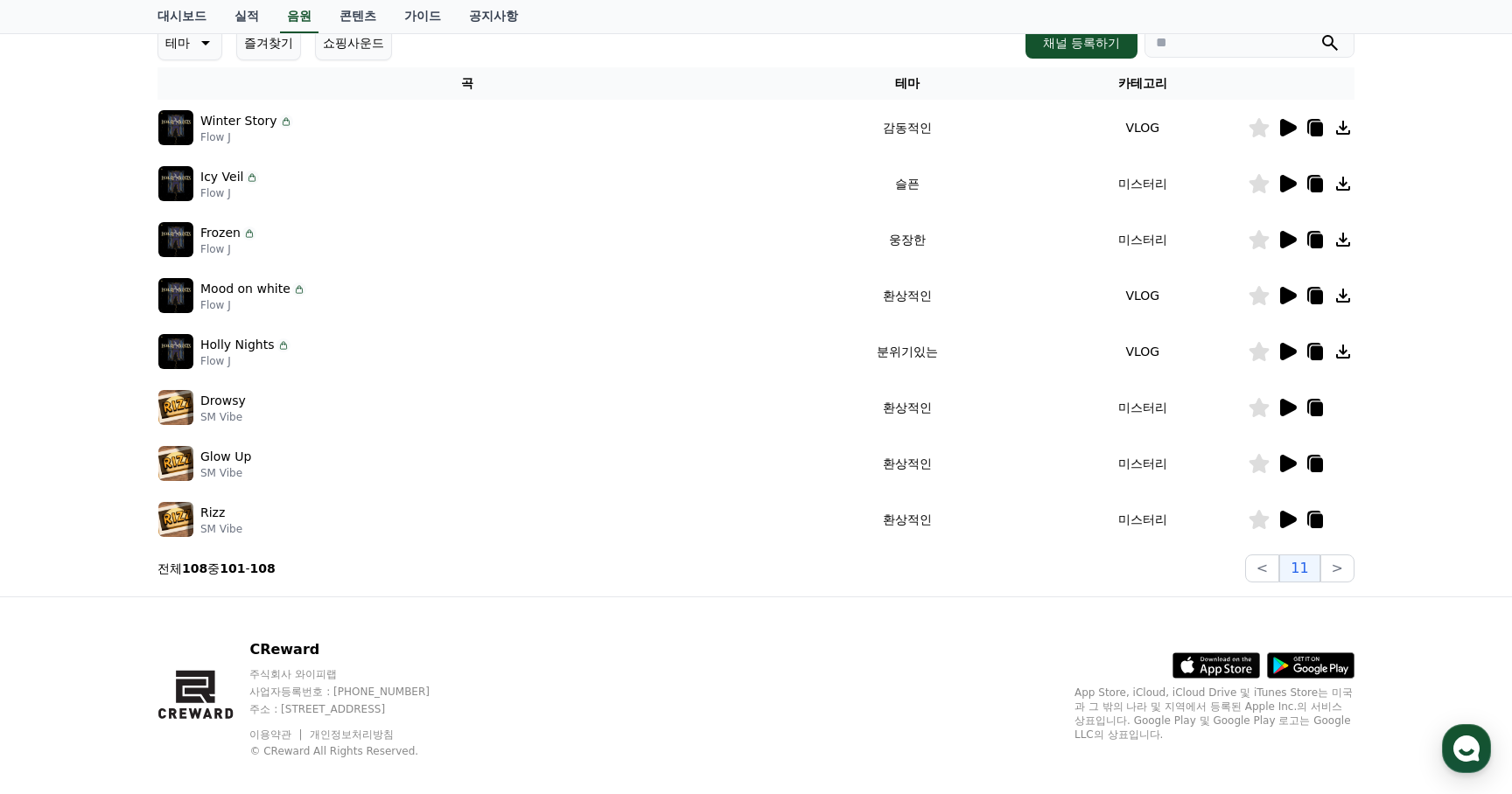
click at [1288, 239] on icon at bounding box center [1288, 240] width 17 height 18
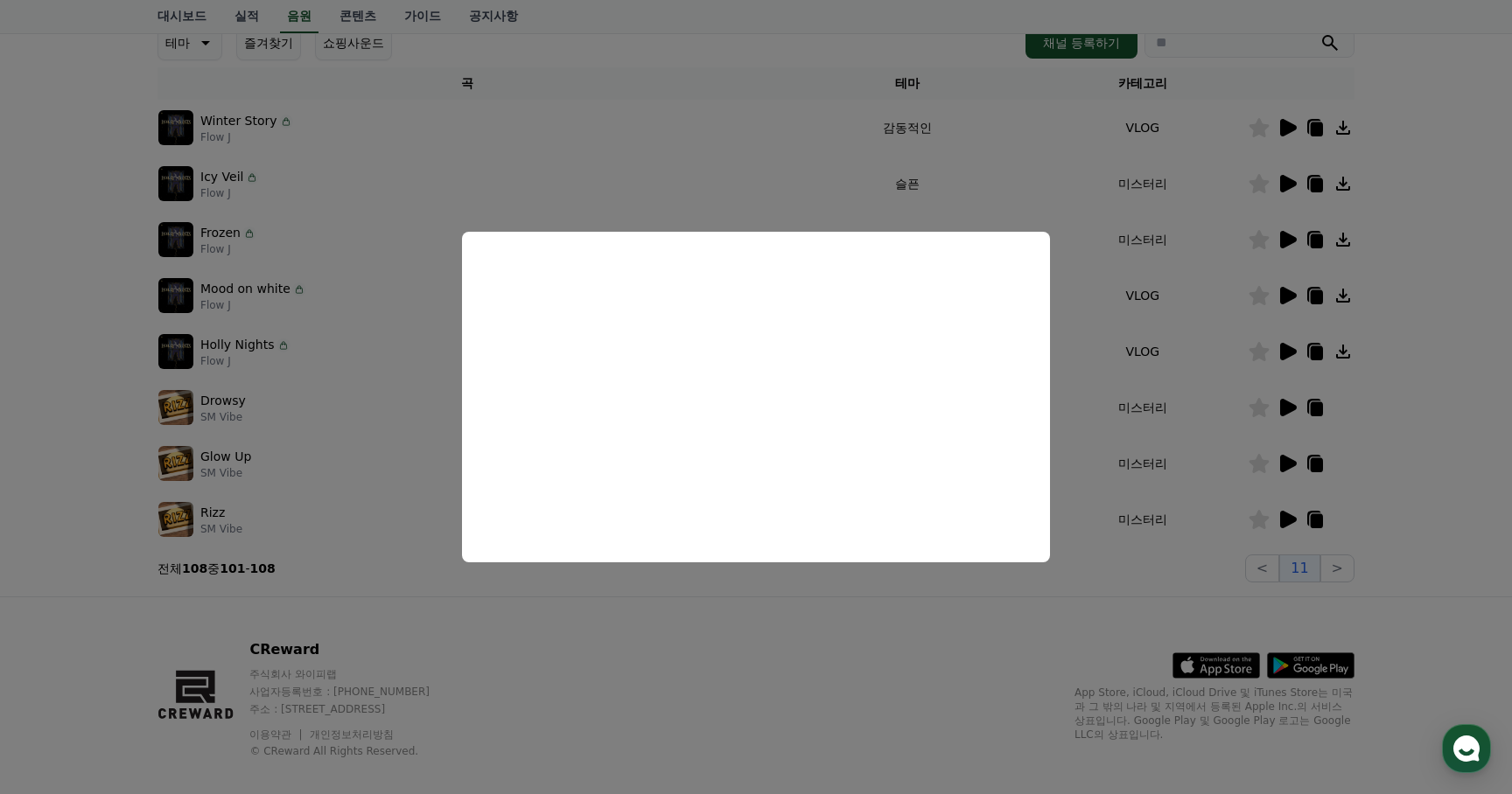
click at [623, 644] on button "close modal" at bounding box center [756, 397] width 1512 height 794
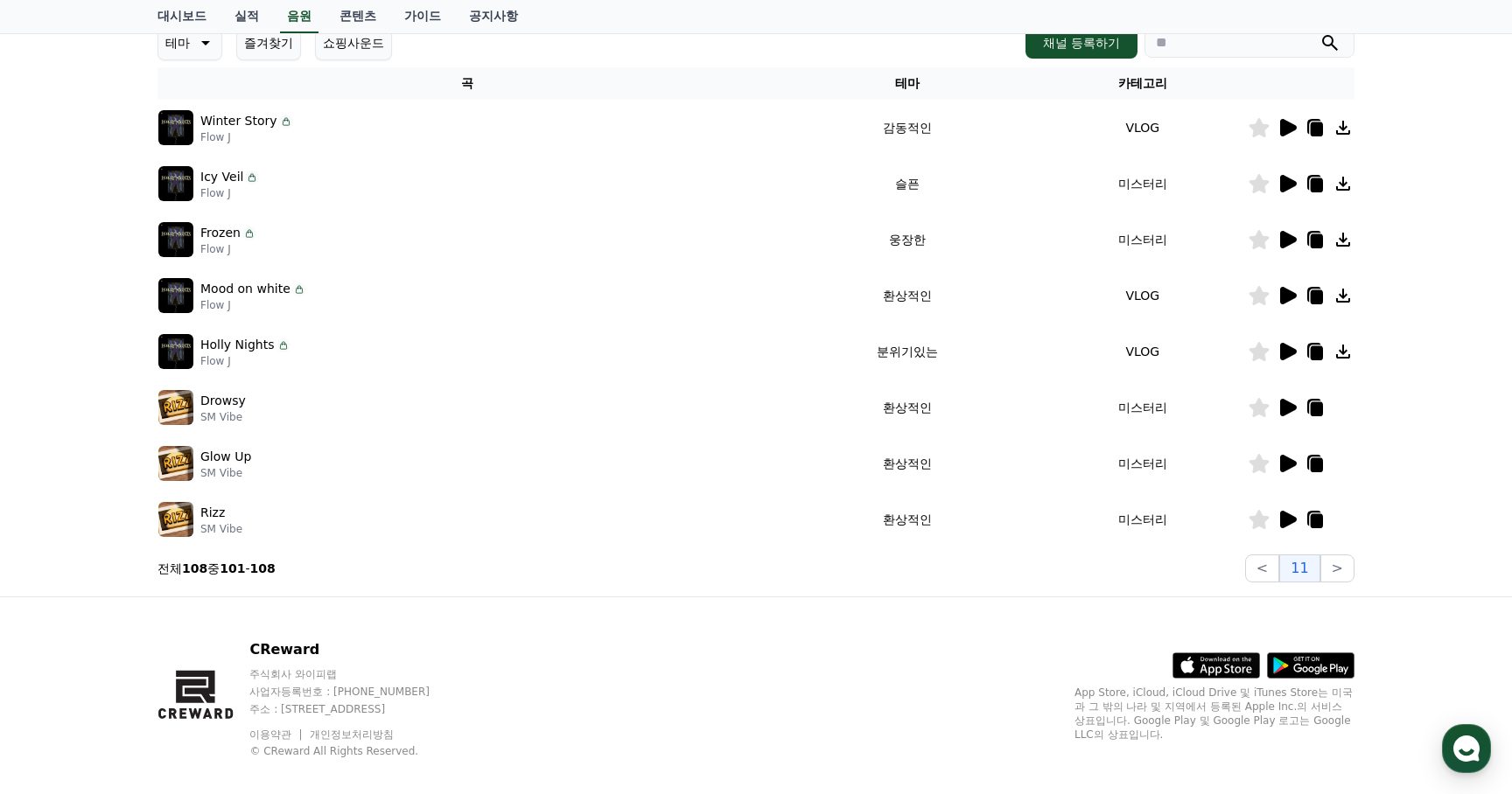
click at [1285, 518] on icon at bounding box center [1288, 520] width 17 height 18
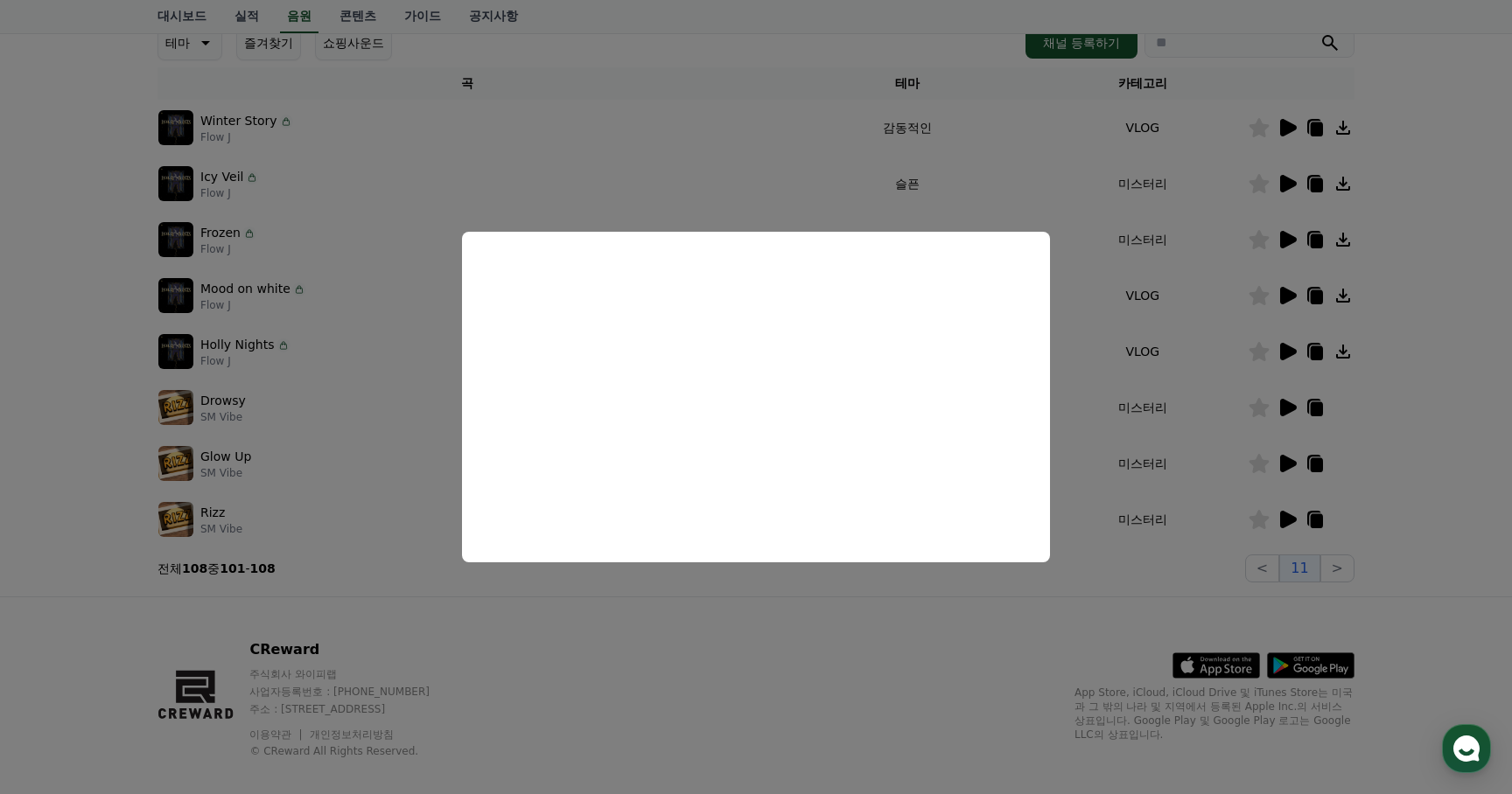
click at [827, 615] on button "close modal" at bounding box center [756, 397] width 1512 height 794
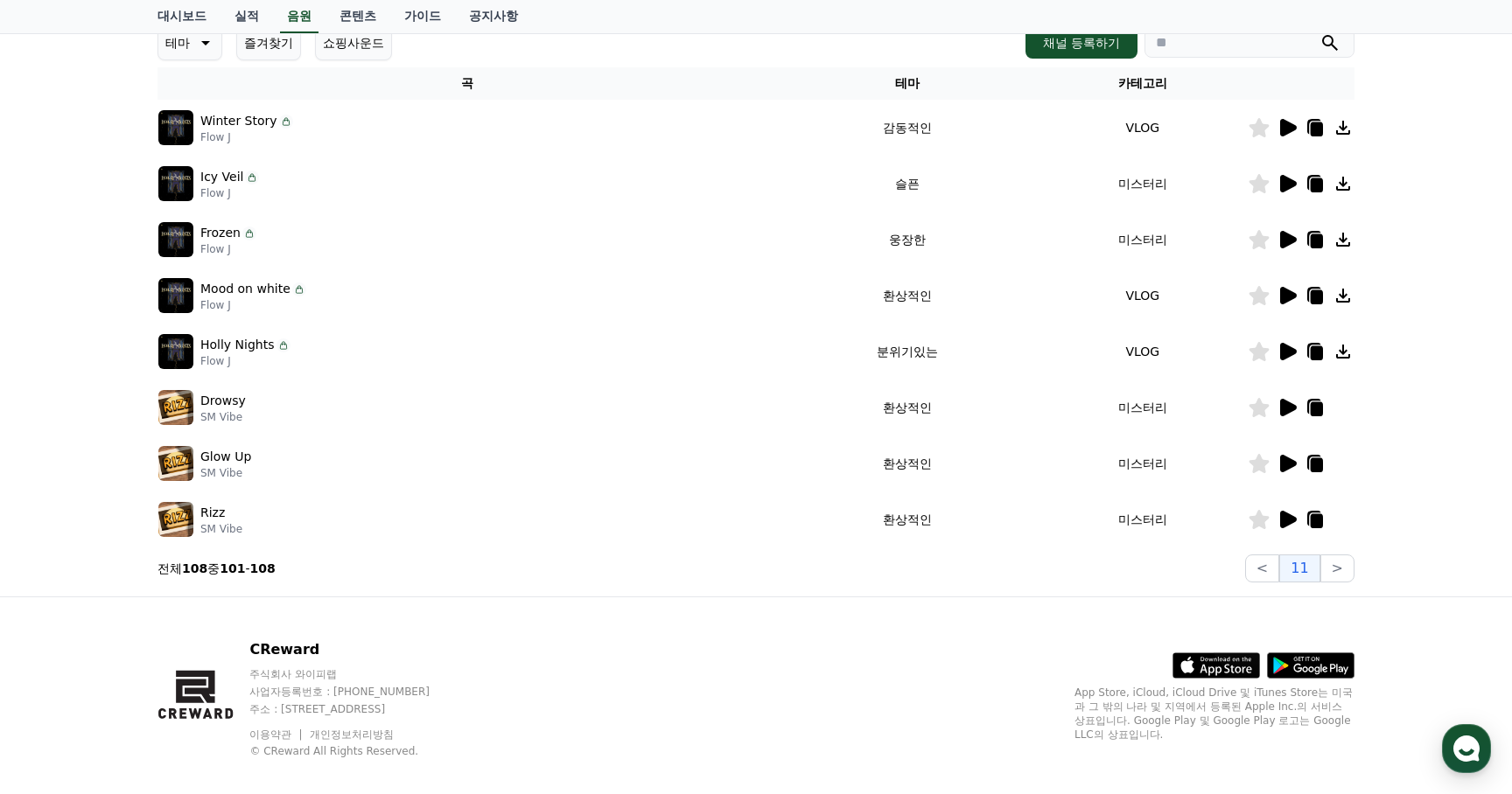
click at [1287, 463] on icon at bounding box center [1288, 464] width 17 height 18
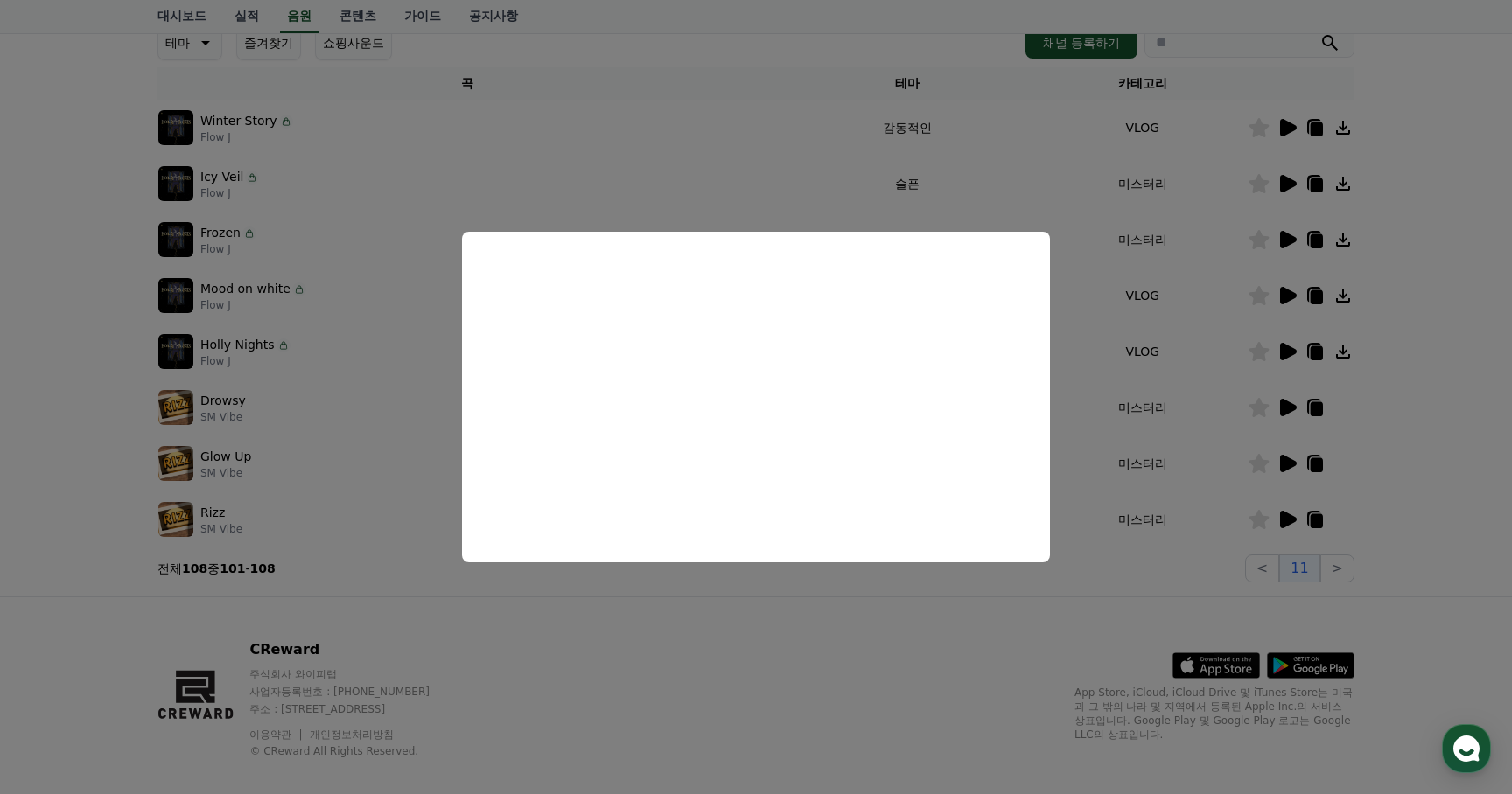
click at [1043, 630] on button "close modal" at bounding box center [756, 397] width 1512 height 794
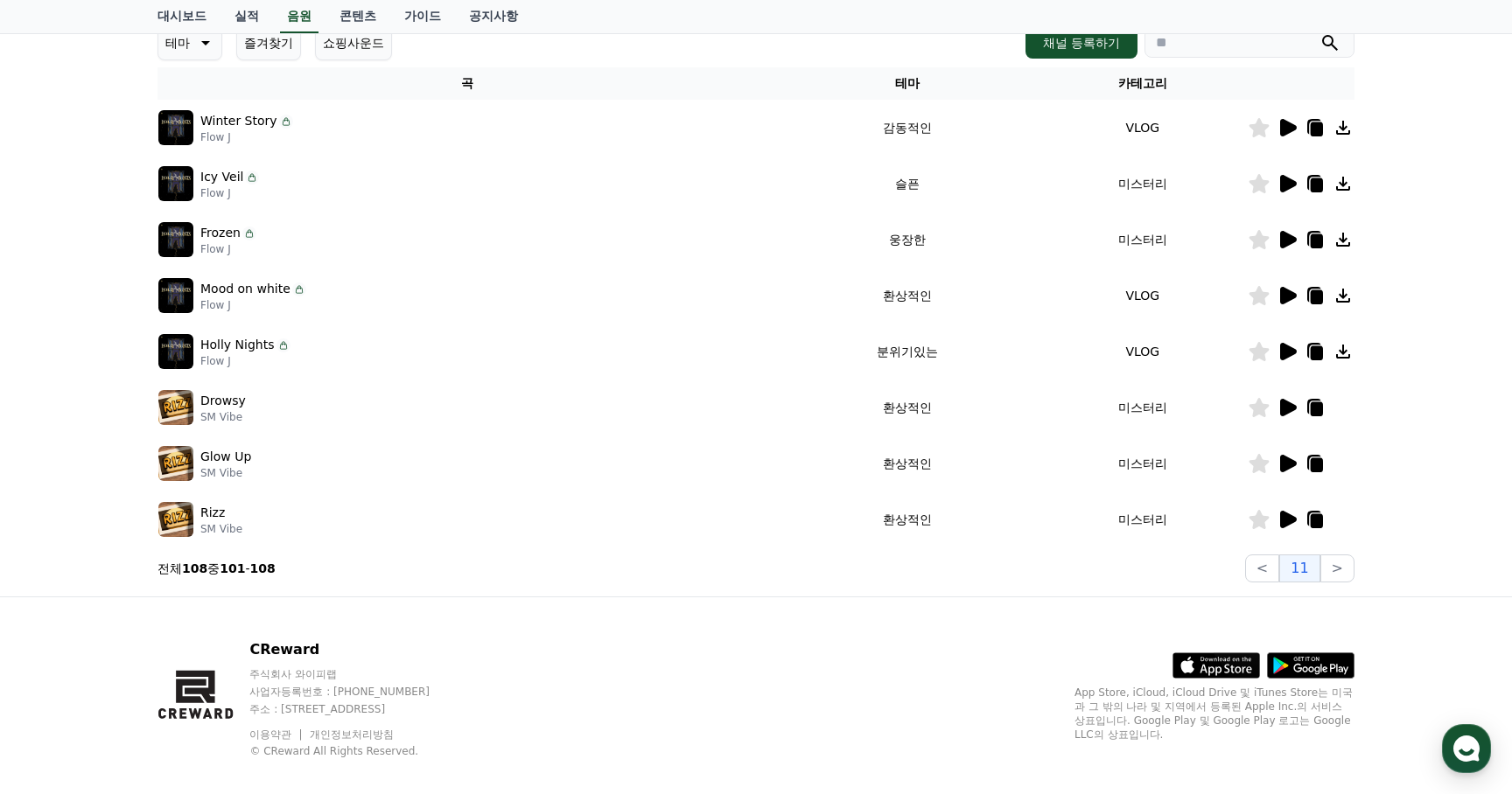
click at [1285, 408] on icon at bounding box center [1288, 408] width 17 height 18
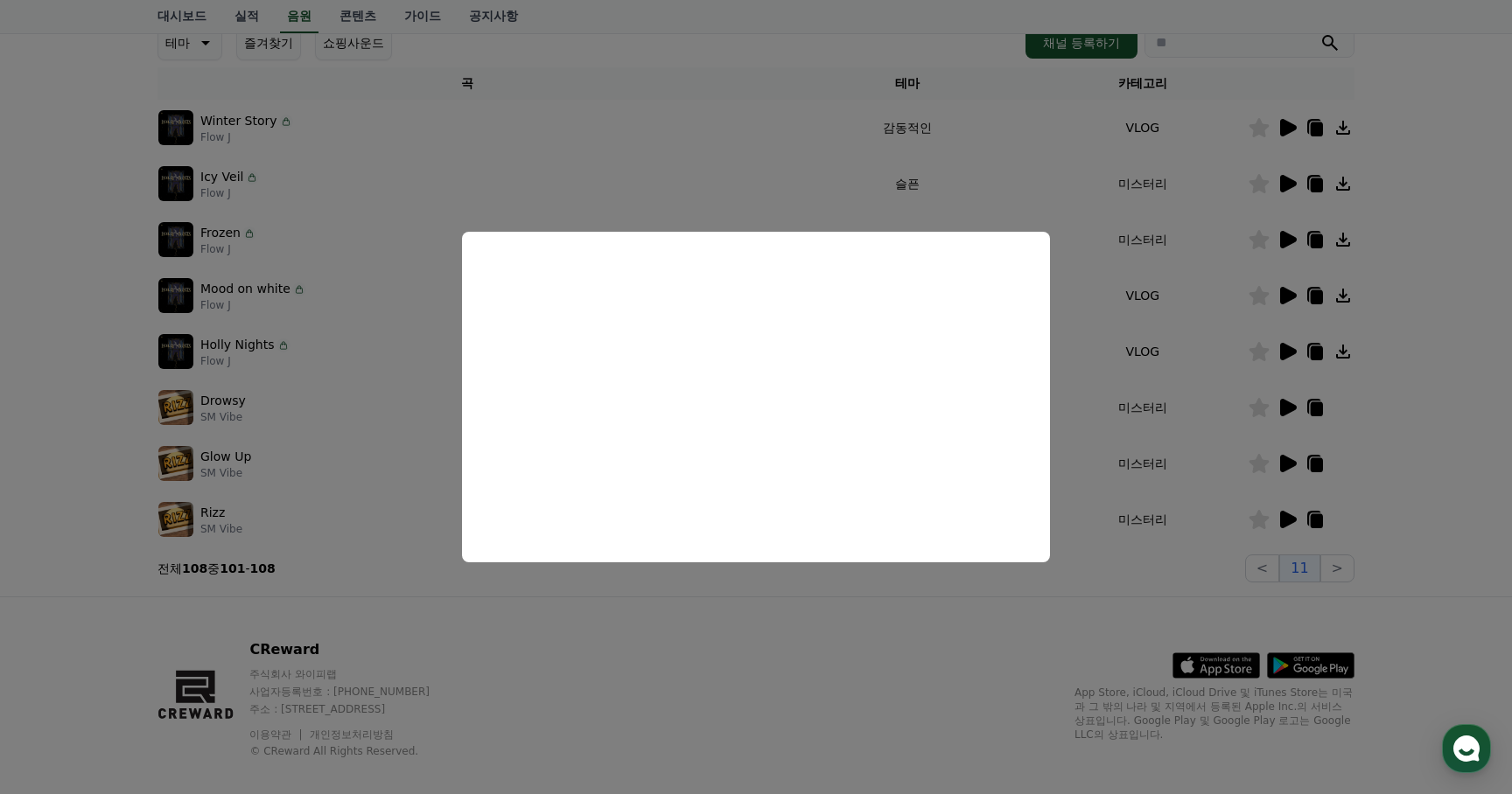
click at [837, 622] on button "close modal" at bounding box center [756, 397] width 1512 height 794
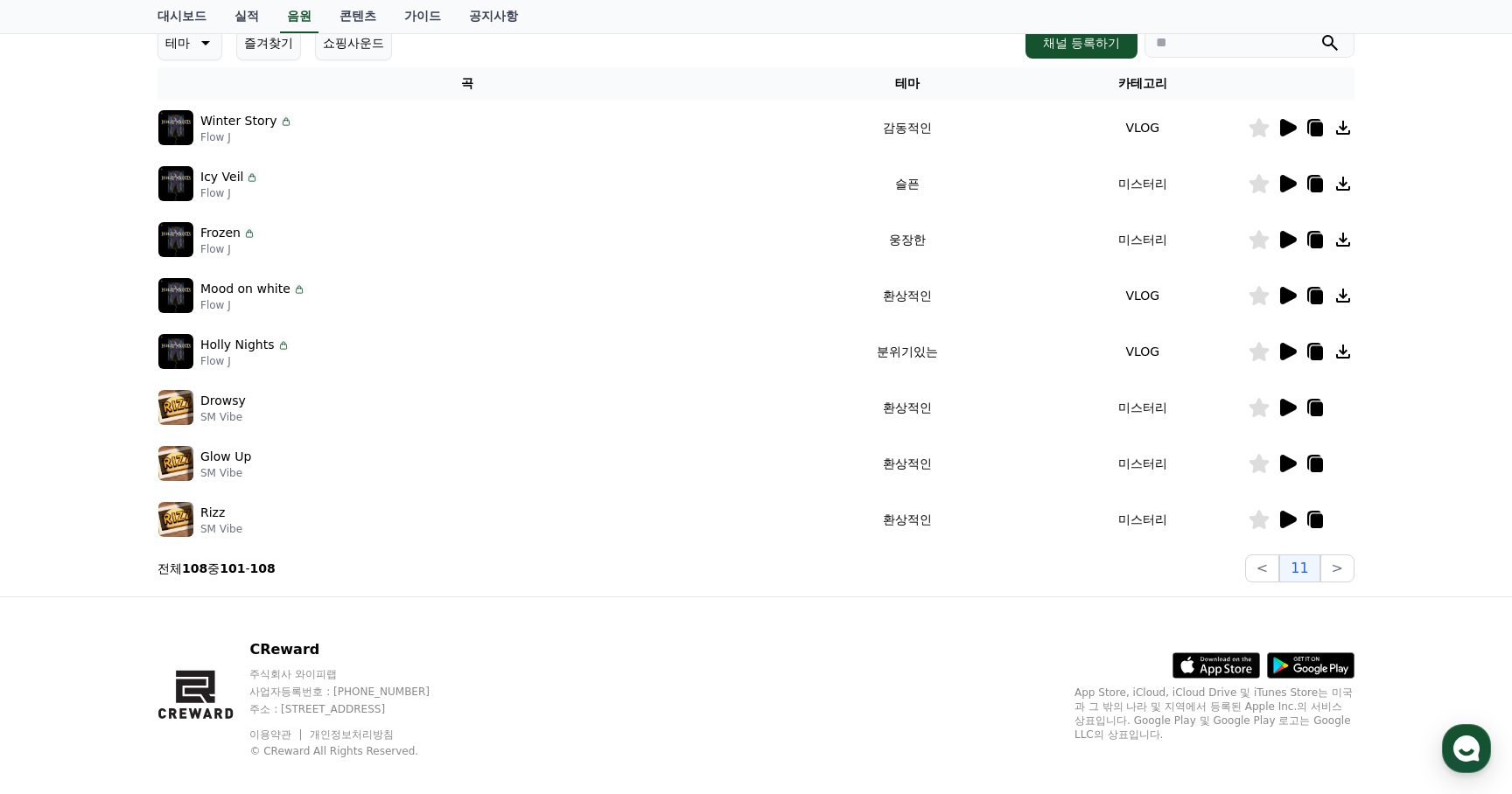
click at [1287, 348] on icon at bounding box center [1288, 352] width 17 height 18
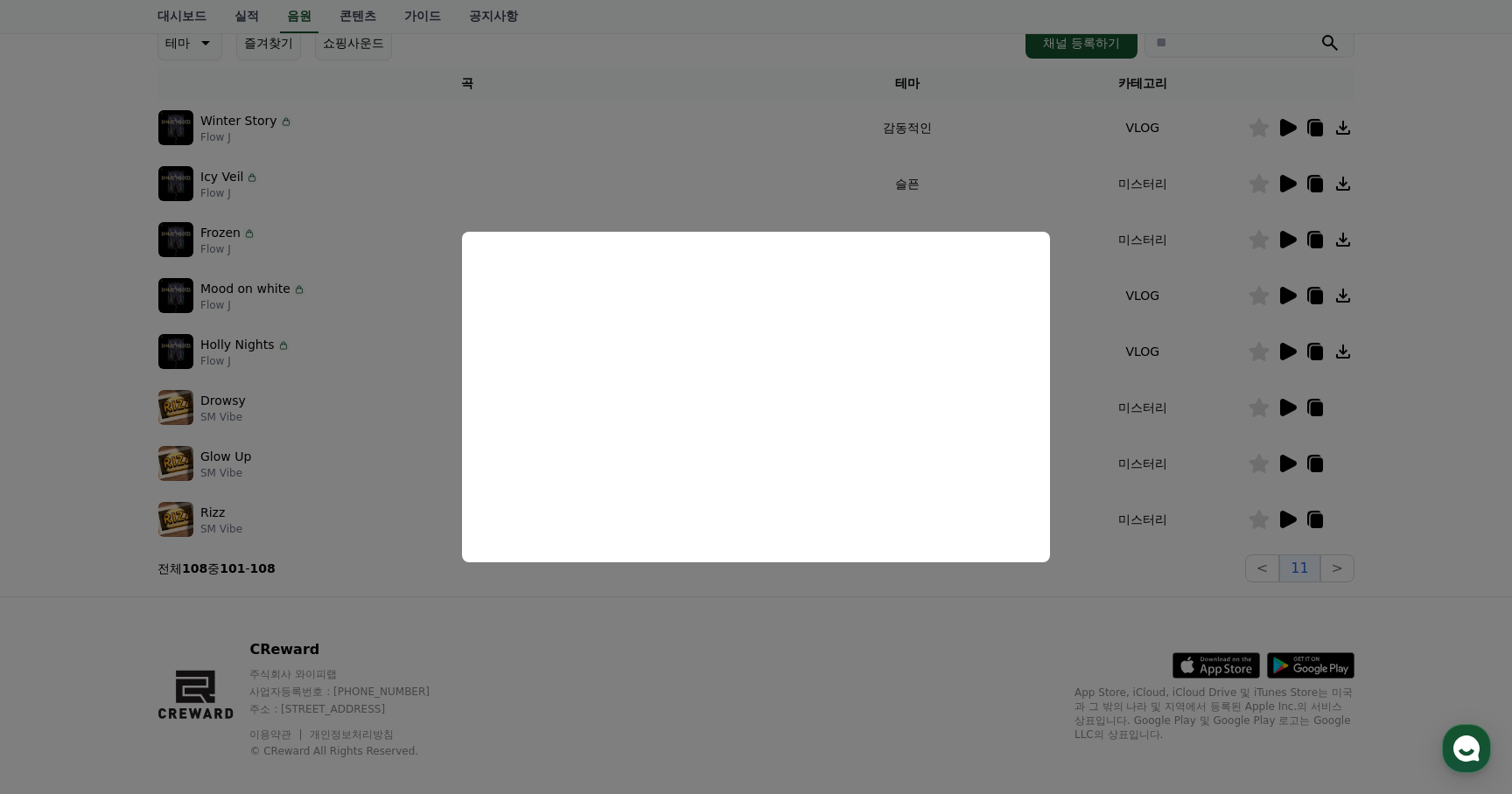
click at [679, 630] on button "close modal" at bounding box center [756, 397] width 1512 height 794
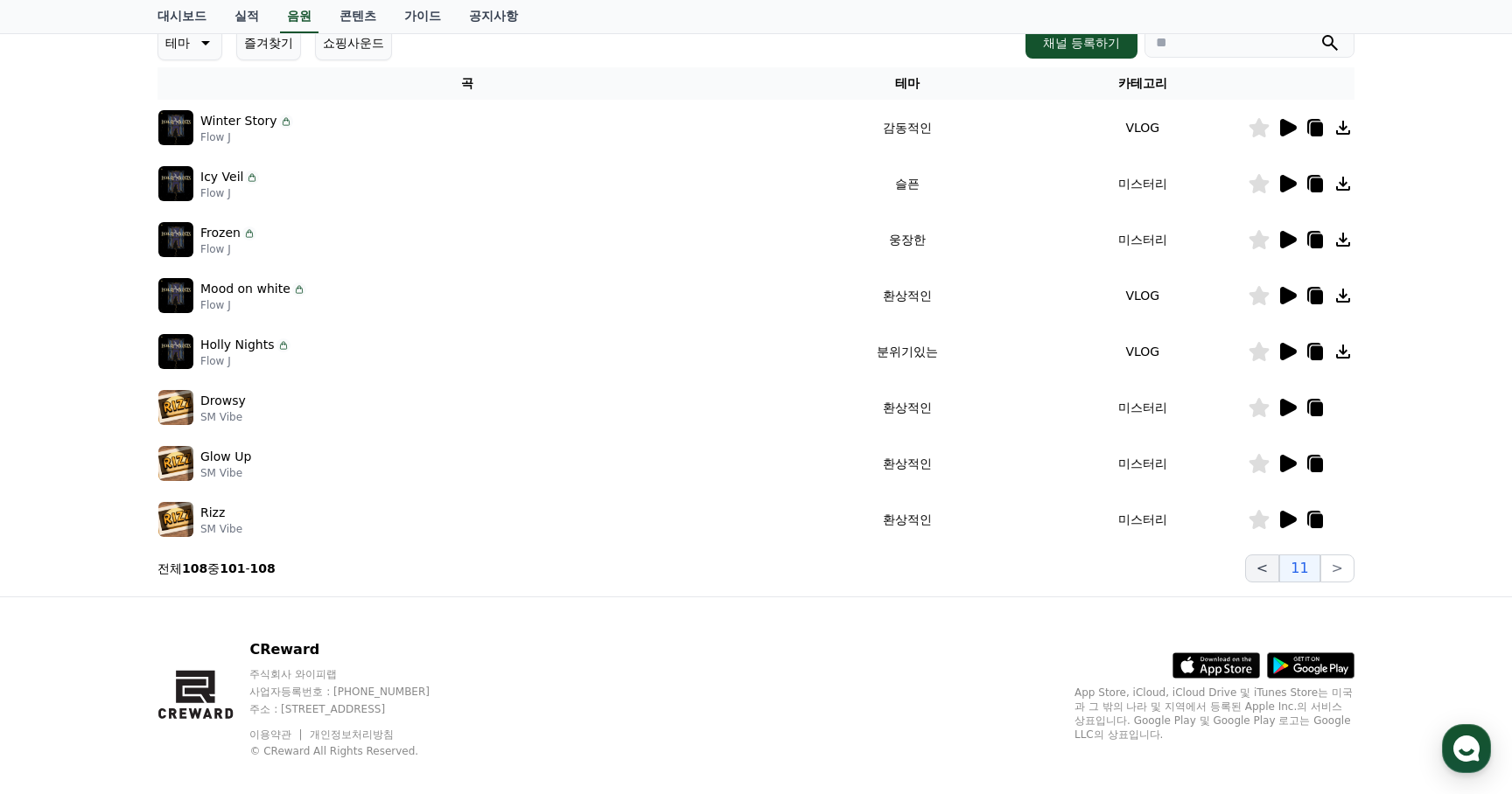
click at [1269, 568] on button "<" at bounding box center [1262, 569] width 34 height 28
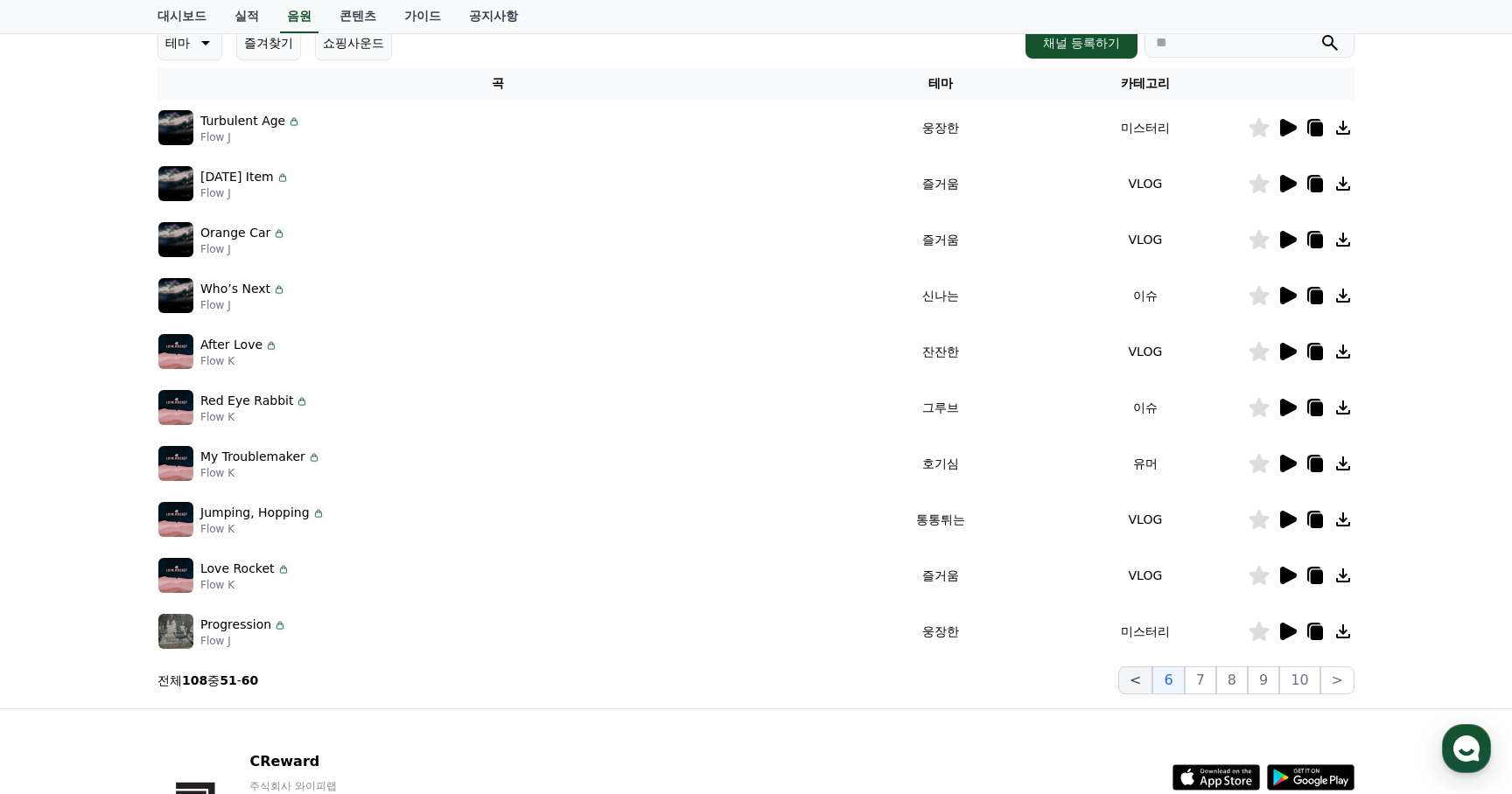
click at [1140, 686] on button "<" at bounding box center [1135, 680] width 34 height 28
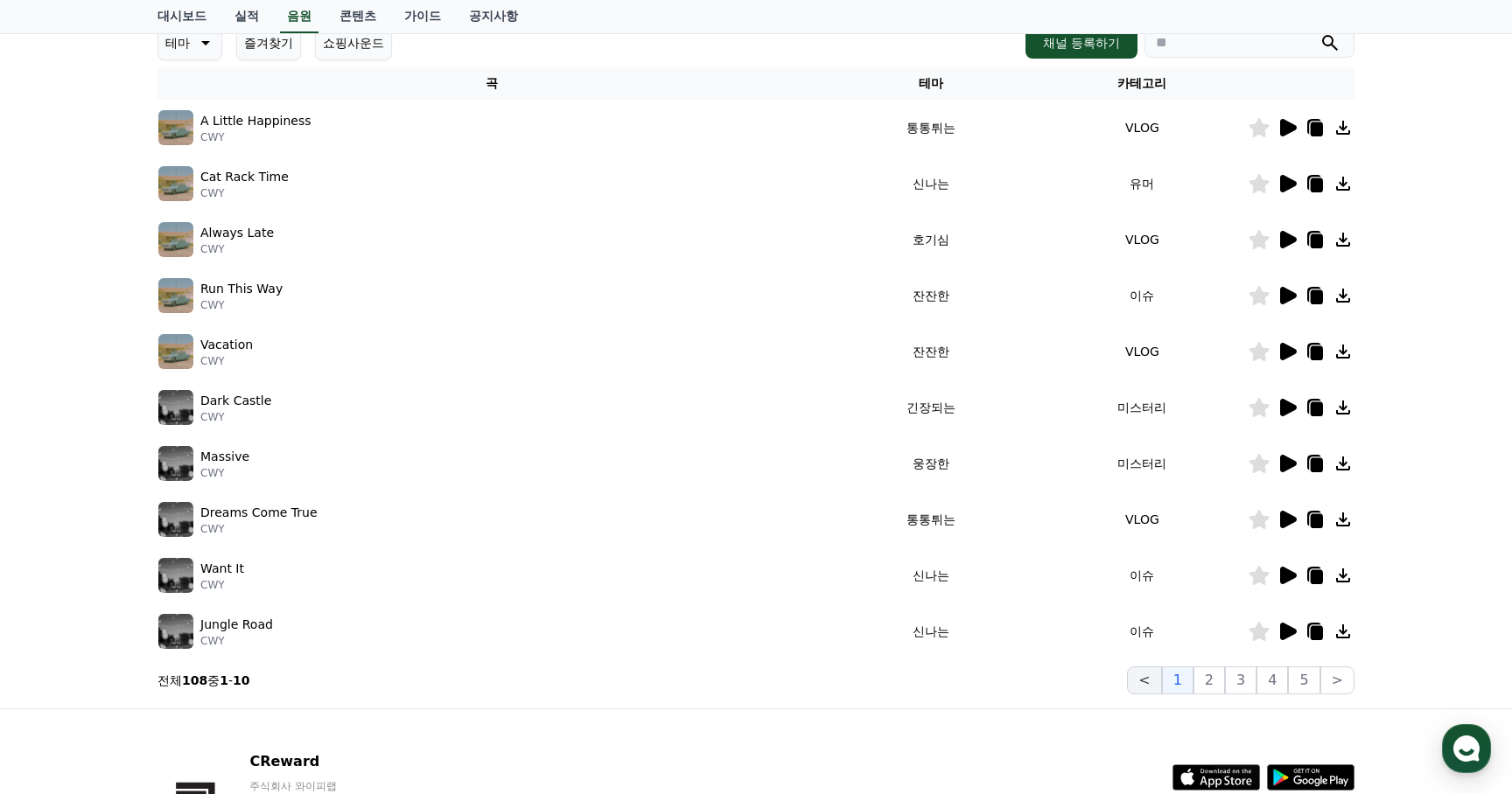
click at [1144, 686] on button "<" at bounding box center [1144, 680] width 34 height 28
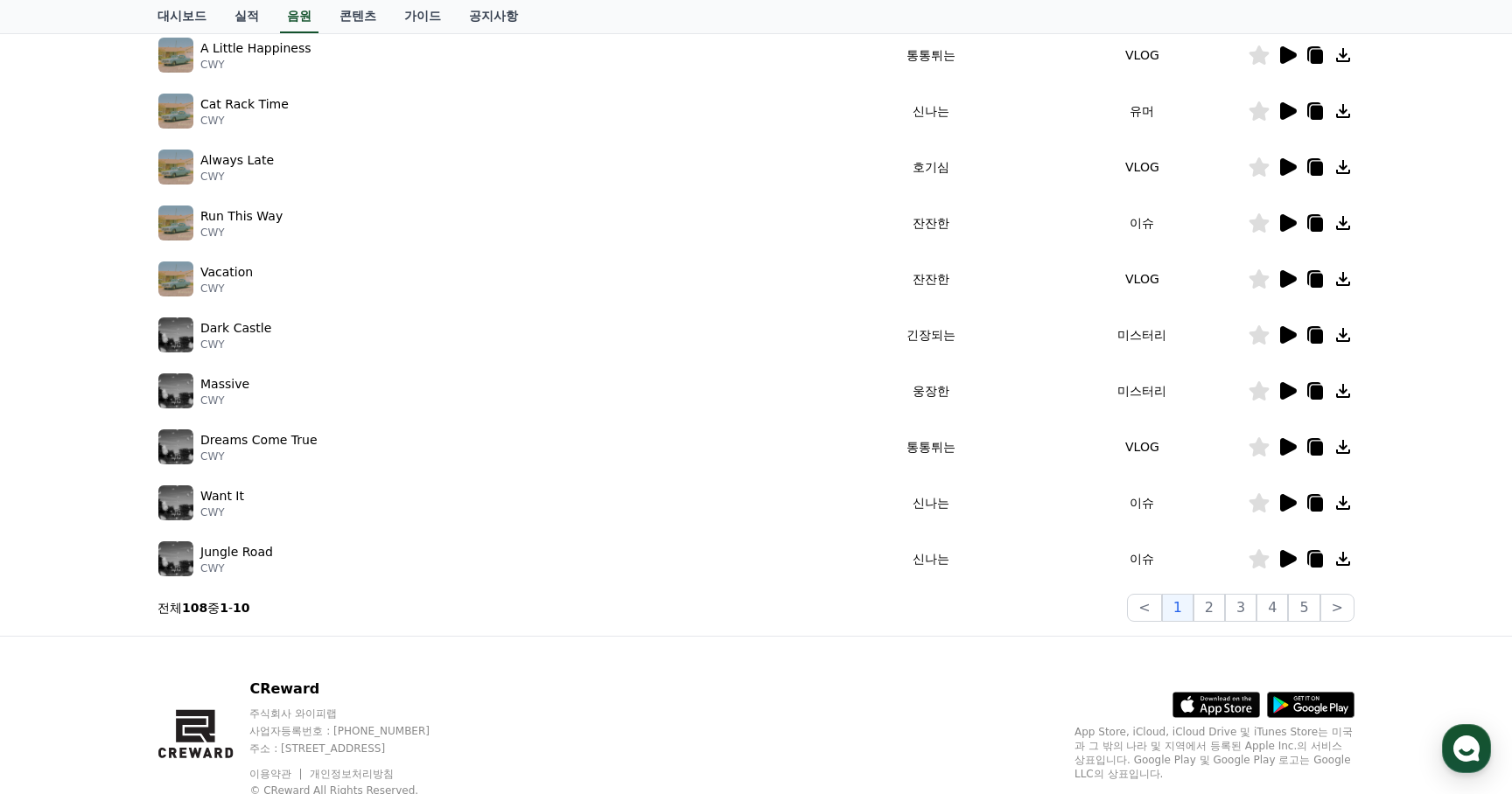
scroll to position [371, 0]
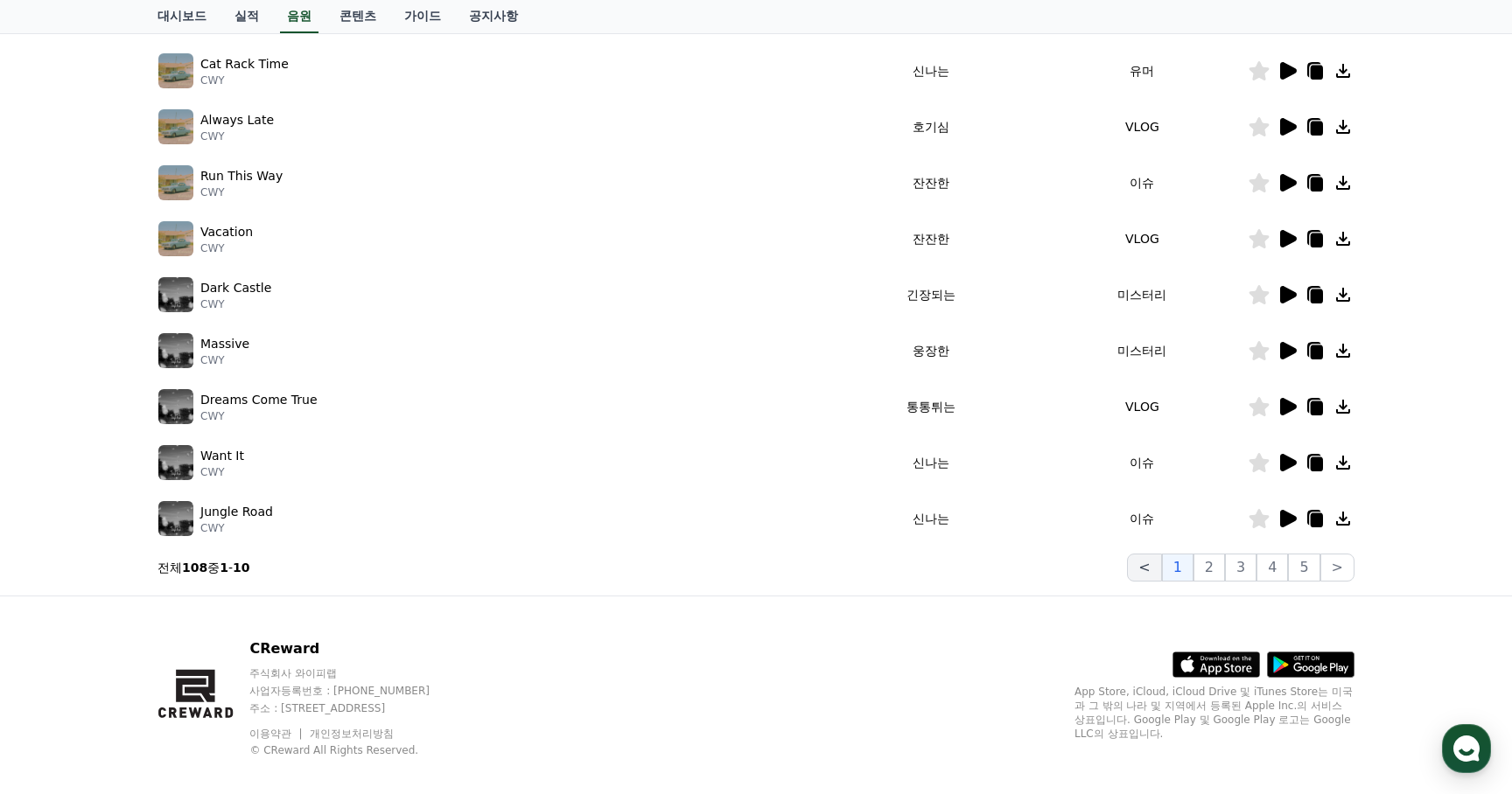
click at [1149, 565] on button "<" at bounding box center [1144, 568] width 34 height 28
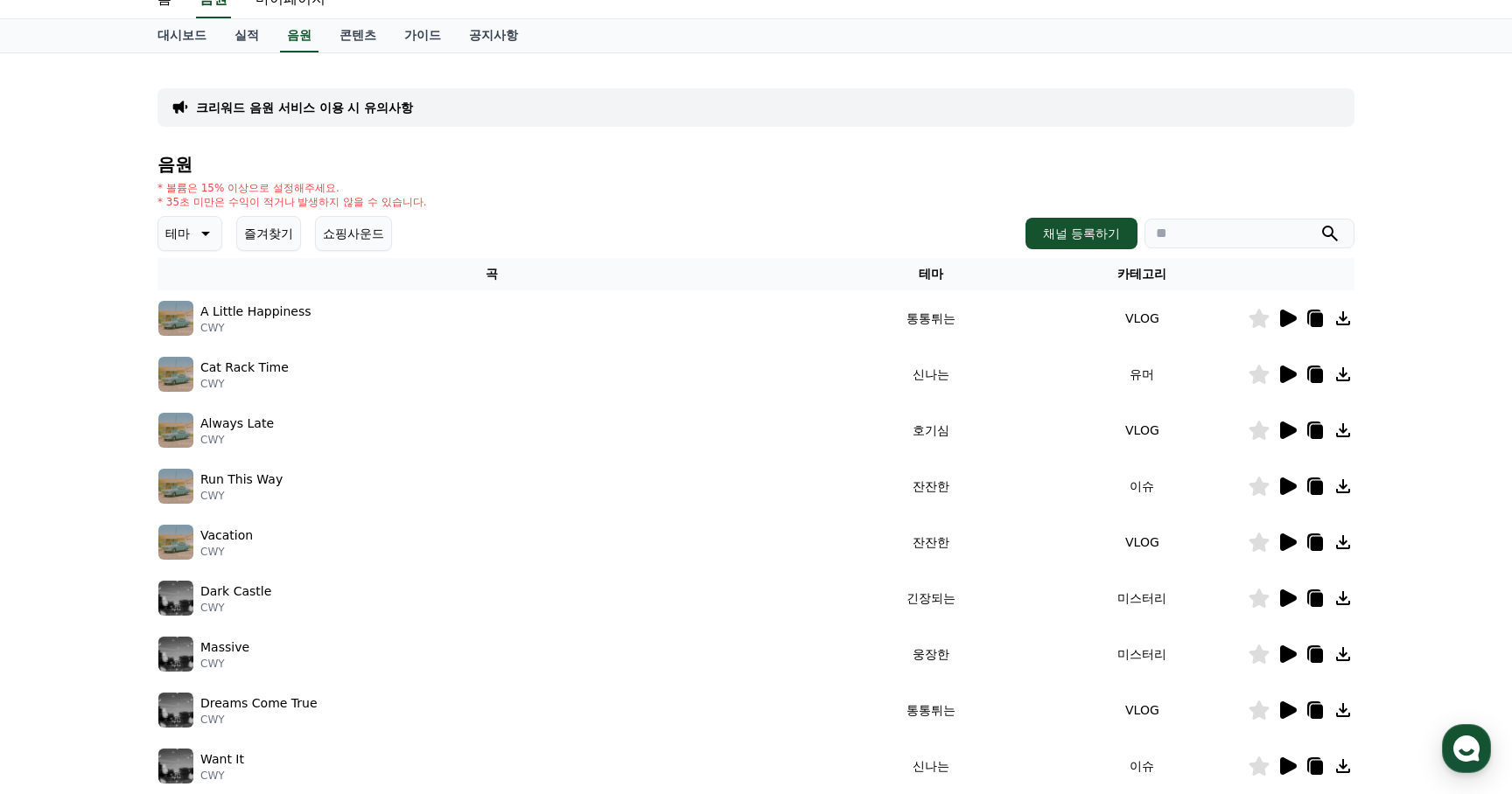
scroll to position [0, 0]
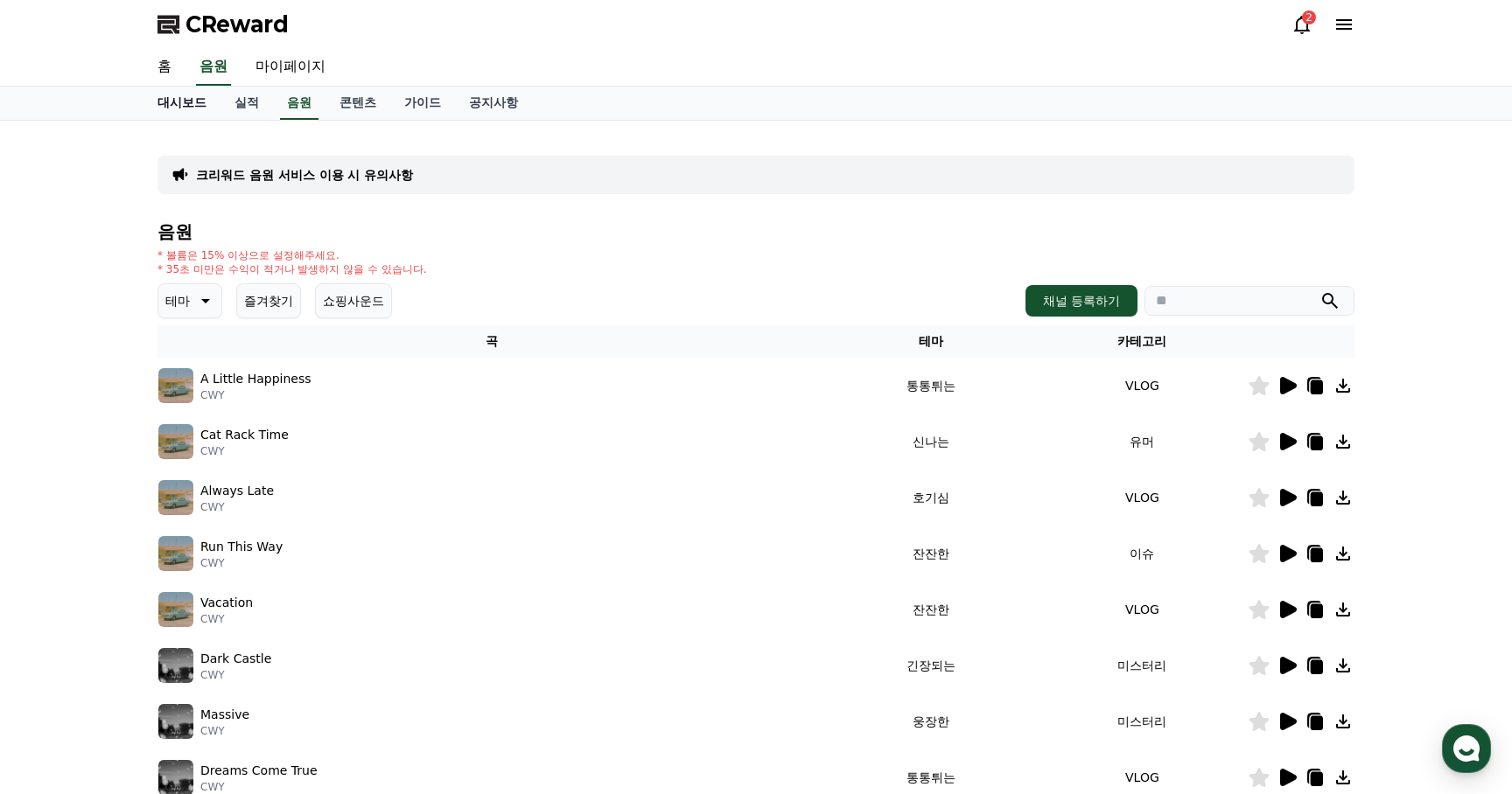
click at [178, 104] on link "대시보드" at bounding box center [182, 103] width 77 height 33
